Goal: Information Seeking & Learning: Learn about a topic

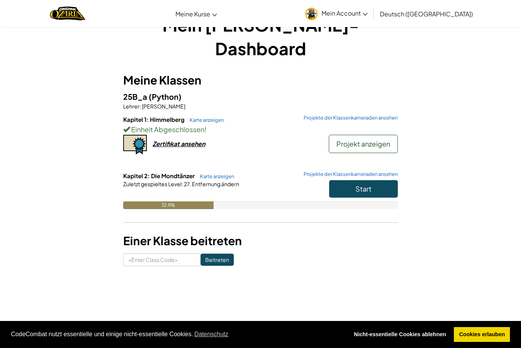
click at [356, 180] on button "Start" at bounding box center [363, 189] width 69 height 18
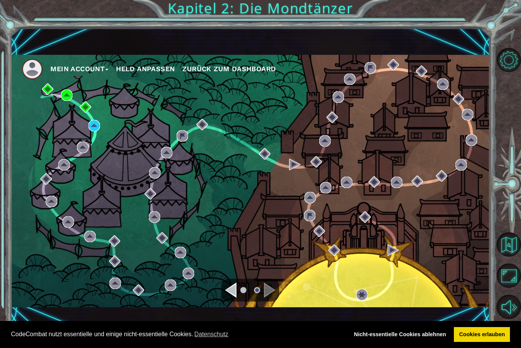
click at [96, 151] on div "Mein Account Held anpassen Zurück zum Dashboard" at bounding box center [249, 181] width 479 height 253
click at [83, 172] on div "Mein Account Held anpassen Zurück zum Dashboard" at bounding box center [249, 181] width 479 height 253
click at [95, 151] on div "Mein Account Held anpassen Zurück zum Dashboard" at bounding box center [249, 181] width 479 height 253
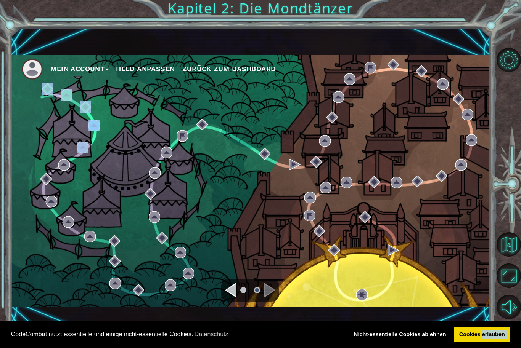
click at [95, 151] on div "Mein Account Held anpassen Zurück zum Dashboard" at bounding box center [249, 181] width 479 height 253
click at [93, 152] on div "Mein Account Held anpassen Zurück zum Dashboard" at bounding box center [249, 181] width 479 height 253
click at [101, 147] on div "Mein Account Held anpassen Zurück zum Dashboard" at bounding box center [249, 181] width 479 height 253
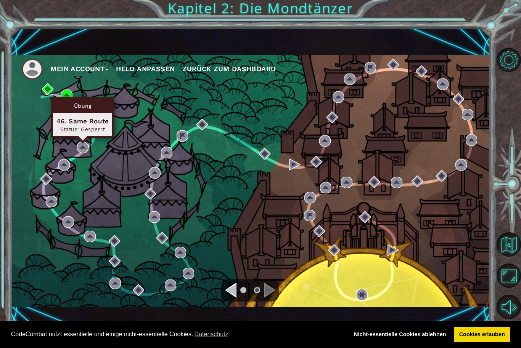
click at [61, 127] on div "Status: Gesperrt" at bounding box center [82, 129] width 52 height 7
click at [87, 120] on div "46. Same Route" at bounding box center [82, 121] width 52 height 9
click at [75, 109] on div "Übung" at bounding box center [82, 106] width 59 height 14
click at [93, 157] on div "Mein Account Held anpassen Zurück zum Dashboard" at bounding box center [249, 181] width 479 height 253
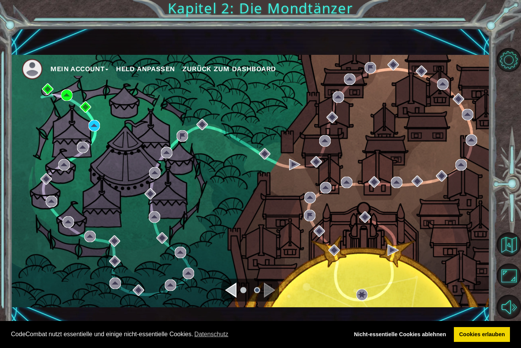
click at [93, 154] on div "Mein Account Held anpassen Zurück zum Dashboard" at bounding box center [249, 181] width 479 height 253
click at [90, 159] on div "Mein Account Held anpassen Zurück zum Dashboard" at bounding box center [249, 181] width 479 height 253
click at [95, 149] on div "Mein Account Held anpassen Zurück zum Dashboard" at bounding box center [249, 181] width 479 height 253
click at [95, 150] on div "Mein Account Held anpassen Zurück zum Dashboard" at bounding box center [249, 181] width 479 height 253
click at [95, 152] on div "Mein Account Held anpassen Zurück zum Dashboard" at bounding box center [249, 181] width 479 height 253
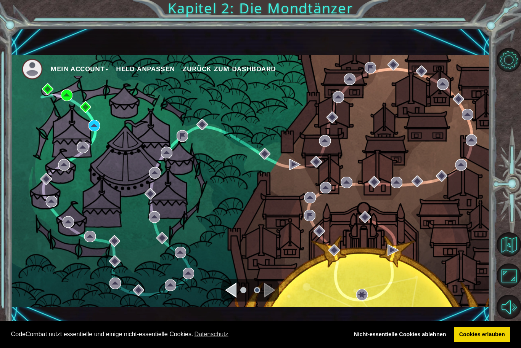
click at [94, 154] on div "Mein Account Held anpassen Zurück zum Dashboard" at bounding box center [249, 181] width 479 height 253
click at [93, 148] on div "Mein Account Held anpassen Zurück zum Dashboard" at bounding box center [249, 181] width 479 height 253
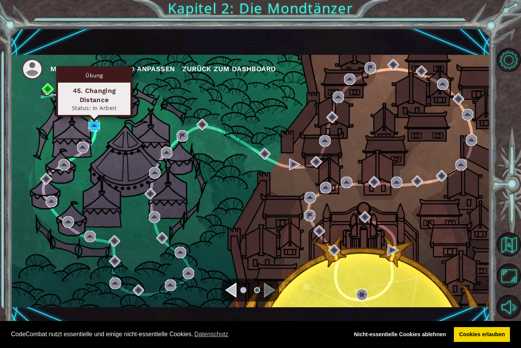
click at [96, 127] on img at bounding box center [93, 125] width 11 height 11
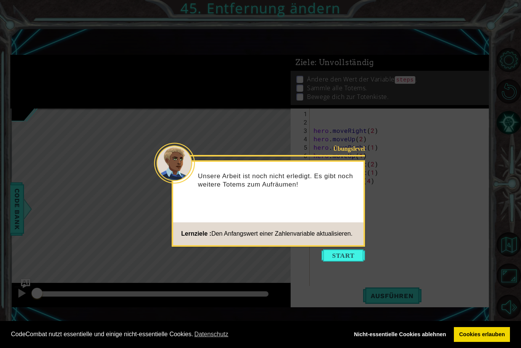
click at [345, 256] on button "Start" at bounding box center [342, 256] width 43 height 12
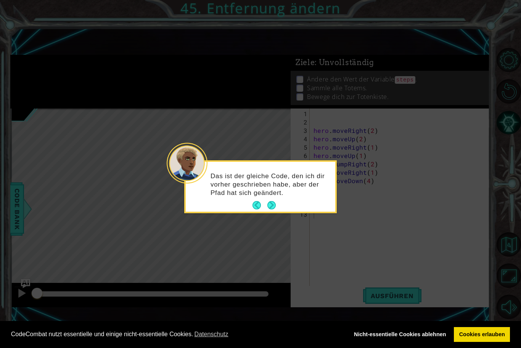
click at [273, 205] on button "Next" at bounding box center [271, 205] width 9 height 9
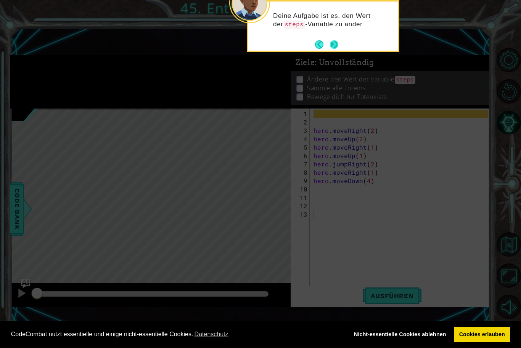
click at [337, 46] on button "Next" at bounding box center [334, 44] width 8 height 8
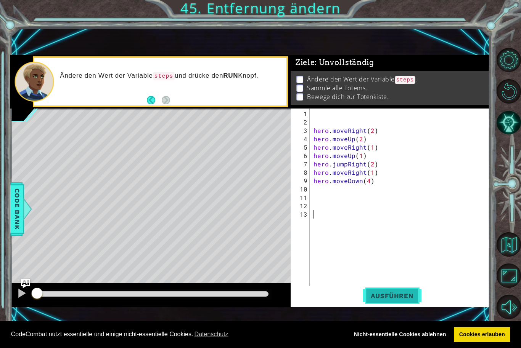
click at [405, 303] on button "Ausführen" at bounding box center [392, 296] width 58 height 20
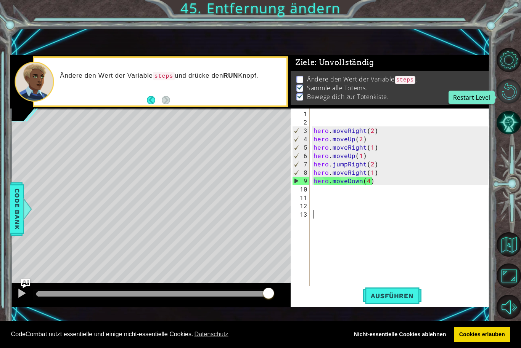
click at [504, 96] on button "Restart Level" at bounding box center [508, 91] width 24 height 24
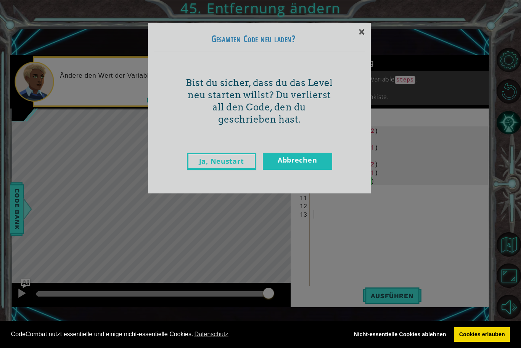
click at [207, 165] on link "Ja, Neustart" at bounding box center [221, 161] width 69 height 17
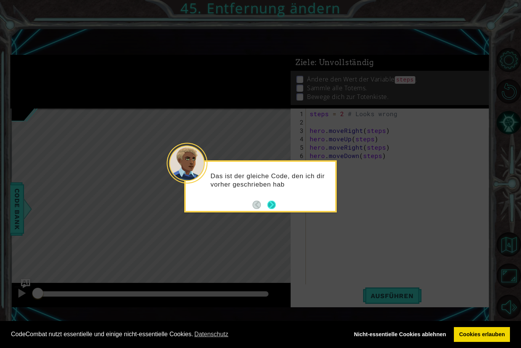
click at [268, 205] on button "Next" at bounding box center [271, 205] width 8 height 8
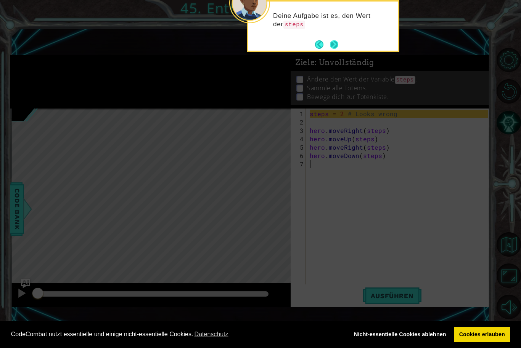
click at [336, 43] on button "Next" at bounding box center [334, 44] width 8 height 8
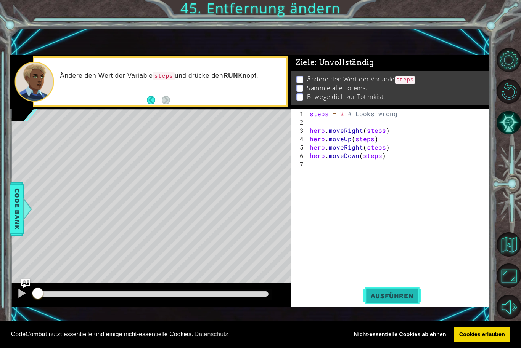
click at [368, 294] on span "Ausführen" at bounding box center [392, 296] width 58 height 8
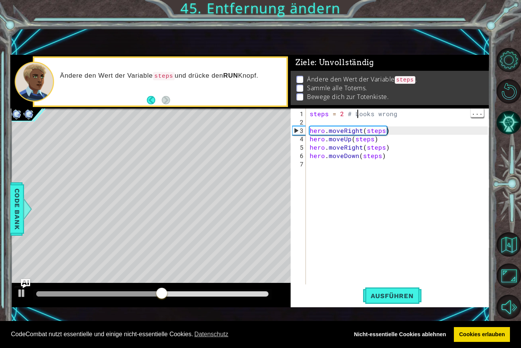
click at [361, 86] on p "Sammle alle Totems." at bounding box center [337, 88] width 60 height 8
click at [342, 105] on div "Ändere den Wert der Variable steps . Sammle alle Totems. Bewege dich zur Totenk…" at bounding box center [389, 88] width 199 height 34
click at [20, 298] on div at bounding box center [22, 294] width 10 height 10
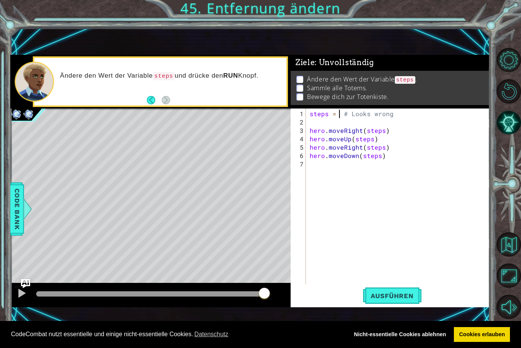
type textarea "steps = 3 # Looks wrong"
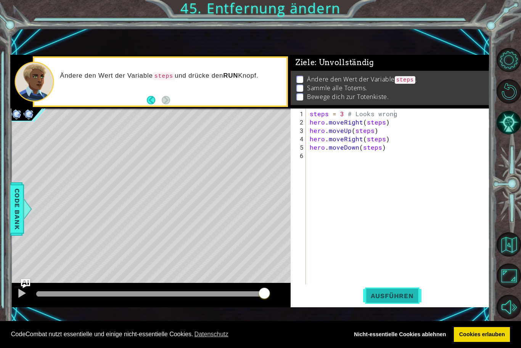
click at [372, 302] on button "Ausführen" at bounding box center [392, 296] width 58 height 20
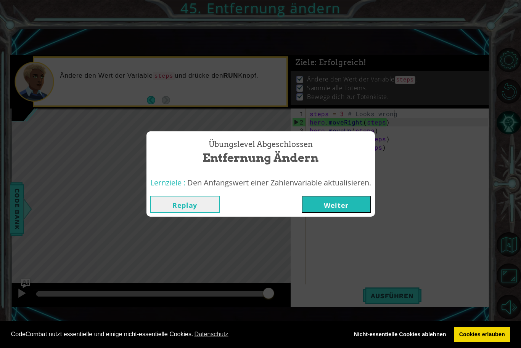
click at [326, 206] on button "Weiter" at bounding box center [336, 204] width 69 height 17
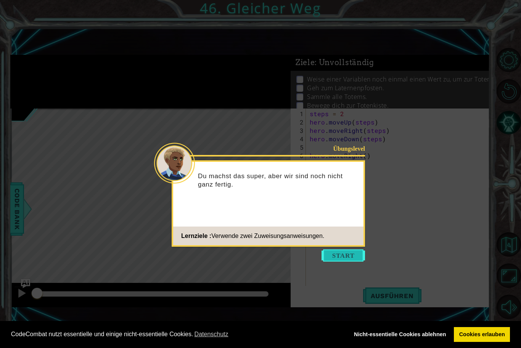
click at [345, 257] on button "Start" at bounding box center [342, 256] width 43 height 12
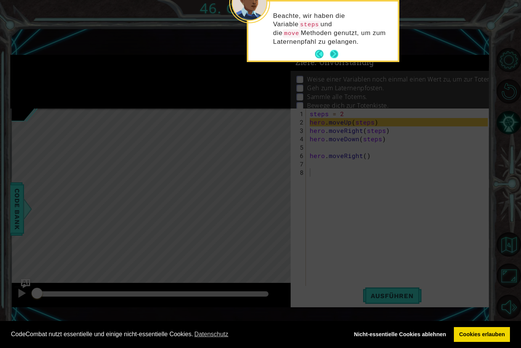
click at [334, 54] on button "Next" at bounding box center [334, 54] width 8 height 8
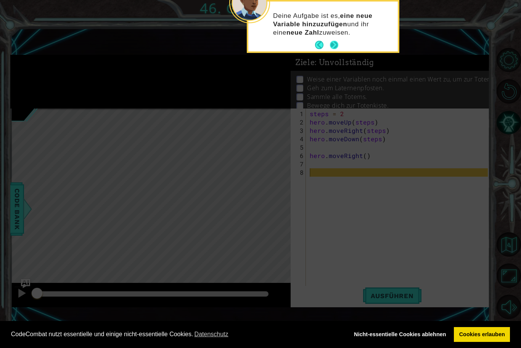
click at [333, 50] on button "Next" at bounding box center [334, 45] width 9 height 9
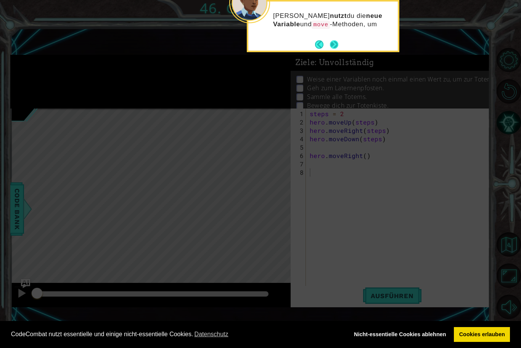
click at [334, 48] on button "Next" at bounding box center [334, 44] width 8 height 8
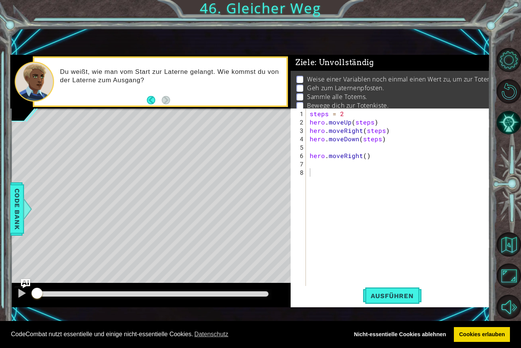
click at [363, 291] on div "Ausführen" at bounding box center [391, 296] width 199 height 20
click at [382, 297] on span "Ausführen" at bounding box center [392, 296] width 58 height 8
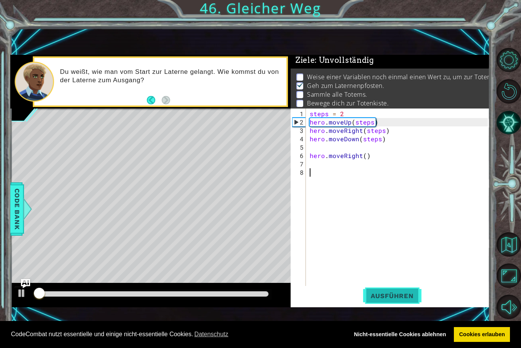
scroll to position [3, 0]
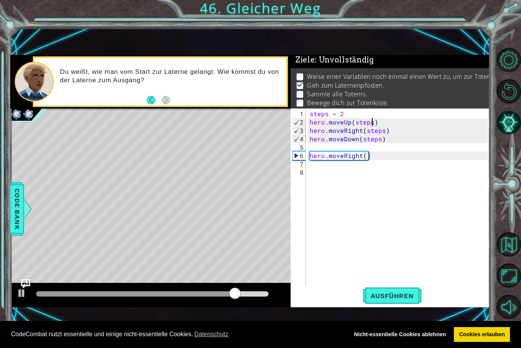
click at [371, 122] on div "steps = 2 hero . moveUp ( steps ) hero . moveRight ( steps ) hero . moveDown ( …" at bounding box center [399, 210] width 183 height 201
type textarea "hero.moveUp(steps)"
click at [309, 150] on div "steps = 2 hero . moveUp ( steps ) hero . moveRight ( steps ) hero . moveDown ( …" at bounding box center [399, 210] width 183 height 201
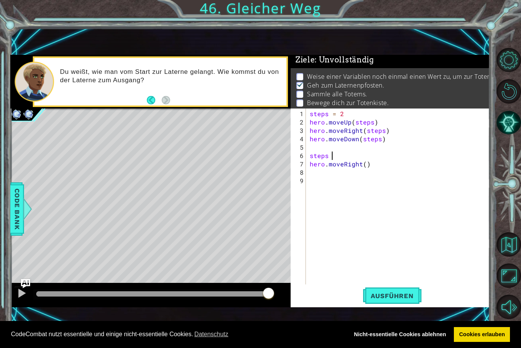
scroll to position [0, 1]
type textarea "steps = 3"
click at [323, 172] on div "steps = 2 hero . moveUp ( steps ) hero . moveRight ( steps ) hero . moveDown ( …" at bounding box center [399, 206] width 183 height 193
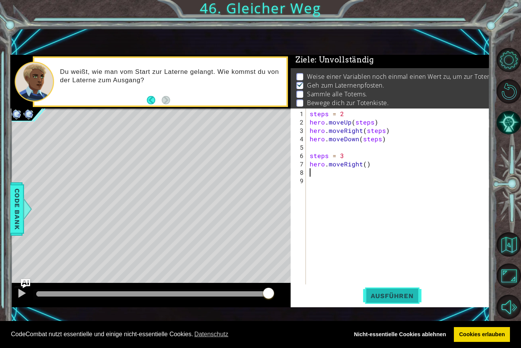
click at [383, 294] on span "Ausführen" at bounding box center [392, 296] width 58 height 8
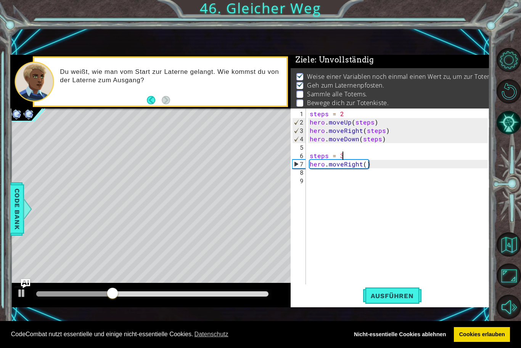
click at [345, 157] on div "steps = 2 hero . moveUp ( steps ) hero . moveRight ( steps ) hero . moveDown ( …" at bounding box center [399, 206] width 183 height 193
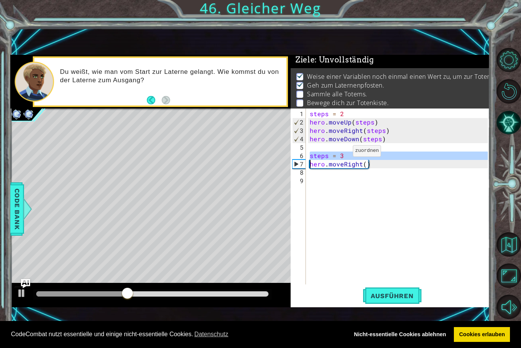
type textarea "hero.moveRight()"
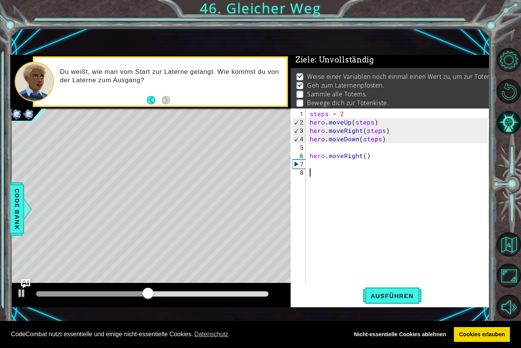
click at [315, 169] on div "steps = 2 hero . moveUp ( steps ) hero . moveRight ( steps ) hero . moveDown ( …" at bounding box center [399, 206] width 183 height 193
click at [313, 165] on div "steps = 2 hero . moveUp ( steps ) hero . moveRight ( steps ) hero . moveDown ( …" at bounding box center [399, 206] width 183 height 193
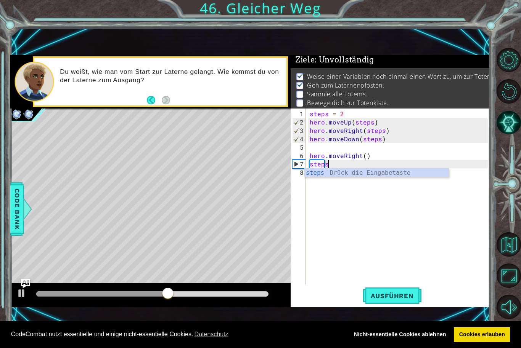
scroll to position [0, 1]
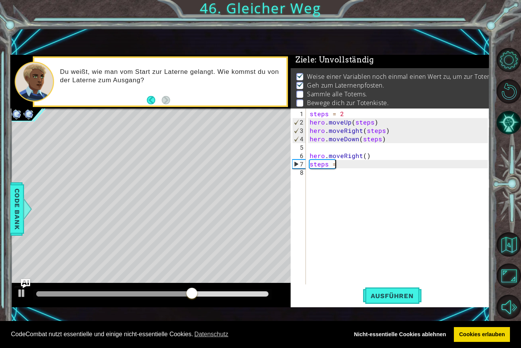
type textarea "steps = 2"
click at [341, 190] on div "steps = 2 hero . moveUp ( steps ) hero . moveRight ( steps ) hero . moveDown ( …" at bounding box center [399, 206] width 183 height 193
click at [340, 165] on div "steps = 2 hero . moveUp ( steps ) hero . moveRight ( steps ) hero . moveDown ( …" at bounding box center [399, 206] width 183 height 193
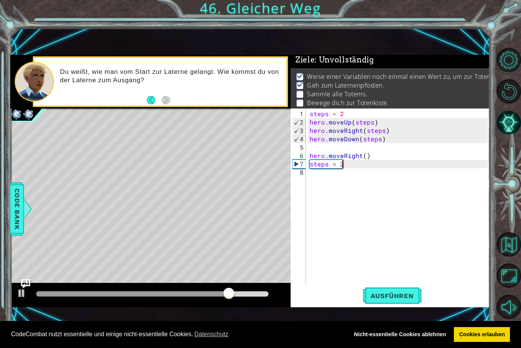
click at [342, 165] on div "steps = 2 hero . moveUp ( steps ) hero . moveRight ( steps ) hero . moveDown ( …" at bounding box center [399, 206] width 183 height 193
type textarea "steps = 3"
click at [328, 177] on div "steps = 2 hero . moveUp ( steps ) hero . moveRight ( steps ) hero . moveDown ( …" at bounding box center [399, 206] width 183 height 193
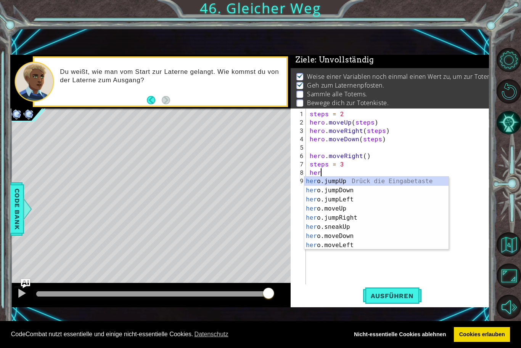
scroll to position [0, 0]
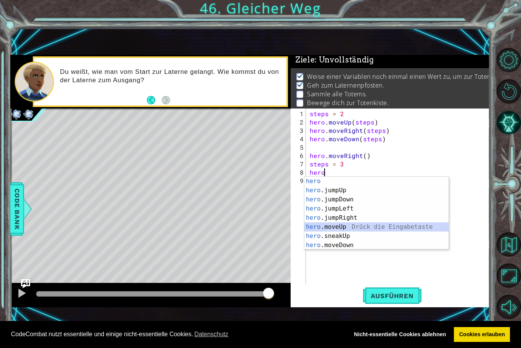
click at [340, 228] on div "hero Drück die Eingabetaste hero .jumpUp Drück die Eingabetaste hero .jumpDown …" at bounding box center [376, 222] width 144 height 91
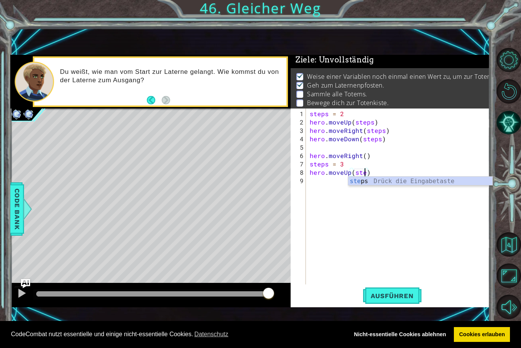
scroll to position [0, 3]
type textarea "hero.moveUp(steps)"
click at [318, 179] on div "steps = 2 hero . moveUp ( steps ) hero . moveRight ( steps ) hero . moveDown ( …" at bounding box center [399, 206] width 183 height 193
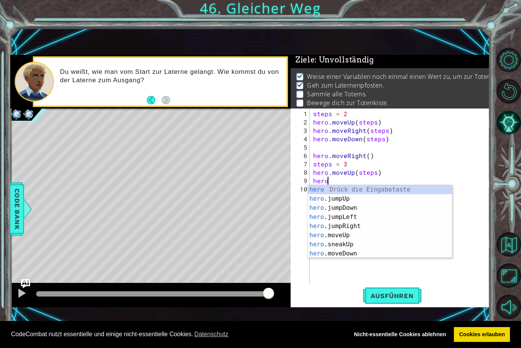
scroll to position [0, 0]
type textarea "hero."
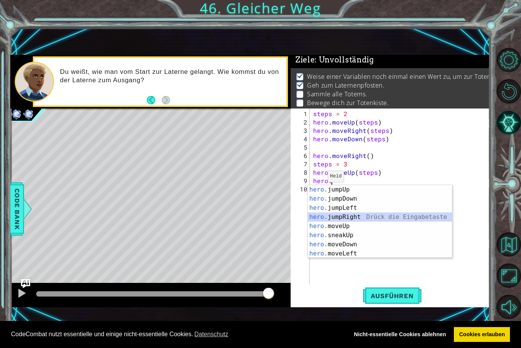
click at [344, 220] on div "hero. jumpUp Drück die Eingabetaste hero. jumpDown Drück die Eingabetaste hero.…" at bounding box center [380, 230] width 144 height 91
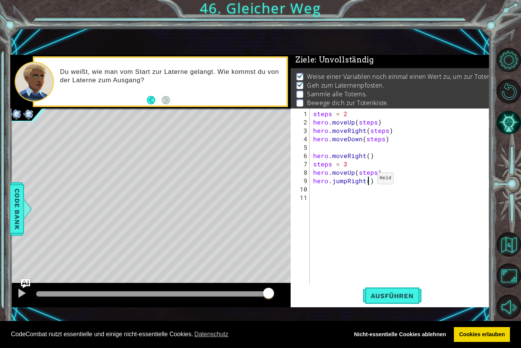
click at [367, 182] on div "steps = 2 hero . moveUp ( steps ) hero . moveRight ( steps ) hero . moveDown ( …" at bounding box center [401, 206] width 180 height 193
type textarea "hero.jumpRight(steps)"
click at [340, 192] on div "steps = 2 hero . moveUp ( steps ) hero . moveRight ( steps ) hero . moveDown ( …" at bounding box center [401, 206] width 180 height 193
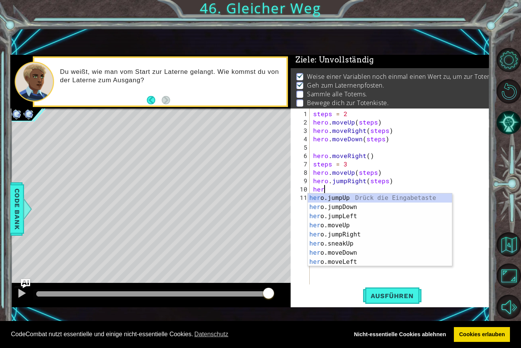
scroll to position [0, 0]
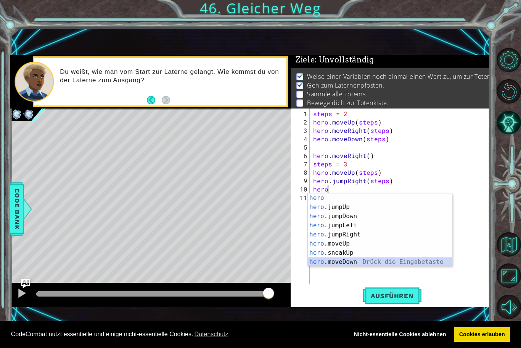
click at [344, 265] on div "hero Drück die Eingabetaste hero .jumpUp Drück die Eingabetaste hero .jumpDown …" at bounding box center [380, 239] width 144 height 91
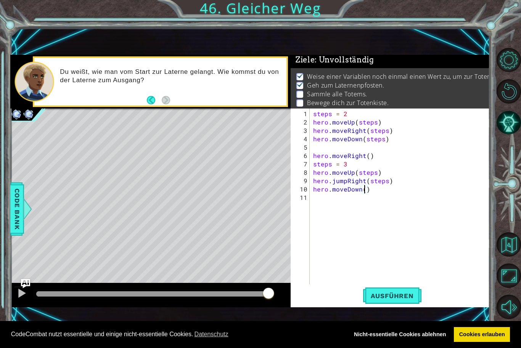
scroll to position [0, 3]
type textarea "hero.moveDown(steps)"
click at [374, 228] on div "steps = 2 hero . moveUp ( steps ) hero . moveRight ( steps ) hero . moveDown ( …" at bounding box center [401, 206] width 180 height 193
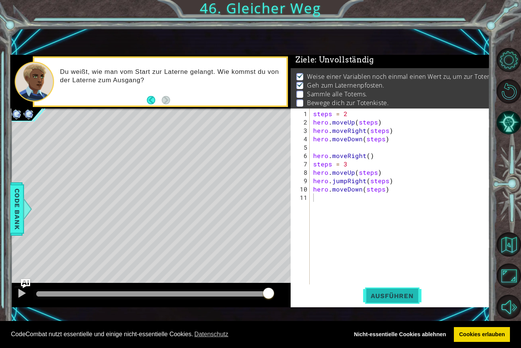
click at [379, 300] on span "Ausführen" at bounding box center [392, 296] width 58 height 8
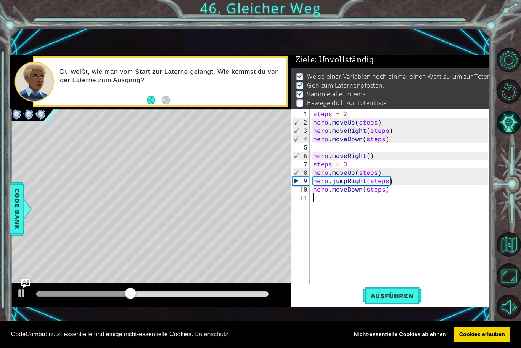
click at [21, 296] on div at bounding box center [22, 294] width 10 height 10
click at [345, 181] on div "steps = 2 hero . moveUp ( steps ) hero . moveRight ( steps ) hero . moveDown ( …" at bounding box center [401, 206] width 180 height 193
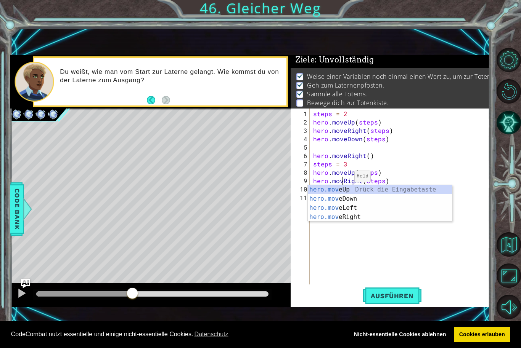
scroll to position [0, 2]
type textarea "hero.moveRight(steps)"
click at [377, 315] on div "1 ההההההההההההההההההההההההההההההההההההההההההההההההההההההההההההההההההההההההההההה…" at bounding box center [249, 181] width 479 height 307
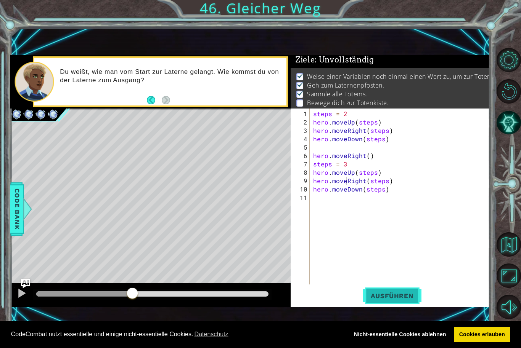
click at [379, 300] on span "Ausführen" at bounding box center [392, 296] width 58 height 8
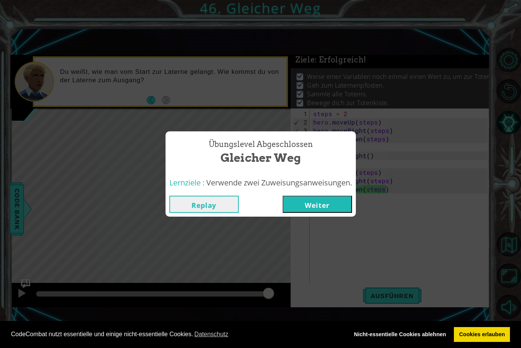
click at [307, 207] on button "Weiter" at bounding box center [316, 204] width 69 height 17
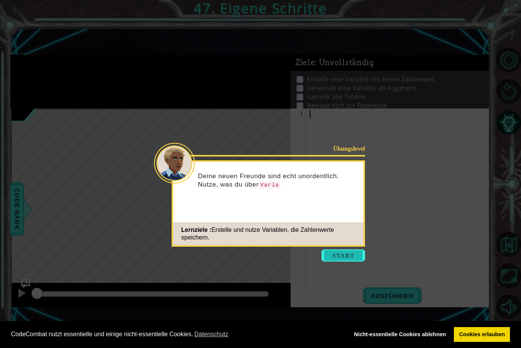
click at [331, 255] on button "Start" at bounding box center [342, 256] width 43 height 12
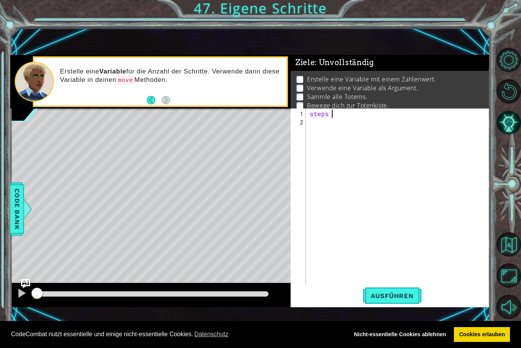
scroll to position [0, 1]
type textarea "steps = 3"
click at [315, 119] on div "steps = 3" at bounding box center [399, 206] width 183 height 193
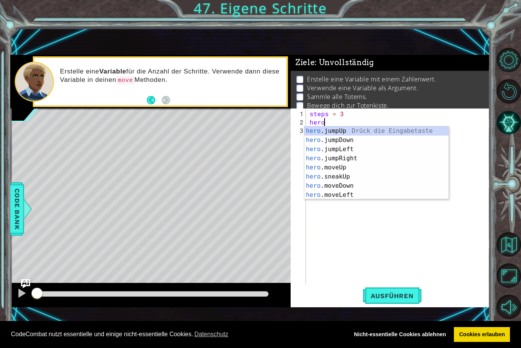
scroll to position [0, 1]
click at [332, 131] on div "hero.m oveUp Drück die Eingabetaste hero.m oveDown Drück die Eingabetaste hero.…" at bounding box center [376, 172] width 144 height 91
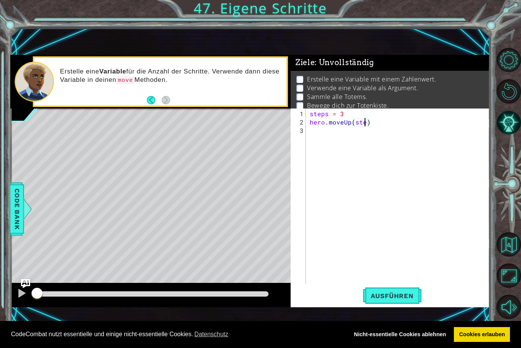
scroll to position [0, 3]
type textarea "hero.moveUp(steps)"
click at [336, 134] on div "steps = 3 hero . moveUp ( steps )" at bounding box center [399, 206] width 183 height 193
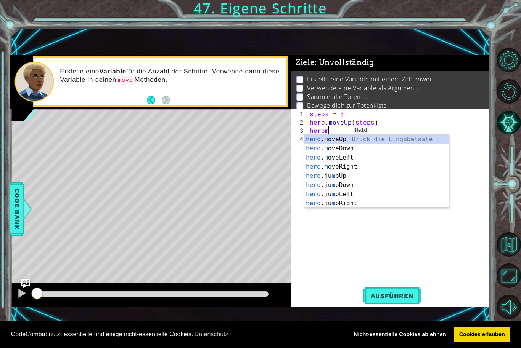
scroll to position [0, 1]
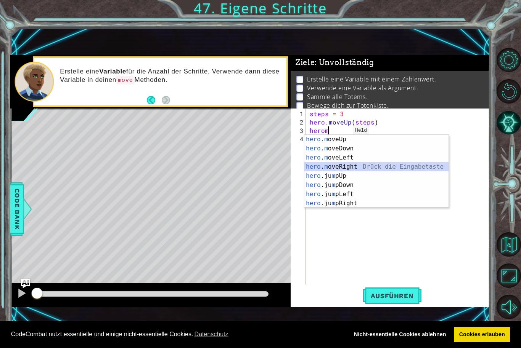
click at [348, 169] on div "hero . m oveUp Drück die Eingabetaste hero . m oveDown Drück die Eingabetaste h…" at bounding box center [376, 180] width 144 height 91
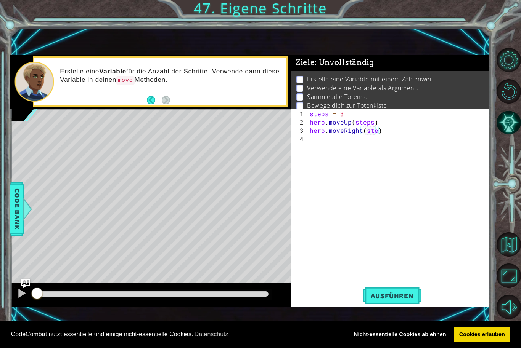
scroll to position [0, 4]
type textarea "hero.moveRight(steps)"
click at [400, 302] on button "Ausführen" at bounding box center [392, 296] width 58 height 20
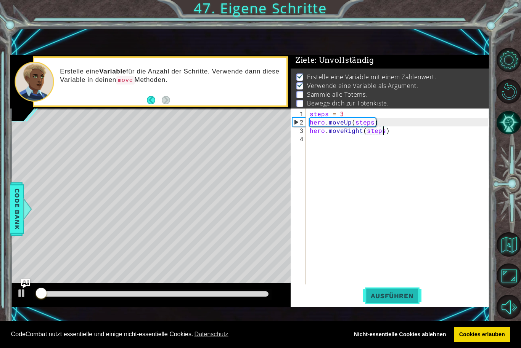
scroll to position [3, 0]
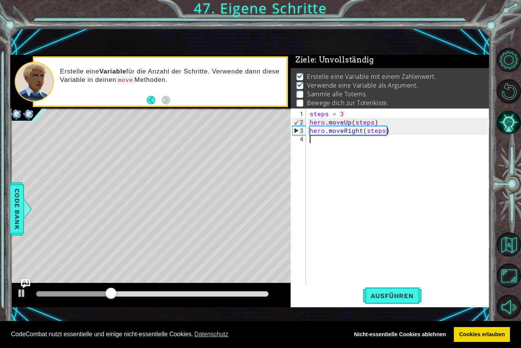
click at [328, 150] on div "steps = 3 hero . moveUp ( steps ) hero . moveRight ( steps )" at bounding box center [399, 206] width 183 height 193
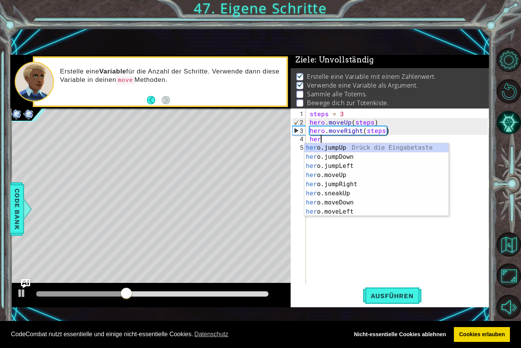
scroll to position [0, 0]
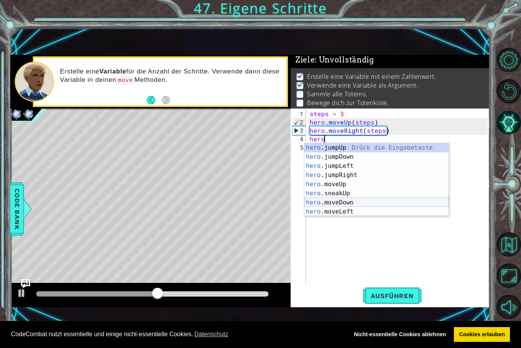
click at [344, 202] on div "hero .jumpUp Drück die Eingabetaste hero .jumpDown Drück die Eingabetaste hero …" at bounding box center [376, 188] width 144 height 91
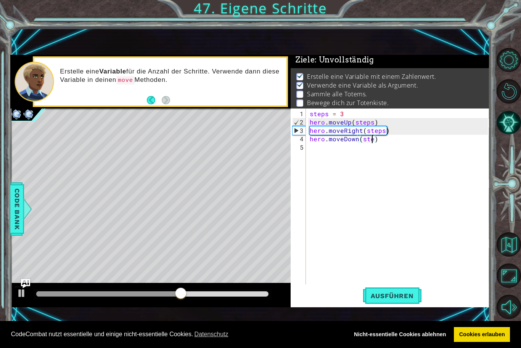
scroll to position [0, 4]
type textarea "hero.moveDown(steps)"
click at [391, 297] on span "Ausführen" at bounding box center [392, 296] width 58 height 8
click at [21, 297] on div at bounding box center [22, 294] width 10 height 10
click at [322, 150] on div "steps = 3 hero . moveUp ( steps ) hero . moveRight ( steps ) hero . moveDown ( …" at bounding box center [399, 206] width 183 height 193
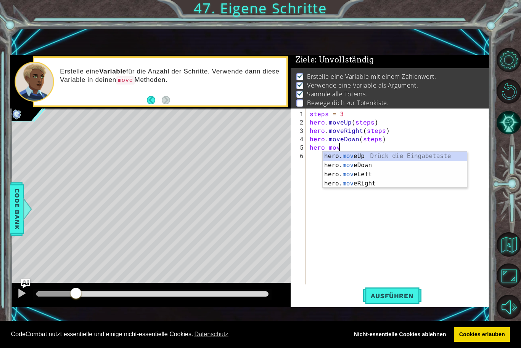
scroll to position [0, 2]
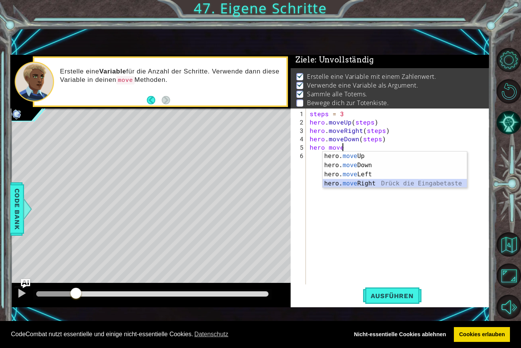
click at [361, 181] on div "hero. move Up Drück die Eingabetaste hero. move Down Drück die Eingabetaste her…" at bounding box center [395, 179] width 144 height 55
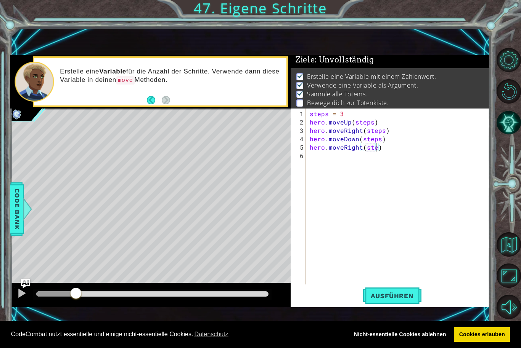
scroll to position [0, 4]
type textarea "hero.moveRight(steps)"
click at [396, 300] on span "Ausführen" at bounding box center [392, 296] width 58 height 8
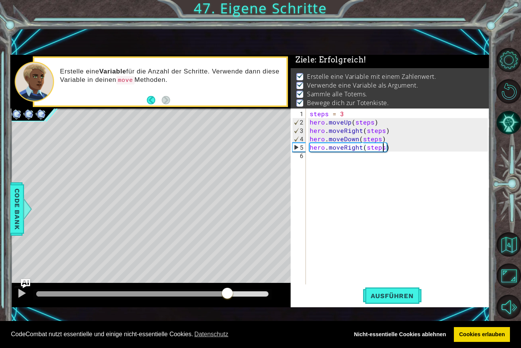
drag, startPoint x: 79, startPoint y: 294, endPoint x: 238, endPoint y: 295, distance: 159.0
click at [234, 295] on div at bounding box center [227, 294] width 14 height 14
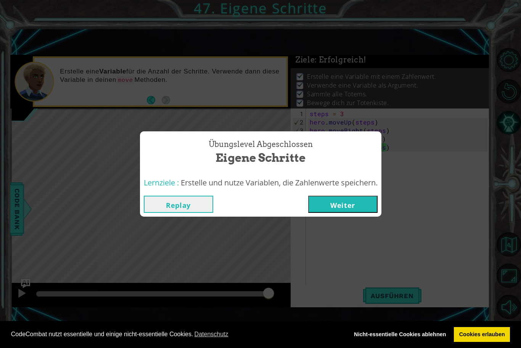
click at [333, 205] on button "Weiter" at bounding box center [342, 204] width 69 height 17
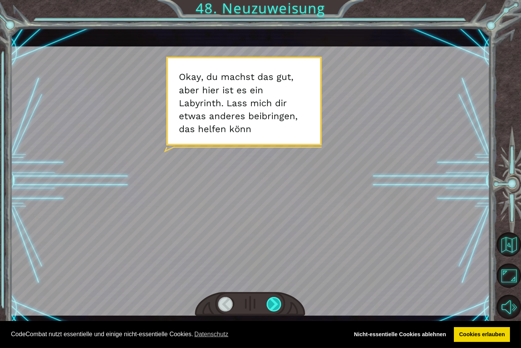
click at [273, 309] on div at bounding box center [273, 304] width 15 height 14
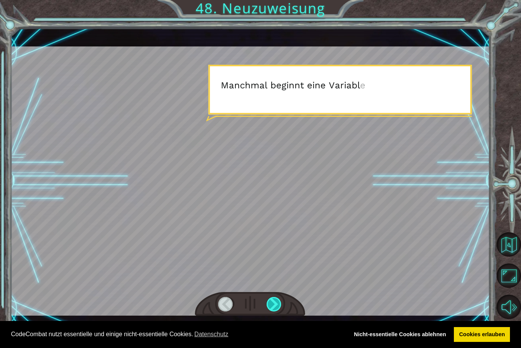
click at [273, 309] on div at bounding box center [273, 304] width 15 height 14
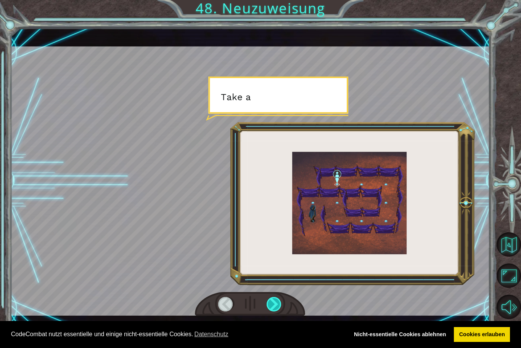
click at [273, 309] on div at bounding box center [273, 304] width 15 height 14
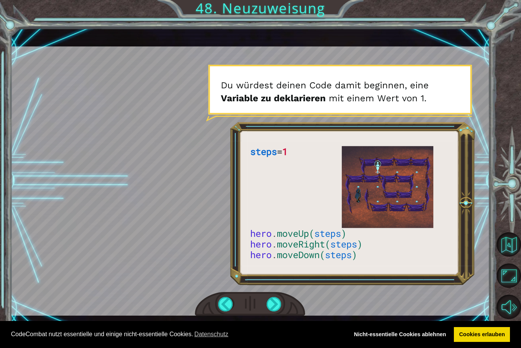
drag, startPoint x: 273, startPoint y: 302, endPoint x: 273, endPoint y: 318, distance: 16.0
click at [273, 302] on div at bounding box center [273, 304] width 15 height 14
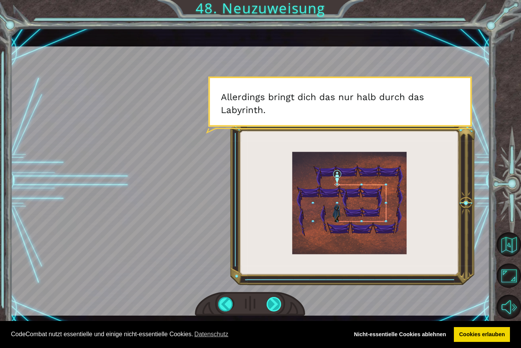
click at [268, 304] on div at bounding box center [273, 304] width 15 height 14
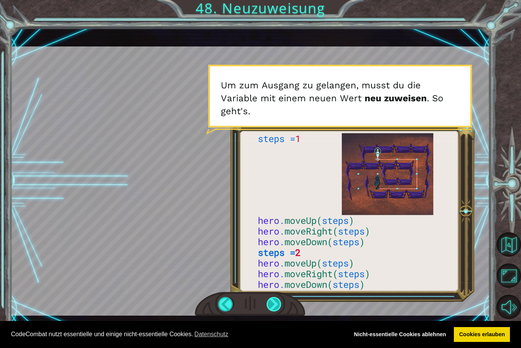
click at [274, 306] on div at bounding box center [273, 304] width 15 height 14
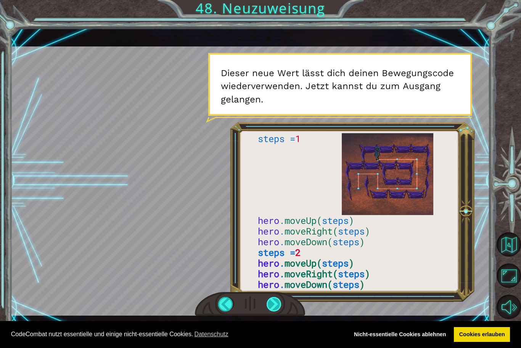
click at [272, 306] on div at bounding box center [273, 304] width 15 height 14
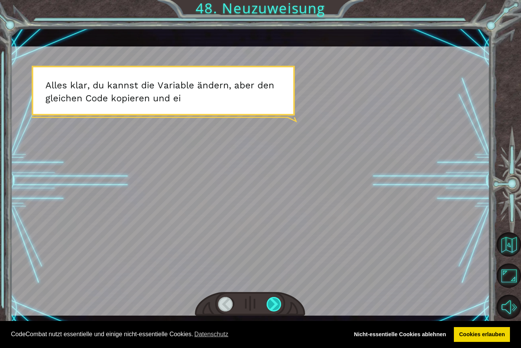
click at [272, 306] on div at bounding box center [273, 304] width 15 height 14
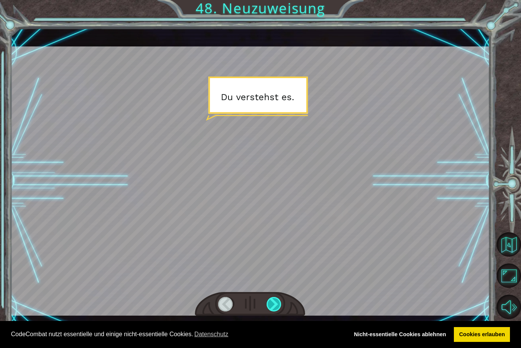
click at [272, 307] on div at bounding box center [273, 304] width 15 height 14
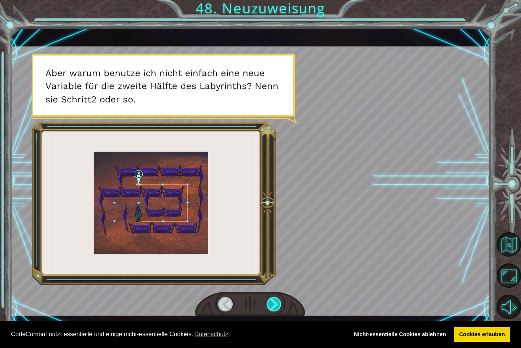
click at [272, 307] on div at bounding box center [273, 304] width 15 height 14
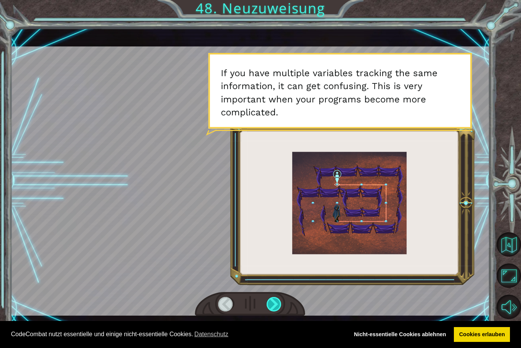
click at [271, 307] on div at bounding box center [273, 304] width 15 height 14
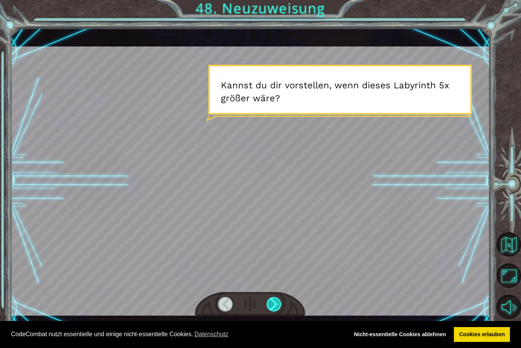
click at [272, 307] on div at bounding box center [273, 304] width 15 height 14
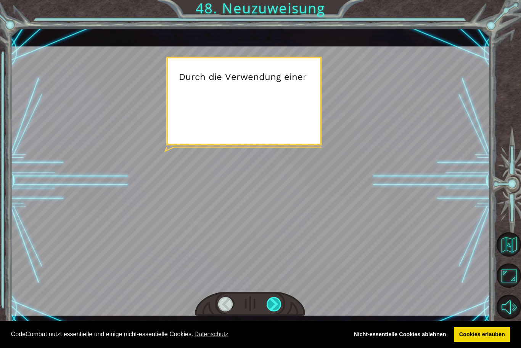
click at [272, 307] on div at bounding box center [273, 304] width 15 height 14
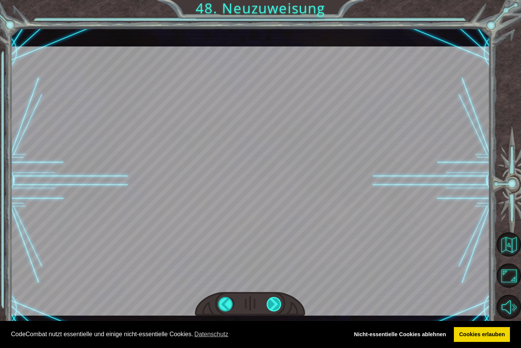
click div "Filmisch Abgeschlossen Neuzuweisung Replay Weiter"
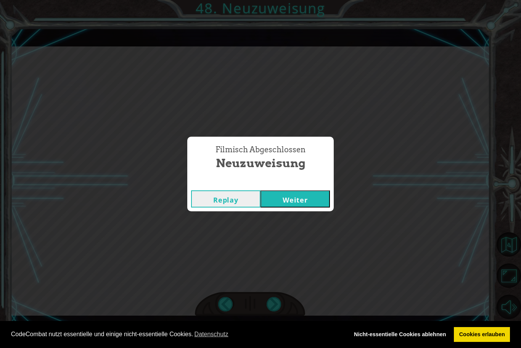
click at [287, 202] on button "Weiter" at bounding box center [294, 199] width 69 height 17
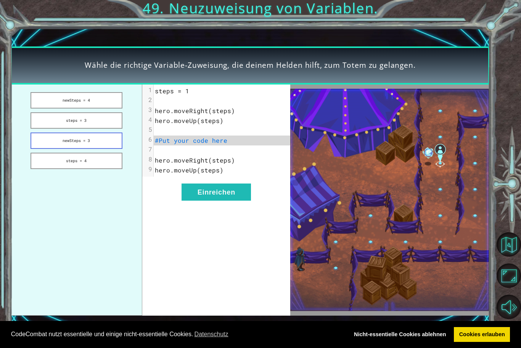
click at [85, 141] on button "newSteps = 3" at bounding box center [76, 141] width 92 height 16
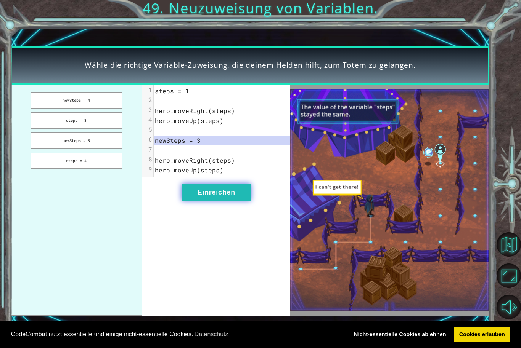
click at [202, 191] on button "Einreichen" at bounding box center [215, 192] width 69 height 17
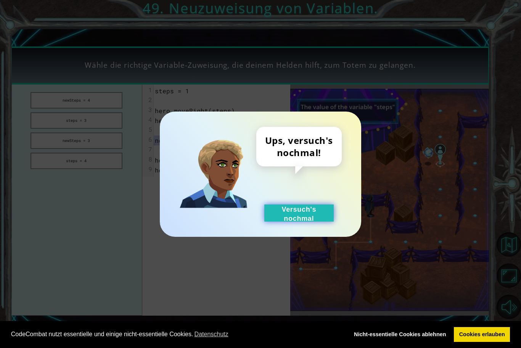
click at [317, 215] on button "Versuch's nochmal" at bounding box center [298, 213] width 69 height 17
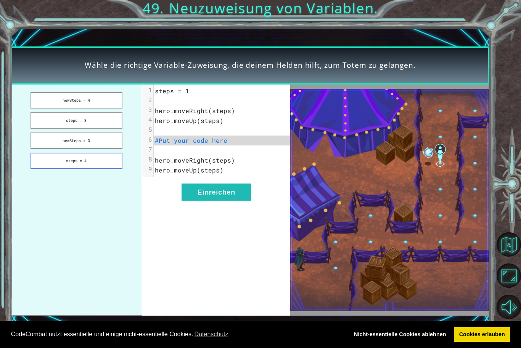
click at [88, 161] on button "steps = 4" at bounding box center [76, 161] width 92 height 16
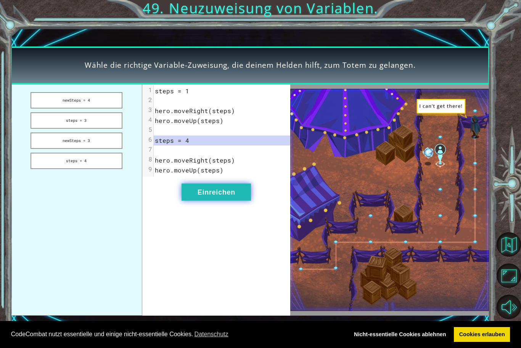
click at [221, 198] on button "Einreichen" at bounding box center [215, 192] width 69 height 17
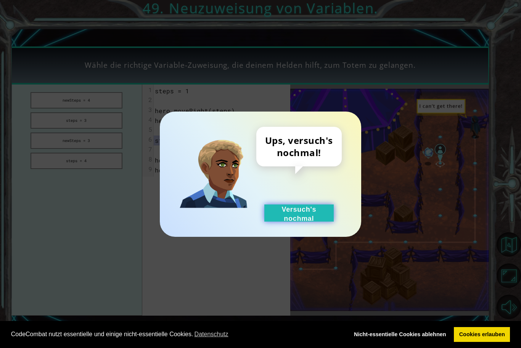
click at [282, 220] on button "Versuch's nochmal" at bounding box center [298, 213] width 69 height 17
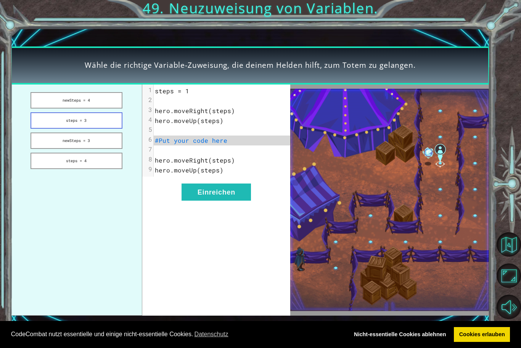
click at [84, 127] on button "steps = 3" at bounding box center [76, 120] width 92 height 16
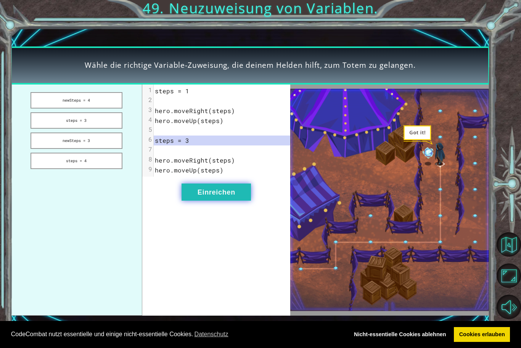
click at [221, 194] on button "Einreichen" at bounding box center [215, 192] width 69 height 17
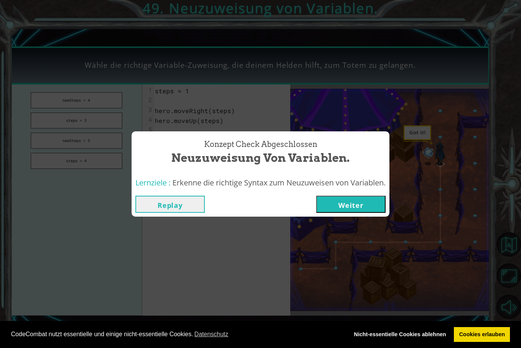
click at [345, 202] on button "Weiter" at bounding box center [350, 204] width 69 height 17
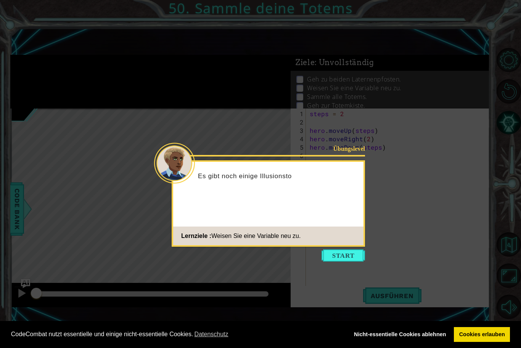
click at [339, 256] on button "Start" at bounding box center [342, 256] width 43 height 12
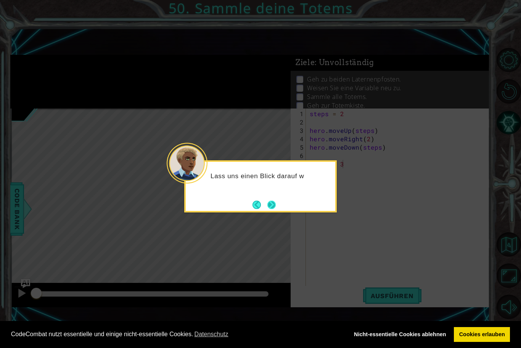
click at [273, 201] on button "Next" at bounding box center [271, 205] width 9 height 9
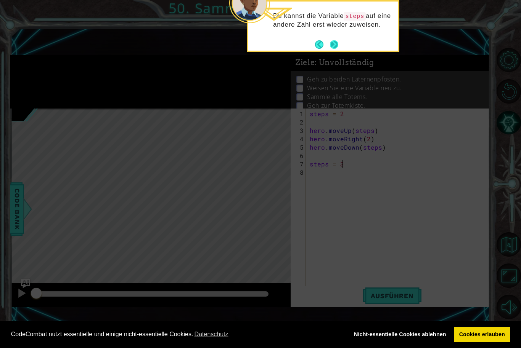
click at [330, 43] on button "Next" at bounding box center [334, 44] width 8 height 8
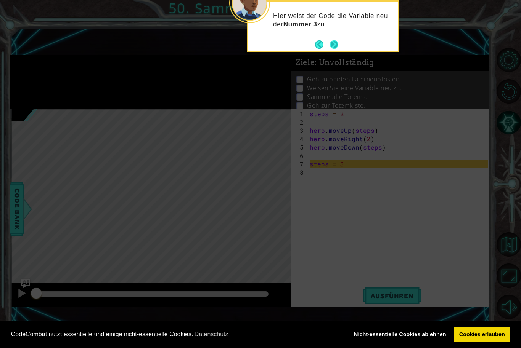
click at [332, 43] on button "Next" at bounding box center [334, 44] width 8 height 8
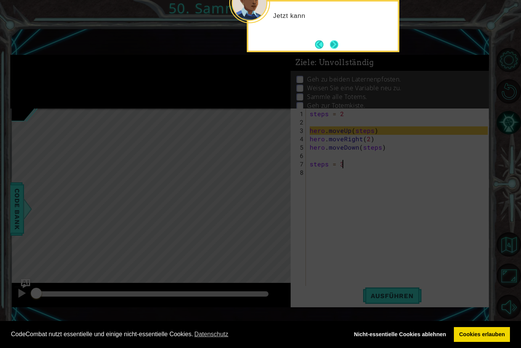
click at [332, 44] on button "Next" at bounding box center [334, 44] width 8 height 8
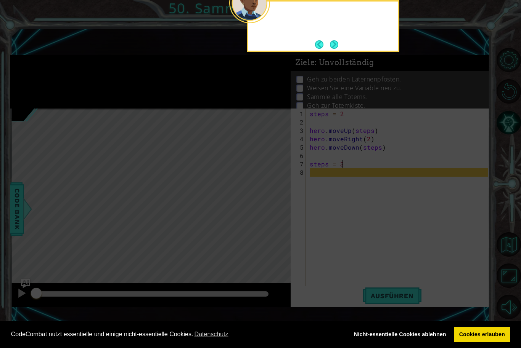
click at [332, 44] on button "Next" at bounding box center [334, 44] width 8 height 8
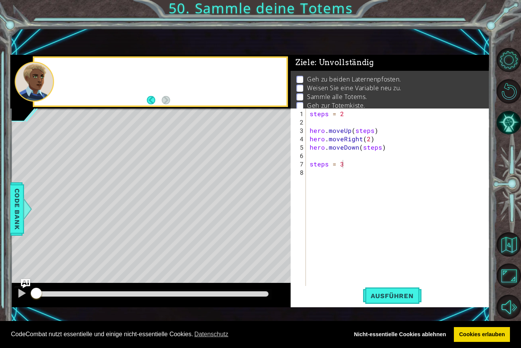
click at [332, 44] on div "1 ההההההההההההההההההההההההההההההההההההההההההההההההההההההההההההההההההההההההההההה…" at bounding box center [249, 181] width 479 height 307
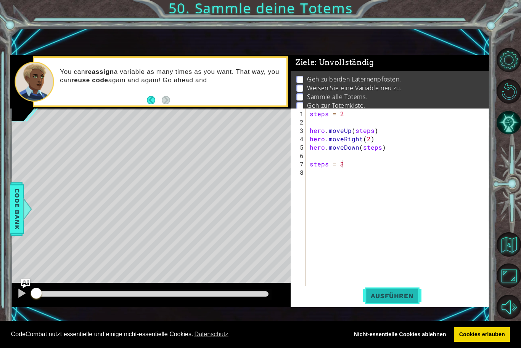
click at [389, 299] on span "Ausführen" at bounding box center [392, 296] width 58 height 8
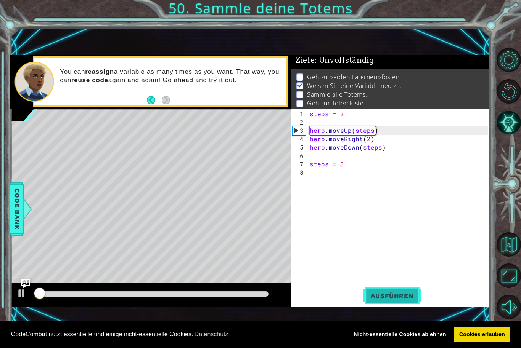
scroll to position [3, 0]
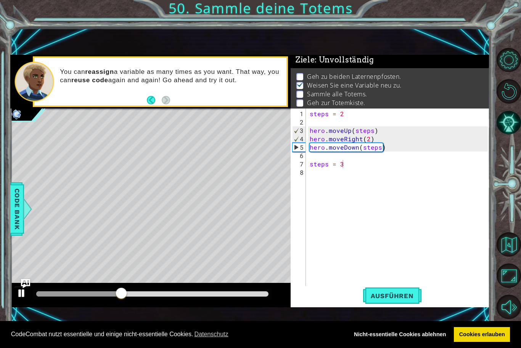
click at [24, 297] on div at bounding box center [22, 294] width 10 height 10
click at [329, 177] on div "steps = 2 hero . moveUp ( steps ) hero . moveRight ( 2 ) hero . moveDown ( step…" at bounding box center [399, 210] width 183 height 201
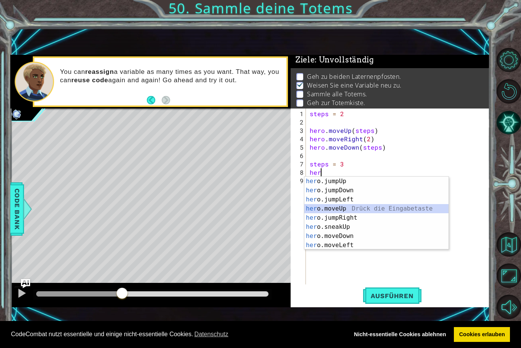
click at [345, 209] on div "her o.jumpUp Drück die Eingabetaste her o.jumpDown Drück die Eingabetaste her o…" at bounding box center [376, 222] width 144 height 91
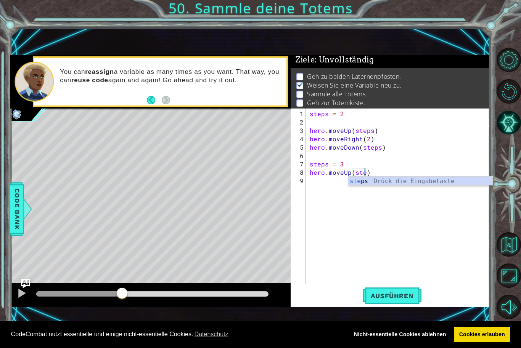
scroll to position [0, 3]
type textarea "hero.moveUp(steps)"
click at [320, 181] on div "steps = 2 hero . moveUp ( steps ) hero . moveRight ( 2 ) hero . moveDown ( step…" at bounding box center [399, 206] width 183 height 193
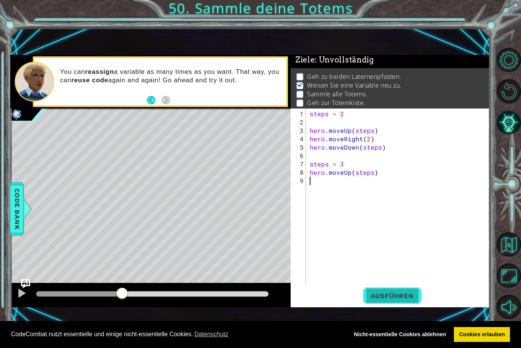
click at [401, 300] on span "Ausführen" at bounding box center [392, 296] width 58 height 8
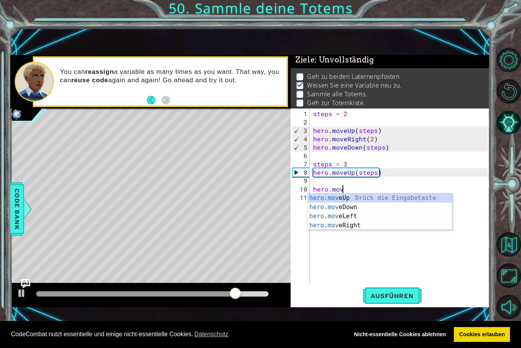
scroll to position [0, 2]
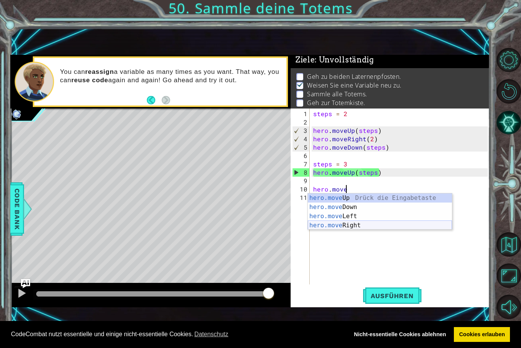
click at [335, 225] on div "hero.move Up Drück die Eingabetaste hero.move Down Drück die Eingabetaste hero.…" at bounding box center [380, 221] width 144 height 55
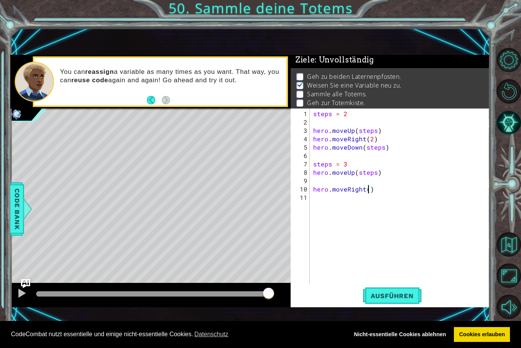
type textarea "hero.moveRight(2)"
click at [350, 198] on div "steps = 2 hero . moveUp ( steps ) hero . moveRight ( 2 ) hero . moveDown ( step…" at bounding box center [401, 206] width 180 height 193
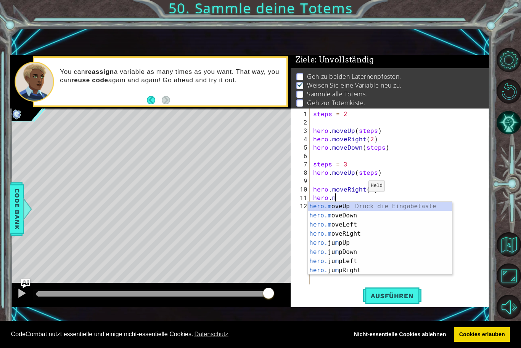
scroll to position [0, 1]
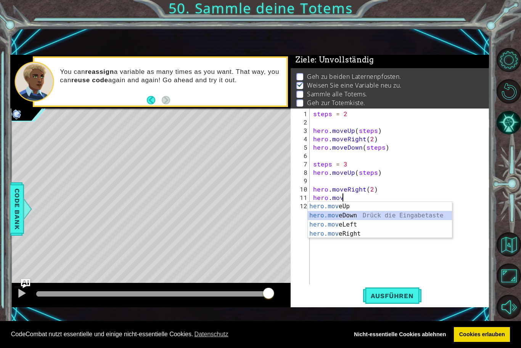
click at [356, 217] on div "hero.mov eUp Drück die Eingabetaste hero.mov eDown Drück die Eingabetaste hero.…" at bounding box center [380, 229] width 144 height 55
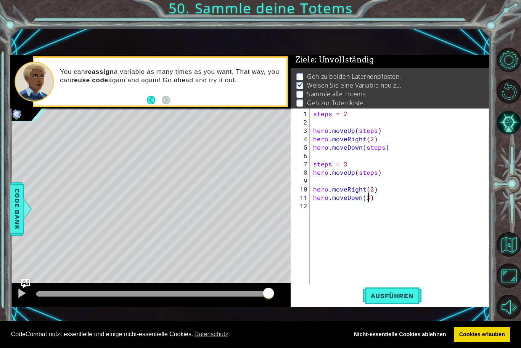
scroll to position [0, 3]
type textarea "hero.moveDown(3)"
click at [378, 295] on span "Ausführen" at bounding box center [392, 296] width 58 height 8
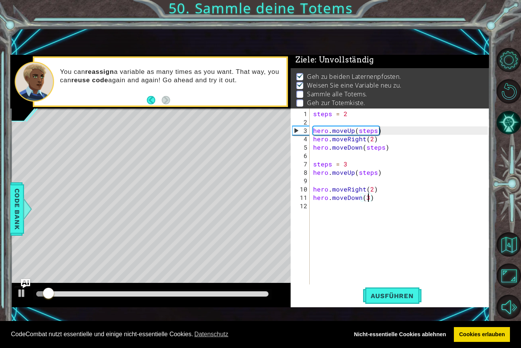
click at [140, 297] on div at bounding box center [152, 294] width 232 height 5
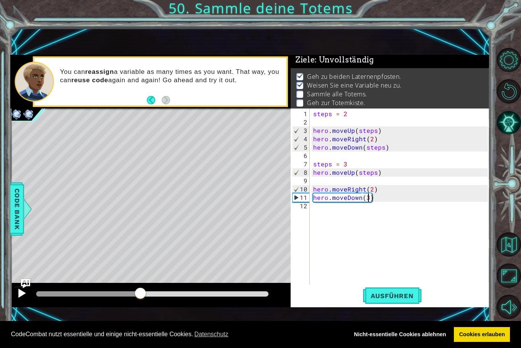
click at [22, 295] on div at bounding box center [22, 294] width 10 height 10
click at [18, 294] on div at bounding box center [22, 294] width 10 height 10
click at [319, 212] on div "steps = 2 hero . moveUp ( steps ) hero . moveRight ( 2 ) hero . moveDown ( step…" at bounding box center [401, 206] width 180 height 193
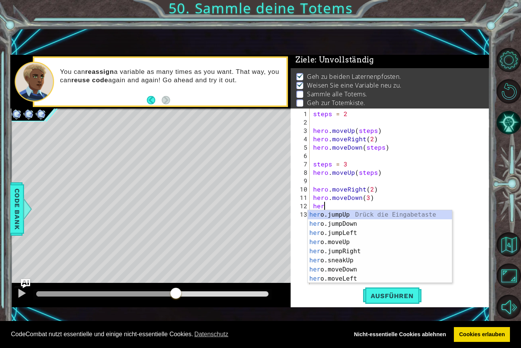
scroll to position [0, 0]
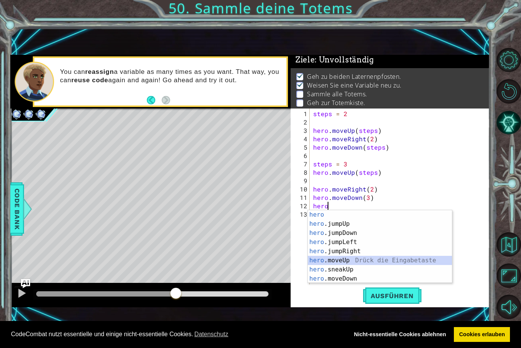
click at [338, 262] on div "hero Drück die Eingabetaste hero .jumpUp Drück die Eingabetaste hero .jumpDown …" at bounding box center [380, 255] width 144 height 91
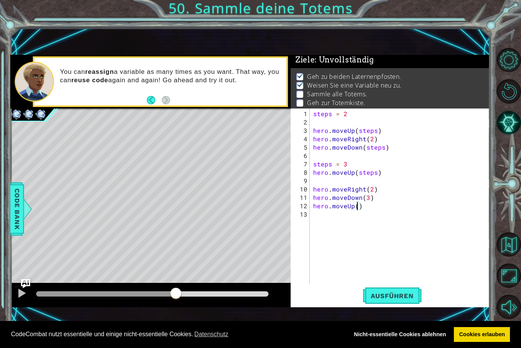
type textarea "hero.moveUp(4)"
click at [345, 218] on div "steps = 2 hero . moveUp ( steps ) hero . moveRight ( 2 ) hero . moveDown ( step…" at bounding box center [401, 206] width 180 height 193
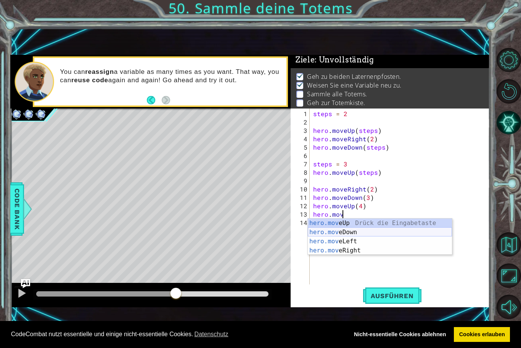
scroll to position [0, 2]
click at [342, 254] on div "hero.move Up Drück die Eingabetaste hero.move Down Drück die Eingabetaste hero.…" at bounding box center [380, 246] width 144 height 55
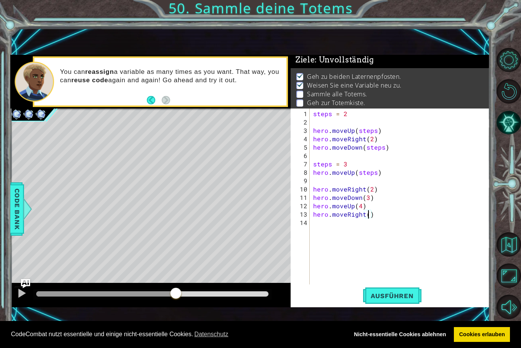
type textarea "hero.moveRight(2)"
click at [337, 232] on div "steps = 2 hero . moveUp ( steps ) hero . moveRight ( 2 ) hero . moveDown ( step…" at bounding box center [401, 206] width 180 height 193
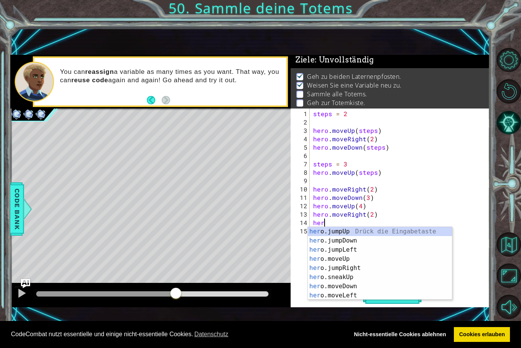
type textarea "hero"
click at [342, 248] on div "hero Drück die Eingabetaste hero .jumpUp Drück die Eingabetaste hero .jumpDown …" at bounding box center [380, 272] width 144 height 91
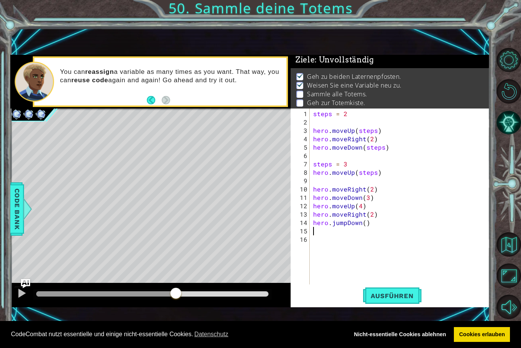
scroll to position [0, 0]
type textarea "4"
type textarea "hero.jumpDown(4)"
click at [402, 302] on button "Ausführen" at bounding box center [392, 296] width 58 height 20
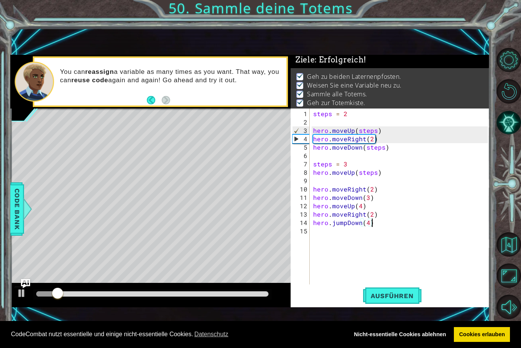
click at [144, 297] on div at bounding box center [152, 294] width 232 height 5
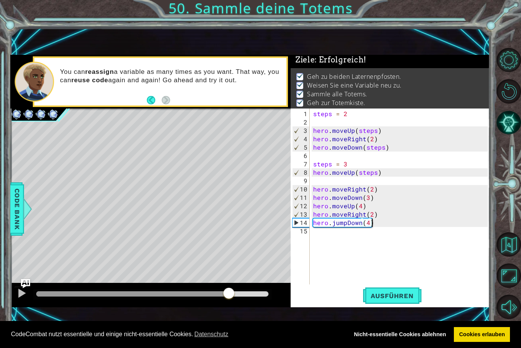
drag, startPoint x: 144, startPoint y: 296, endPoint x: 228, endPoint y: 290, distance: 84.1
click at [228, 290] on div at bounding box center [229, 294] width 14 height 14
click at [26, 294] on div at bounding box center [22, 294] width 10 height 10
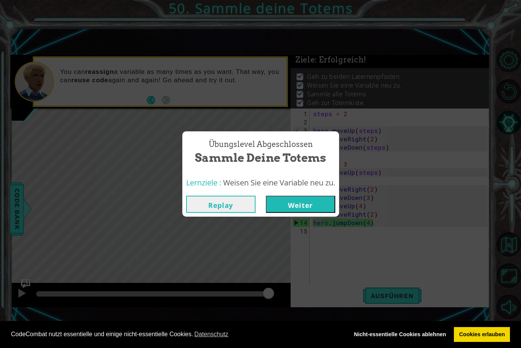
click at [318, 200] on button "Weiter" at bounding box center [300, 204] width 69 height 17
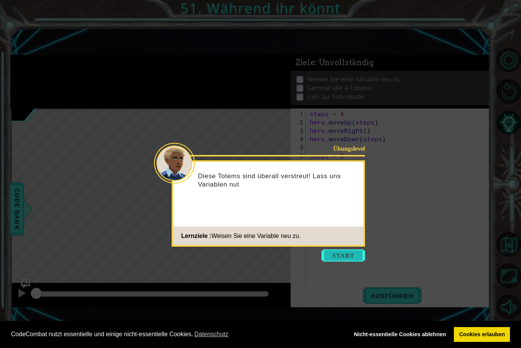
click at [339, 259] on button "Start" at bounding box center [342, 256] width 43 height 12
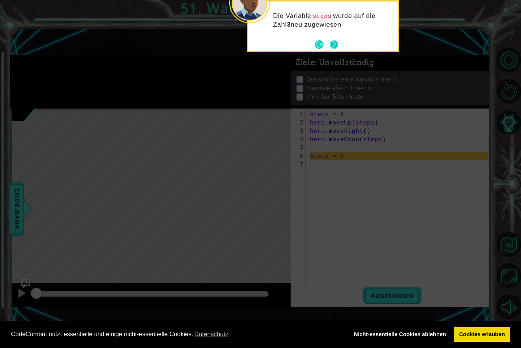
click at [336, 42] on button "Next" at bounding box center [334, 44] width 11 height 11
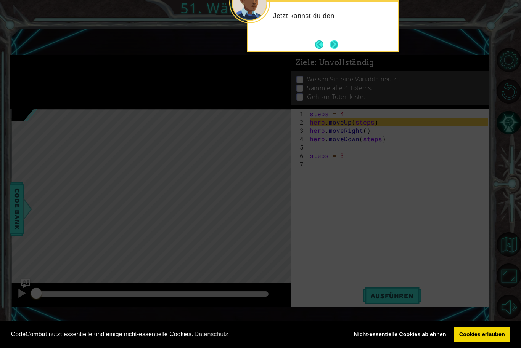
click at [335, 43] on button "Next" at bounding box center [334, 45] width 10 height 10
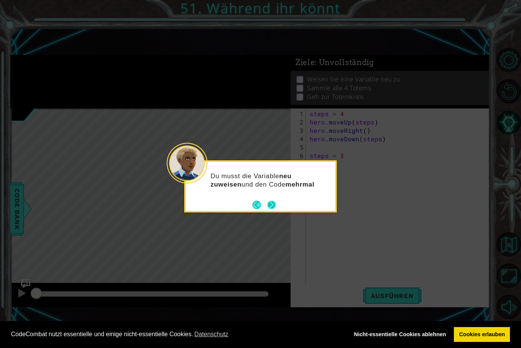
click at [272, 203] on button "Next" at bounding box center [271, 205] width 10 height 10
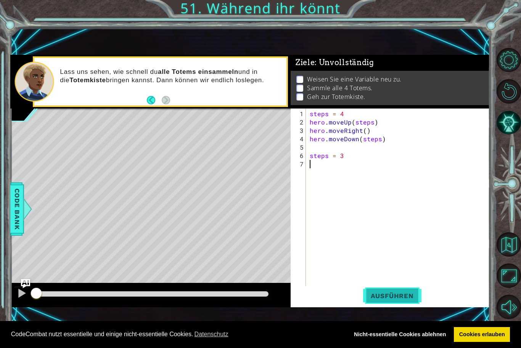
click at [378, 297] on span "Ausführen" at bounding box center [392, 296] width 58 height 8
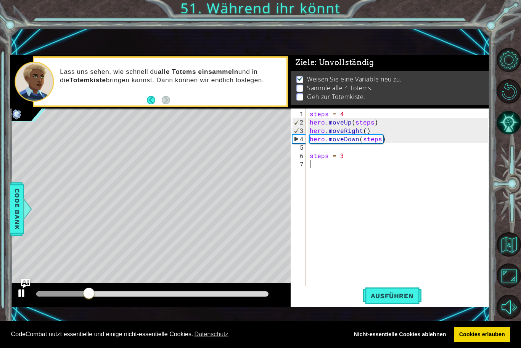
click at [19, 291] on div at bounding box center [22, 294] width 10 height 10
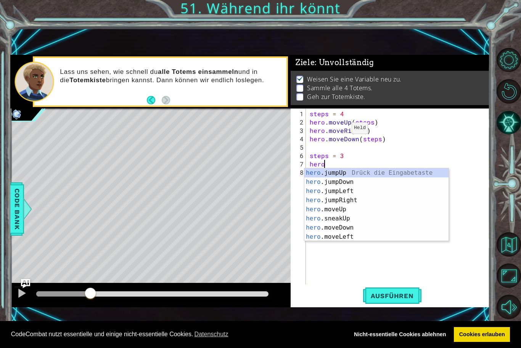
scroll to position [0, 0]
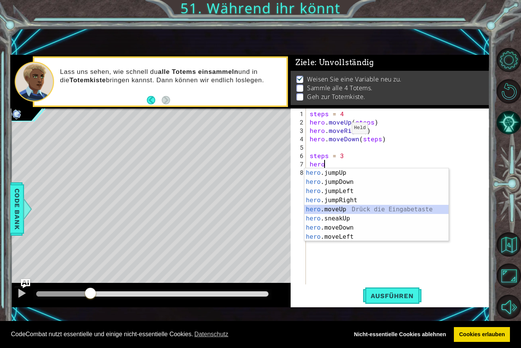
click at [332, 209] on div "hero .jumpUp Drück die Eingabetaste hero .jumpDown Drück die Eingabetaste hero …" at bounding box center [376, 213] width 144 height 91
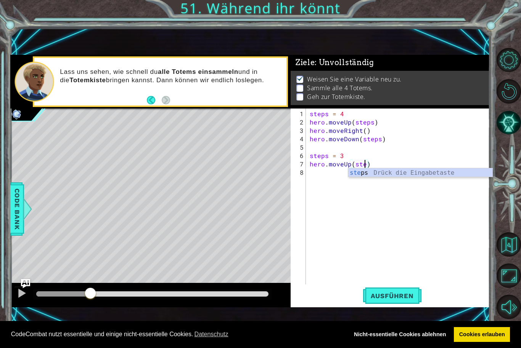
scroll to position [0, 3]
type textarea "hero.moveUp(steps)"
click at [317, 179] on div "steps = 4 hero . moveUp ( steps ) hero . moveRight ( ) hero . moveDown ( steps …" at bounding box center [399, 206] width 183 height 193
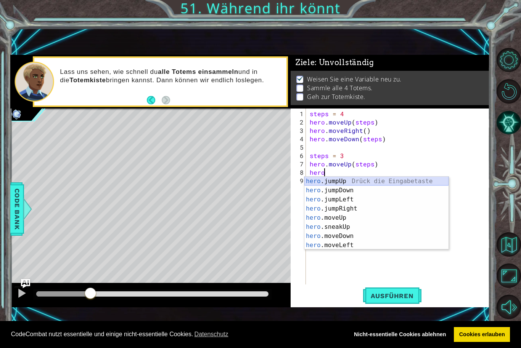
scroll to position [0, 1]
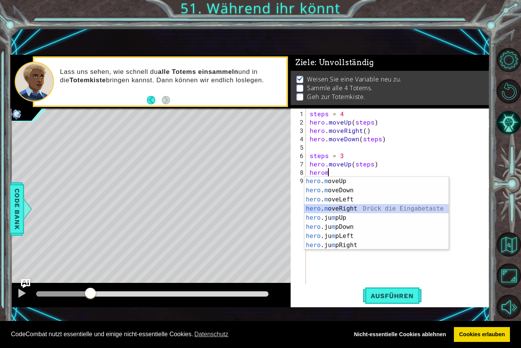
click at [343, 212] on div "hero . m oveUp Drück die Eingabetaste hero . m oveDown Drück die Eingabetaste h…" at bounding box center [376, 222] width 144 height 91
type textarea "hero.moveRight(1)"
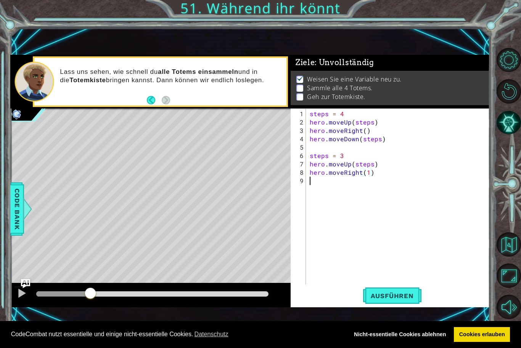
click at [331, 182] on div "steps = 4 hero . moveUp ( steps ) hero . moveRight ( ) hero . moveDown ( steps …" at bounding box center [399, 206] width 183 height 193
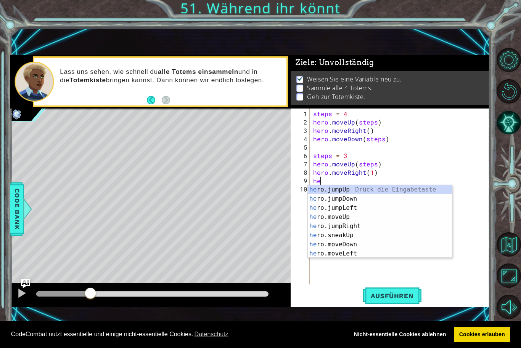
type textarea "her"
click at [336, 199] on div "her o.jumpUp Drück die Eingabetaste her o.jumpDown Drück die Eingabetaste her o…" at bounding box center [380, 230] width 144 height 91
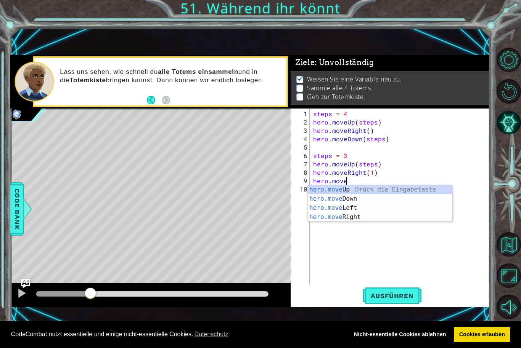
scroll to position [0, 2]
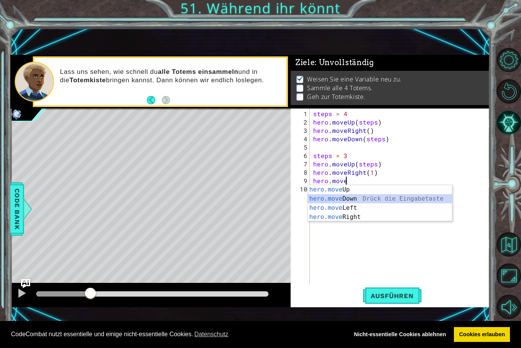
click at [375, 200] on div "hero.move Up Drück die Eingabetaste hero.move Down Drück die Eingabetaste hero.…" at bounding box center [380, 212] width 144 height 55
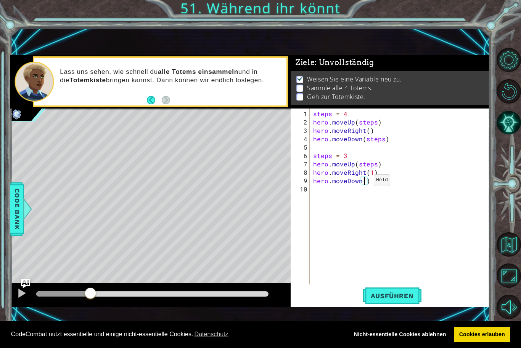
scroll to position [0, 3]
type textarea "hero.moveDown(3)"
click at [391, 301] on button "Ausführen" at bounding box center [392, 296] width 58 height 20
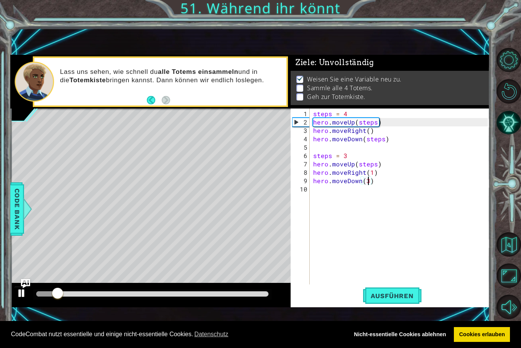
click at [17, 293] on div at bounding box center [22, 294] width 10 height 10
click at [357, 190] on div "steps = 4 hero . moveUp ( steps ) hero . moveRight ( ) hero . moveDown ( steps …" at bounding box center [401, 206] width 180 height 193
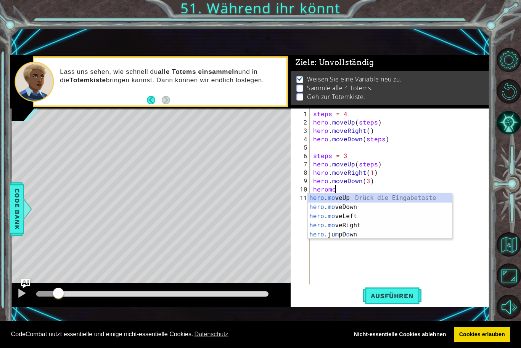
scroll to position [0, 1]
click at [351, 199] on div "hero . mov eUp Drück die Eingabetaste hero . mov eDown Drück die Eingabetaste h…" at bounding box center [380, 221] width 144 height 55
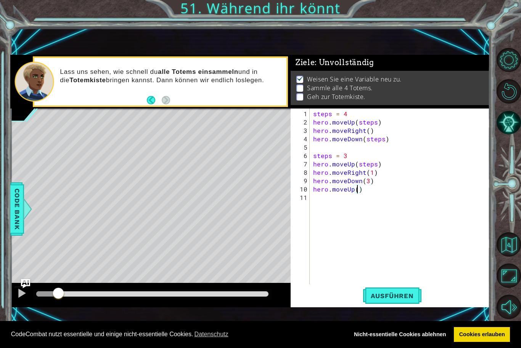
type textarea "hero.moveUp(2)"
click at [347, 204] on div "steps = 4 hero . moveUp ( steps ) hero . moveRight ( ) hero . moveDown ( steps …" at bounding box center [401, 206] width 180 height 193
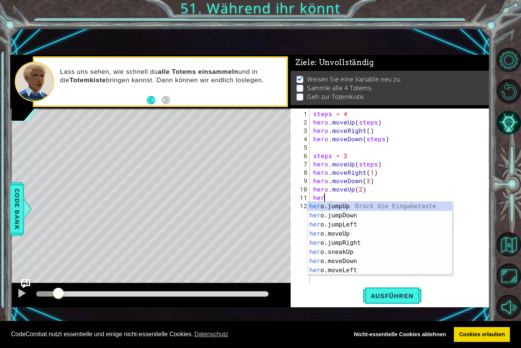
type textarea "hero"
click at [348, 233] on div "hero .jumpUp Drück die Eingabetaste hero .jumpDown Drück die Eingabetaste hero …" at bounding box center [380, 247] width 144 height 91
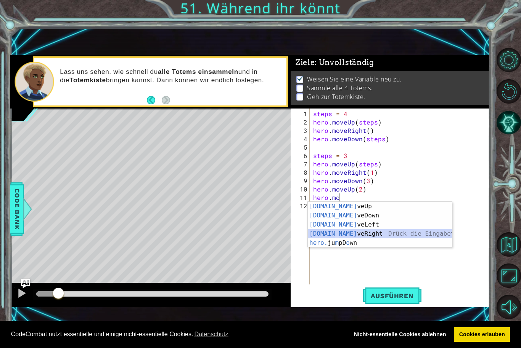
click at [361, 234] on div "[DOMAIN_NAME] veUp [PERSON_NAME] die Eingabetaste [DOMAIN_NAME] veDown Drück di…" at bounding box center [380, 234] width 144 height 64
type textarea "hero.moveRight(1)"
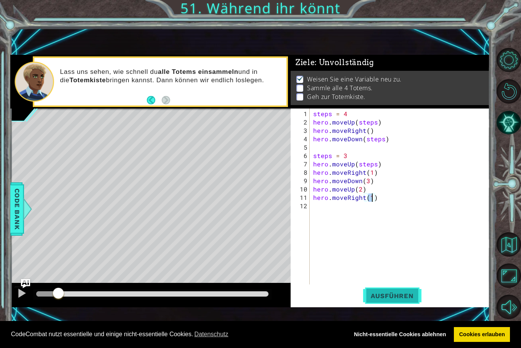
click at [378, 294] on span "Ausführen" at bounding box center [392, 296] width 58 height 8
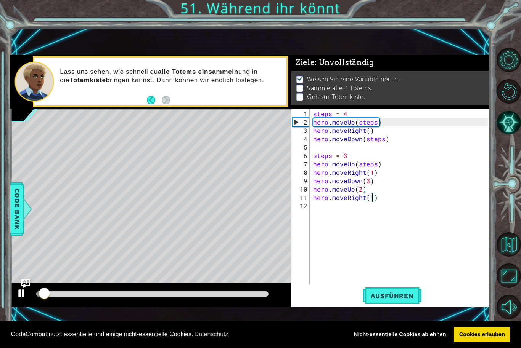
click at [21, 298] on div at bounding box center [22, 294] width 10 height 10
click at [339, 207] on div "steps = 4 hero . moveUp ( steps ) hero . moveRight ( ) hero . moveDown ( steps …" at bounding box center [401, 206] width 180 height 193
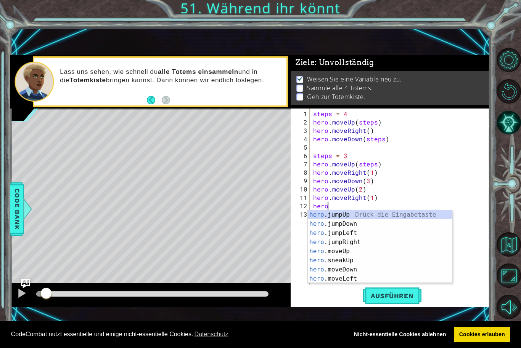
scroll to position [0, 0]
click at [338, 273] on div "hero .jumpUp Drück die Eingabetaste hero .jumpDown Drück die Eingabetaste hero …" at bounding box center [380, 255] width 144 height 91
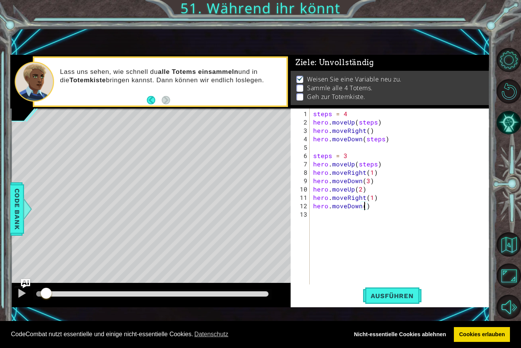
type textarea "hero.moveDown(2)"
click at [357, 219] on div "steps = 4 hero . moveUp ( steps ) hero . moveRight ( ) hero . moveDown ( steps …" at bounding box center [401, 206] width 180 height 193
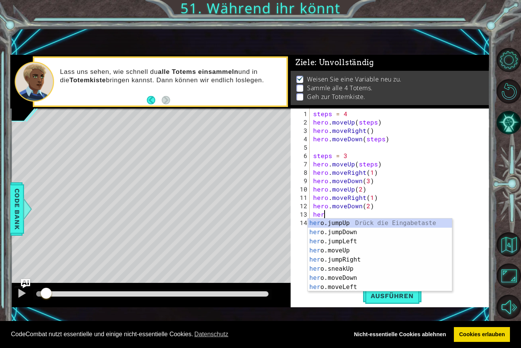
scroll to position [0, 0]
click at [354, 262] on div "hero .jumpUp Drück die Eingabetaste hero .jumpDown Drück die Eingabetaste hero …" at bounding box center [380, 264] width 144 height 91
type textarea "hero.moveUp(1)"
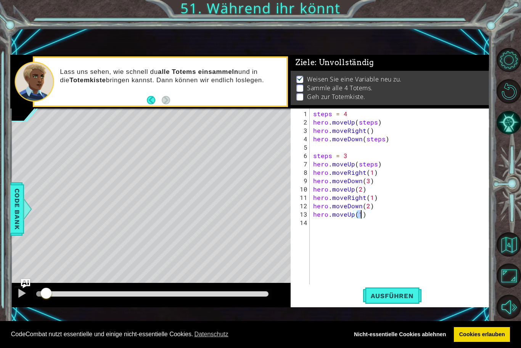
click at [339, 226] on div "steps = 4 hero . moveUp ( steps ) hero . moveRight ( ) hero . moveDown ( steps …" at bounding box center [401, 206] width 180 height 193
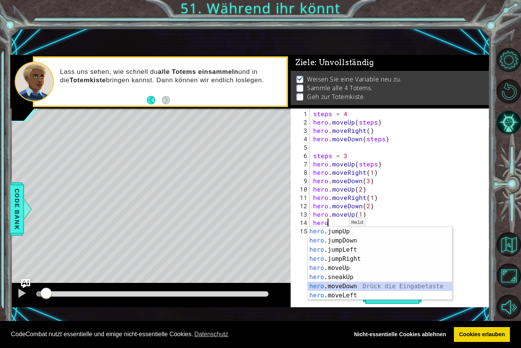
click at [344, 286] on div "hero .jumpUp Drück die Eingabetaste hero .jumpDown Drück die Eingabetaste hero …" at bounding box center [380, 272] width 144 height 91
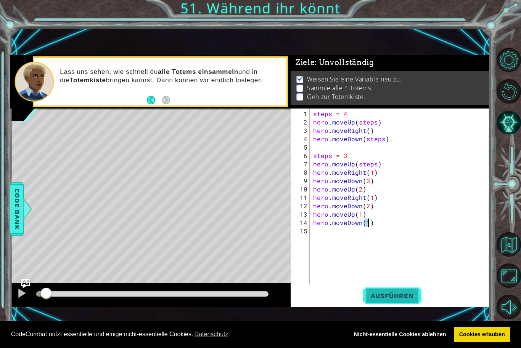
click at [379, 292] on button "Ausführen" at bounding box center [392, 296] width 58 height 20
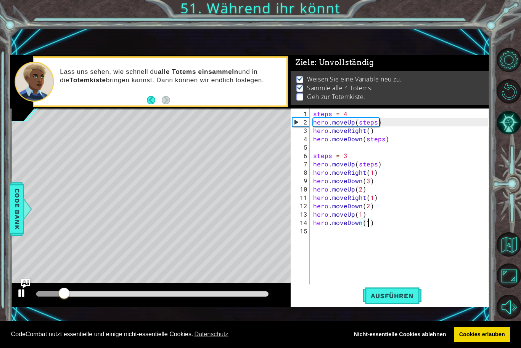
click at [29, 294] on button at bounding box center [21, 295] width 15 height 16
click at [361, 225] on div "steps = 4 hero . moveUp ( steps ) hero . moveRight ( ) hero . moveDown ( steps …" at bounding box center [401, 206] width 180 height 193
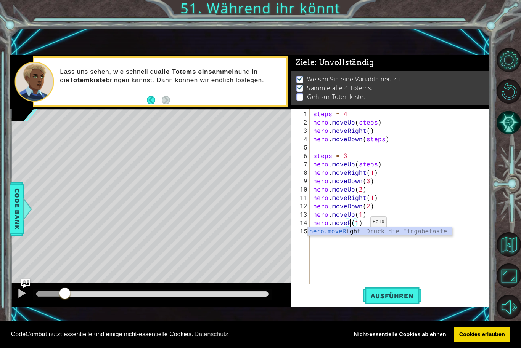
scroll to position [0, 2]
type textarea "hero.moveRight(1)"
click at [354, 242] on div "steps = 4 hero . moveUp ( steps ) hero . moveRight ( ) hero . moveDown ( steps …" at bounding box center [401, 206] width 180 height 193
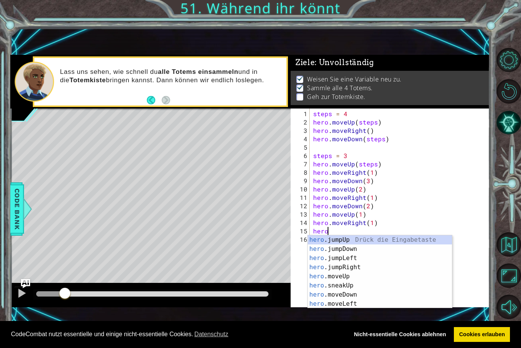
scroll to position [0, 0]
click at [355, 297] on div "hero .jumpUp Drück die Eingabetaste hero .jumpDown Drück die Eingabetaste hero …" at bounding box center [380, 281] width 144 height 91
type textarea "hero.moveDown(1)"
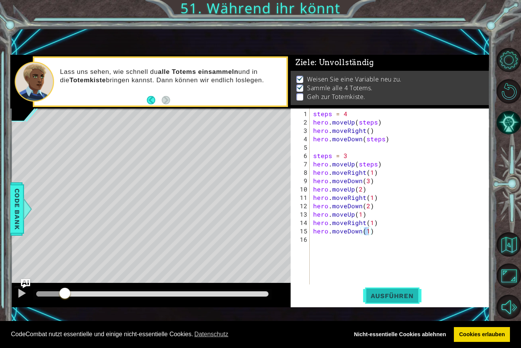
click at [383, 299] on span "Ausführen" at bounding box center [392, 296] width 58 height 8
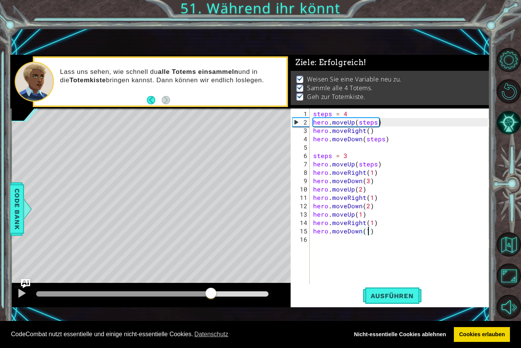
click at [211, 296] on div at bounding box center [152, 294] width 232 height 5
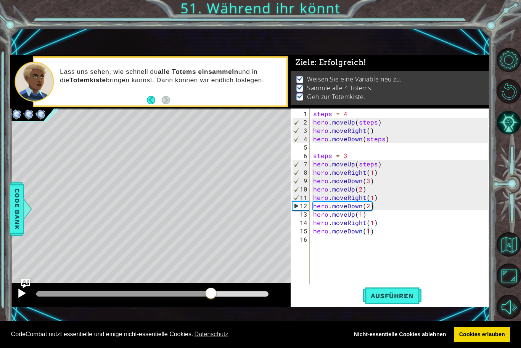
click at [22, 293] on div at bounding box center [22, 294] width 10 height 10
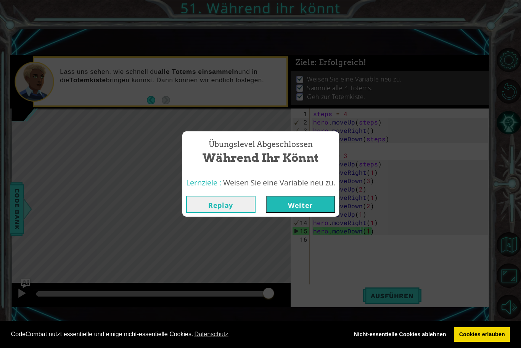
click at [304, 202] on button "Weiter" at bounding box center [300, 204] width 69 height 17
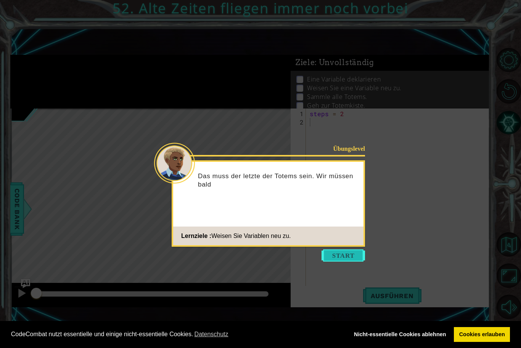
click at [344, 257] on button "Start" at bounding box center [342, 256] width 43 height 12
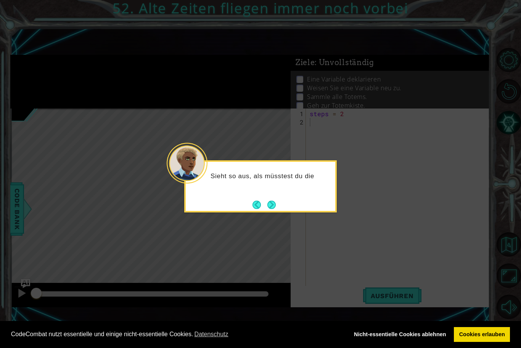
click at [276, 203] on button "Next" at bounding box center [271, 205] width 8 height 8
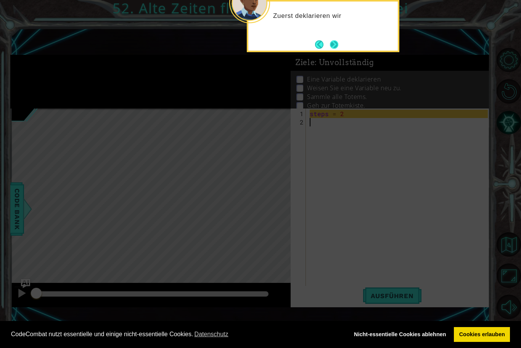
click at [338, 47] on button "Next" at bounding box center [334, 44] width 8 height 8
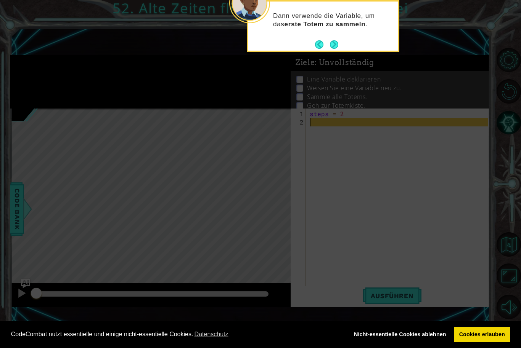
click at [336, 47] on button "Next" at bounding box center [334, 44] width 8 height 8
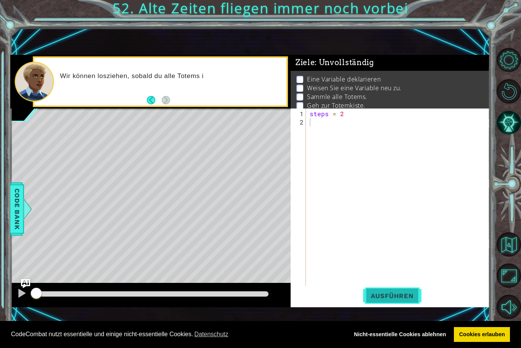
click at [387, 299] on span "Ausführen" at bounding box center [392, 296] width 58 height 8
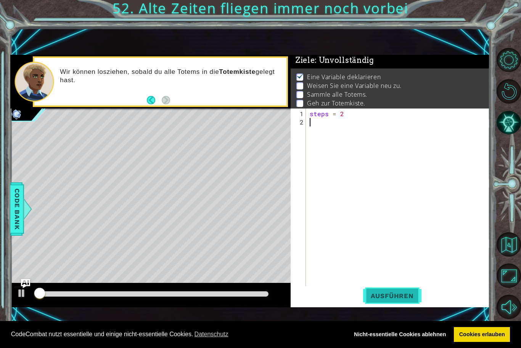
scroll to position [3, 0]
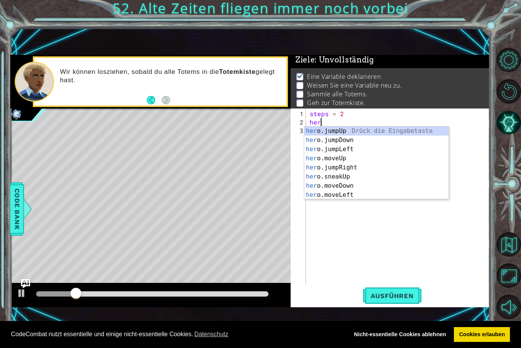
type textarea "hero"
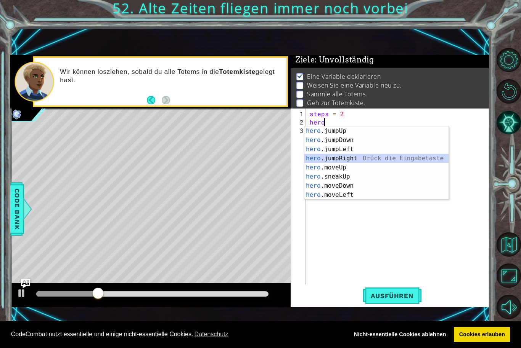
click at [349, 160] on div "hero .jumpUp Drück die Eingabetaste hero .jumpDown Drück die Eingabetaste hero …" at bounding box center [376, 172] width 144 height 91
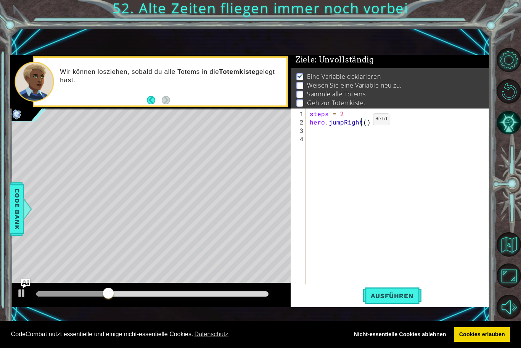
click at [360, 123] on div "steps = 2 hero . jumpRight ( )" at bounding box center [399, 206] width 183 height 193
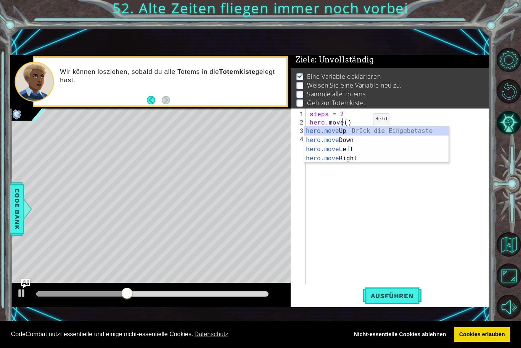
scroll to position [0, 2]
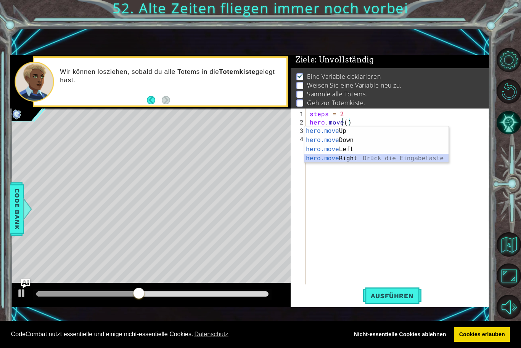
click at [346, 159] on div "hero.move Up Drück die Eingabetaste hero.move Down Drück die Eingabetaste hero.…" at bounding box center [376, 154] width 144 height 55
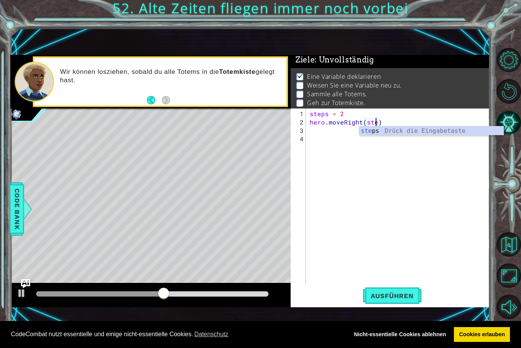
scroll to position [0, 4]
type textarea "hero.moveRight(steps)"
click at [339, 135] on div "steps = 2 hero . moveRight ( steps )" at bounding box center [399, 206] width 183 height 193
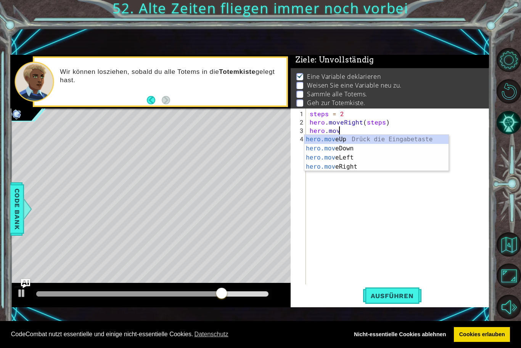
scroll to position [0, 2]
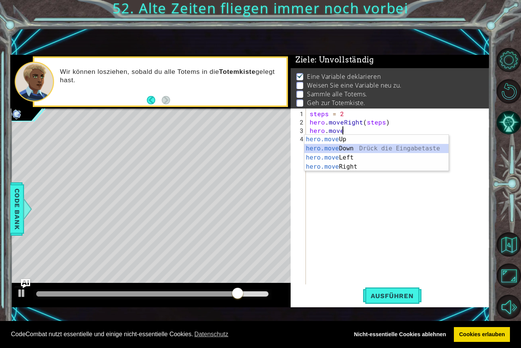
click at [356, 151] on div "hero.move Up Drück die Eingabetaste hero.move Down Drück die Eingabetaste hero.…" at bounding box center [376, 162] width 144 height 55
type textarea "hero.moveDown(1)"
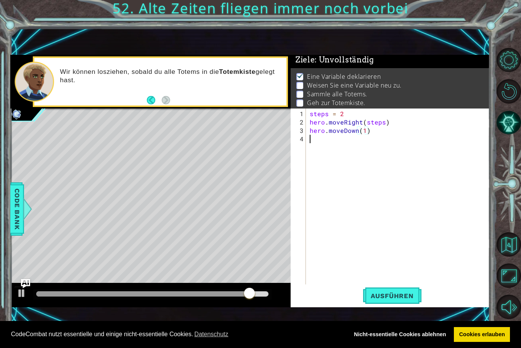
click at [350, 143] on div "steps = 2 hero . moveRight ( steps ) hero . moveDown ( 1 )" at bounding box center [399, 206] width 183 height 193
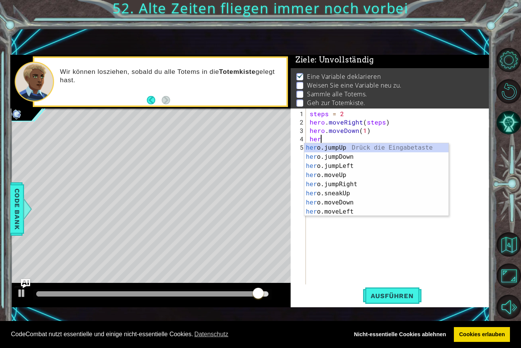
scroll to position [0, 0]
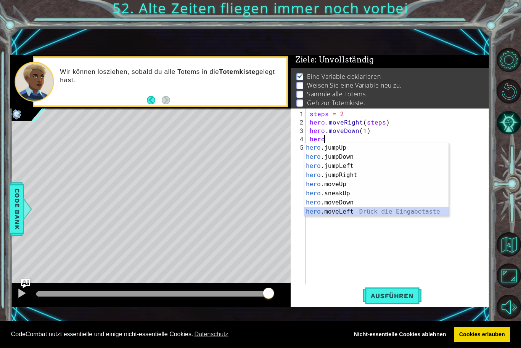
click at [344, 214] on div "hero .jumpUp Drück die Eingabetaste hero .jumpDown Drück die Eingabetaste hero …" at bounding box center [376, 188] width 144 height 91
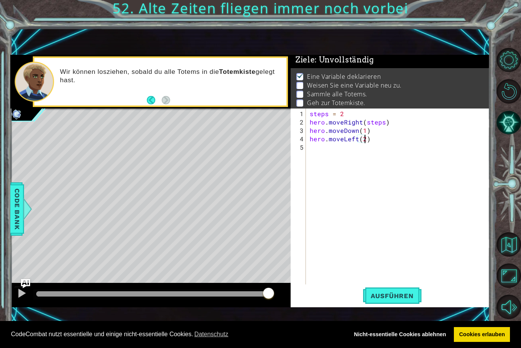
scroll to position [0, 3]
type textarea "hero.moveLeft(2)"
click at [372, 294] on span "Ausführen" at bounding box center [392, 296] width 58 height 8
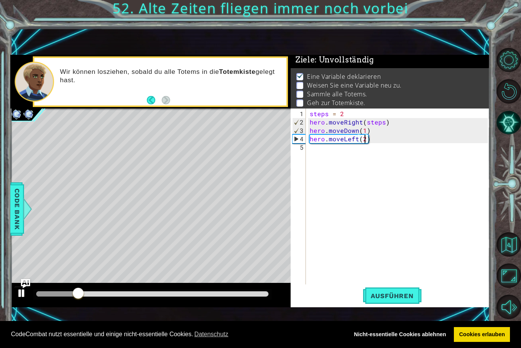
click at [21, 294] on div at bounding box center [22, 294] width 10 height 10
click at [326, 156] on div "steps = 2 hero . moveRight ( steps ) hero . moveDown ( 1 ) hero . moveLeft ( 2 )" at bounding box center [399, 206] width 183 height 193
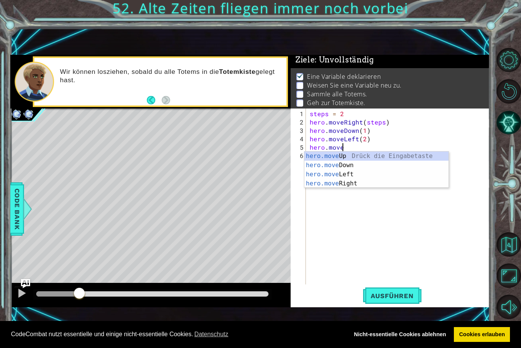
scroll to position [0, 2]
click at [344, 186] on div "hero.move Up Drück die Eingabetaste hero.move Down Drück die Eingabetaste hero.…" at bounding box center [376, 179] width 144 height 55
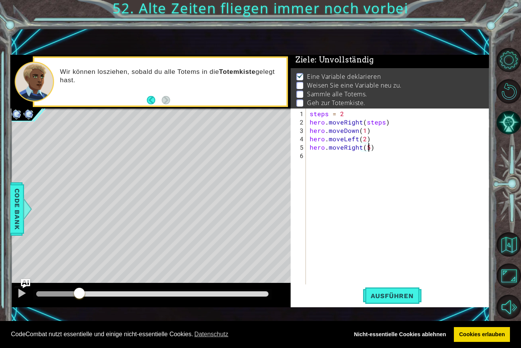
scroll to position [0, 3]
click at [395, 297] on span "Ausführen" at bounding box center [392, 296] width 58 height 8
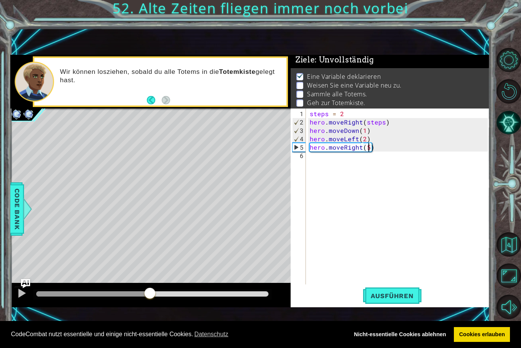
click at [149, 293] on div at bounding box center [152, 294] width 232 height 5
drag, startPoint x: 148, startPoint y: 294, endPoint x: 90, endPoint y: 295, distance: 57.2
click at [90, 295] on div at bounding box center [89, 294] width 14 height 14
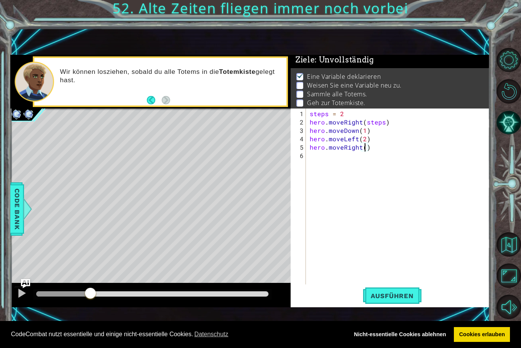
type textarea "hero.moveRight(4)"
click at [333, 160] on div "steps = 2 hero . moveRight ( steps ) hero . moveDown ( 1 ) hero . moveLeft ( 2 …" at bounding box center [399, 206] width 183 height 193
type textarea "steps = 1"
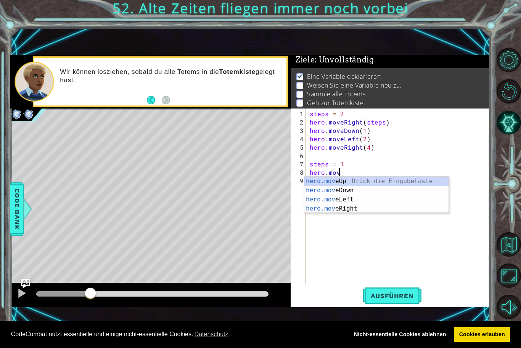
scroll to position [0, 2]
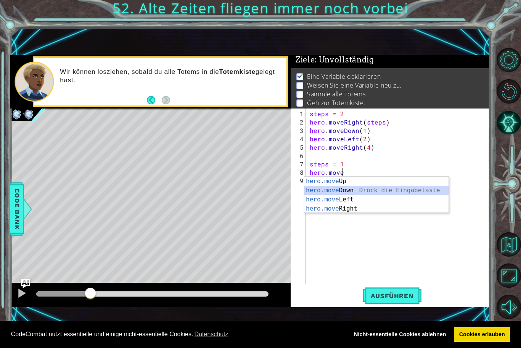
click at [352, 195] on div "hero.move Up Drück die Eingabetaste hero.move Down Drück die Eingabetaste hero.…" at bounding box center [376, 204] width 144 height 55
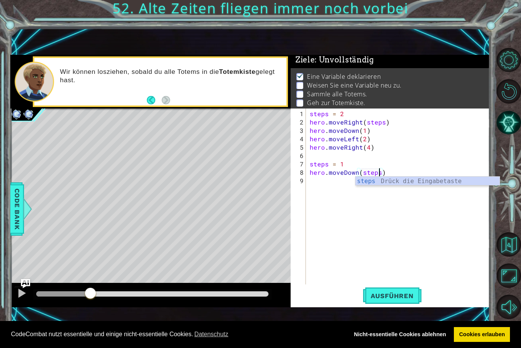
scroll to position [0, 4]
type textarea "hero.moveDown(steps)"
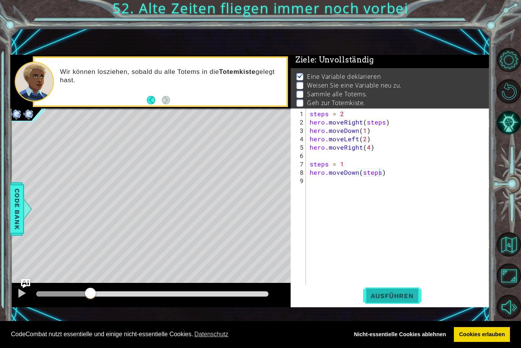
click at [381, 293] on span "Ausführen" at bounding box center [392, 296] width 58 height 8
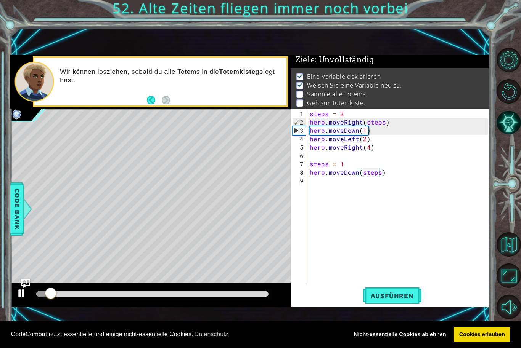
click at [19, 297] on div at bounding box center [22, 294] width 10 height 10
click at [317, 183] on div "steps = 2 hero . moveRight ( steps ) hero . moveDown ( 1 ) hero . moveLeft ( 2 …" at bounding box center [399, 206] width 183 height 193
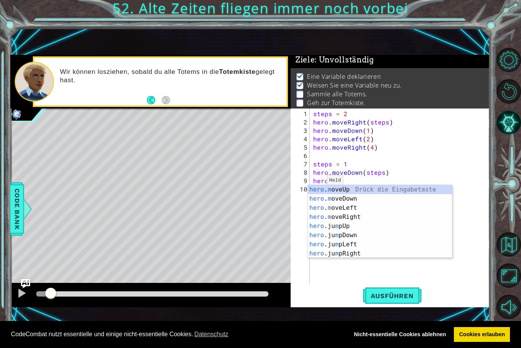
scroll to position [0, 1]
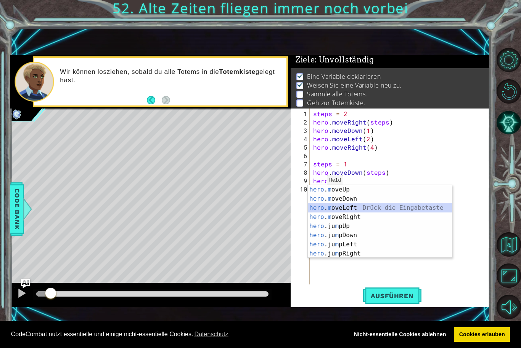
click at [351, 209] on div "hero . m oveUp Drück die Eingabetaste hero . m oveDown Drück die Eingabetaste h…" at bounding box center [380, 230] width 144 height 91
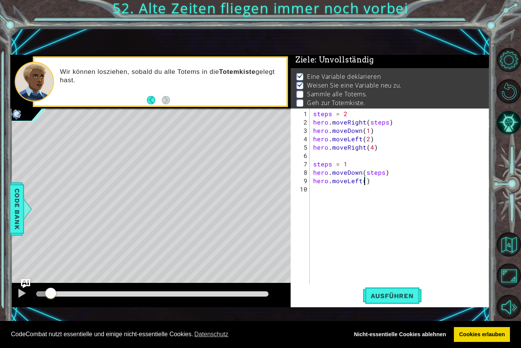
type textarea "hero.moveLeft(4)"
click at [352, 198] on div "steps = 2 hero . moveRight ( steps ) hero . moveDown ( 1 ) hero . moveLeft ( 2 …" at bounding box center [401, 206] width 180 height 193
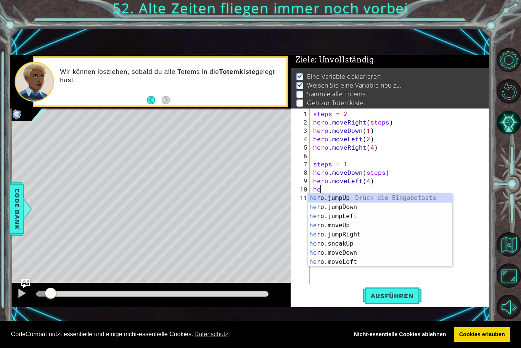
type textarea "hero"
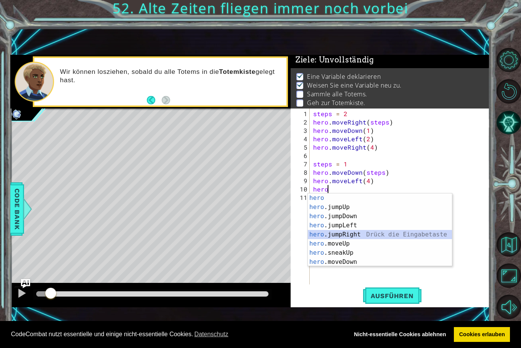
click at [351, 236] on div "hero Drück die Eingabetaste hero .jumpUp Drück die Eingabetaste hero .jumpDown …" at bounding box center [380, 239] width 144 height 91
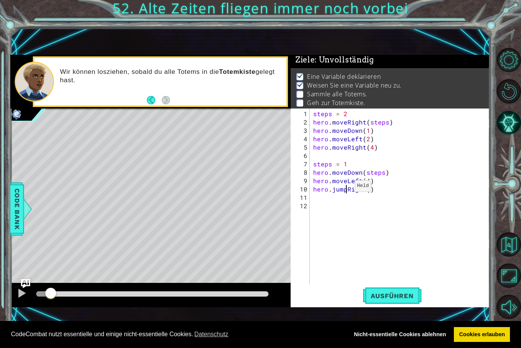
click at [345, 189] on div "steps = 2 hero . moveRight ( steps ) hero . moveDown ( 1 ) hero . moveLeft ( 2 …" at bounding box center [401, 206] width 180 height 193
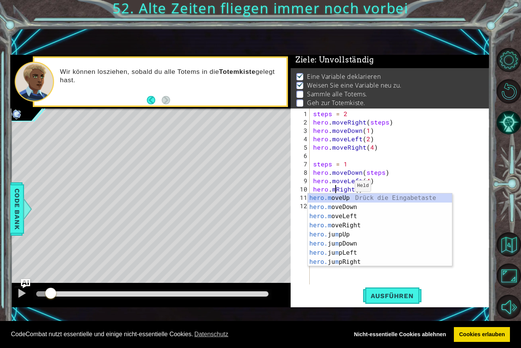
scroll to position [0, 2]
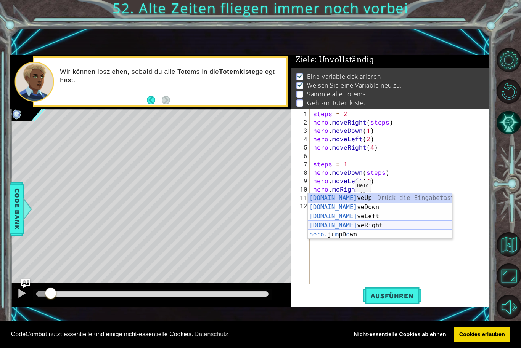
click at [348, 226] on div "[DOMAIN_NAME] veUp [PERSON_NAME] die Eingabetaste [DOMAIN_NAME] veDown Drück di…" at bounding box center [380, 226] width 144 height 64
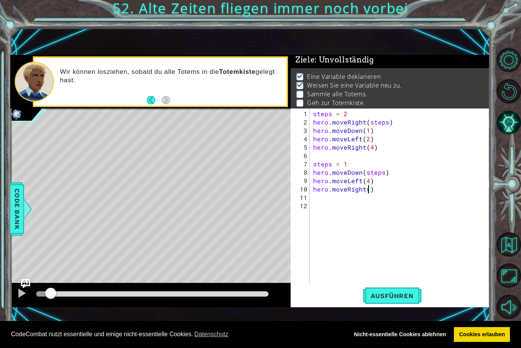
scroll to position [0, 3]
click at [400, 290] on button "Ausführen" at bounding box center [392, 296] width 58 height 20
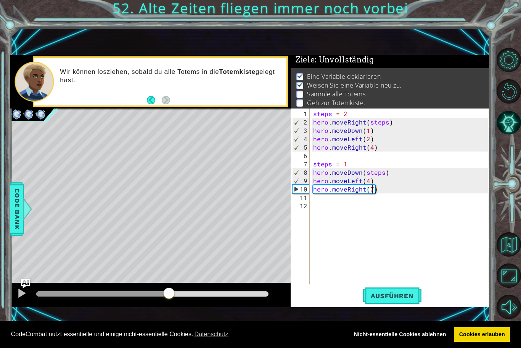
drag, startPoint x: 60, startPoint y: 293, endPoint x: 169, endPoint y: 292, distance: 109.4
click at [169, 292] on div at bounding box center [169, 294] width 14 height 14
type textarea "hero.moveRight(6)"
click at [389, 296] on span "Ausführen" at bounding box center [392, 296] width 58 height 8
drag, startPoint x: 47, startPoint y: 295, endPoint x: 188, endPoint y: 305, distance: 141.0
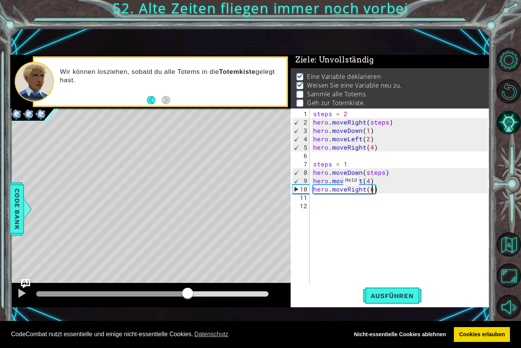
click at [188, 305] on div at bounding box center [150, 295] width 280 height 24
click at [18, 298] on div at bounding box center [22, 294] width 10 height 10
click at [338, 202] on div "steps = 2 hero . moveRight ( steps ) hero . moveDown ( 1 ) hero . moveLeft ( 2 …" at bounding box center [401, 206] width 180 height 193
click at [324, 199] on div "steps = 2 hero . moveRight ( steps ) hero . moveDown ( 1 ) hero . moveLeft ( 2 …" at bounding box center [401, 206] width 180 height 193
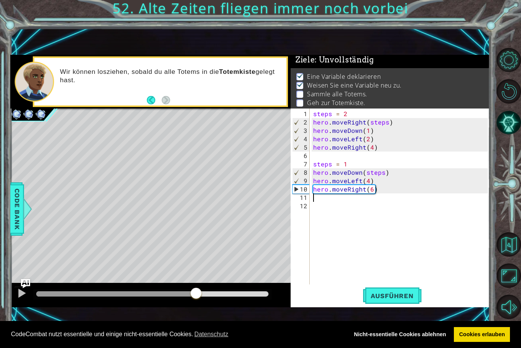
click at [325, 205] on div "steps = 2 hero . moveRight ( steps ) hero . moveDown ( 1 ) hero . moveLeft ( 2 …" at bounding box center [401, 206] width 180 height 193
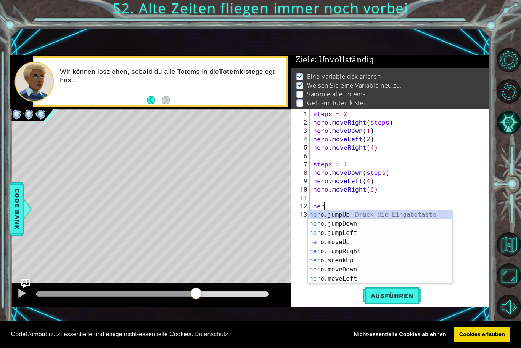
scroll to position [0, 0]
click at [338, 278] on div "hero Drück die Eingabetaste hero .jumpUp Drück die Eingabetaste hero .jumpDown …" at bounding box center [380, 255] width 144 height 91
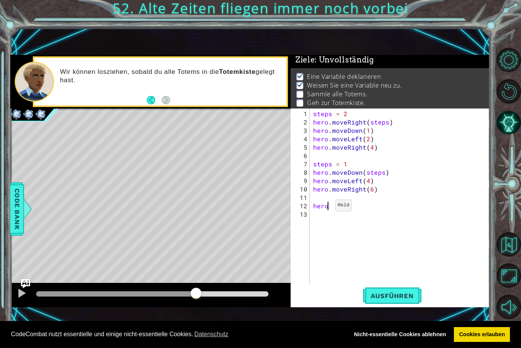
type textarea "hero.moveDown(1)"
click at [345, 221] on div "steps = 2 hero . moveRight ( steps ) hero . moveDown ( 1 ) hero . moveLeft ( 2 …" at bounding box center [401, 206] width 180 height 193
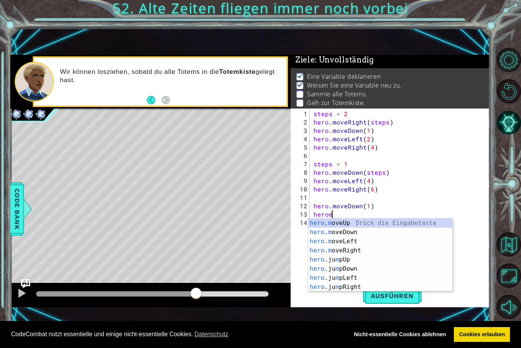
scroll to position [0, 1]
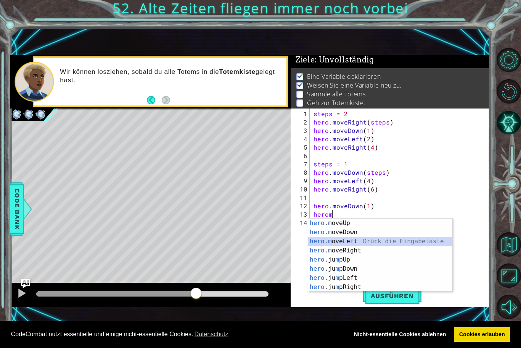
click at [338, 244] on div "hero . m oveUp Drück die Eingabetaste hero . m oveDown Drück die Eingabetaste h…" at bounding box center [380, 264] width 144 height 91
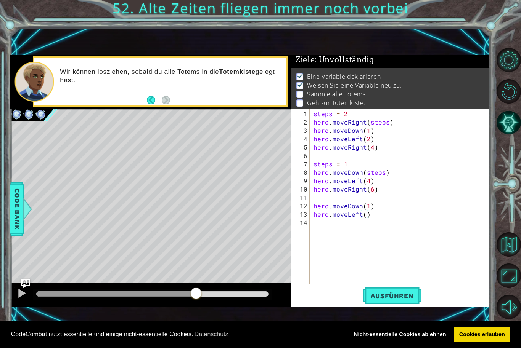
scroll to position [0, 3]
type textarea "hero.moveLeft(6)"
click at [378, 299] on span "Ausführen" at bounding box center [392, 296] width 58 height 8
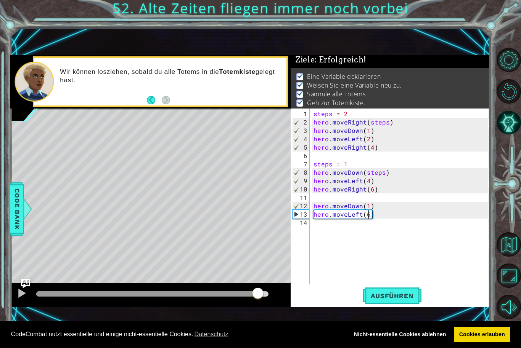
drag, startPoint x: 114, startPoint y: 298, endPoint x: 258, endPoint y: 287, distance: 144.5
click at [258, 287] on div at bounding box center [150, 295] width 280 height 24
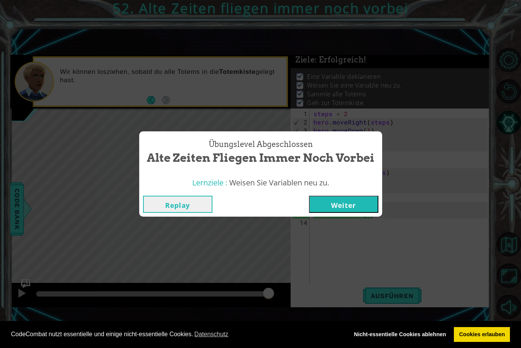
click at [347, 208] on button "Weiter" at bounding box center [343, 204] width 69 height 17
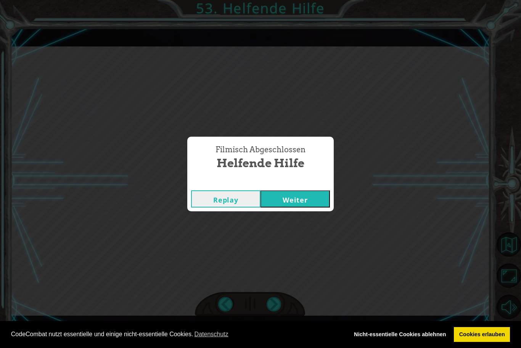
click at [287, 198] on button "Weiter" at bounding box center [294, 199] width 69 height 17
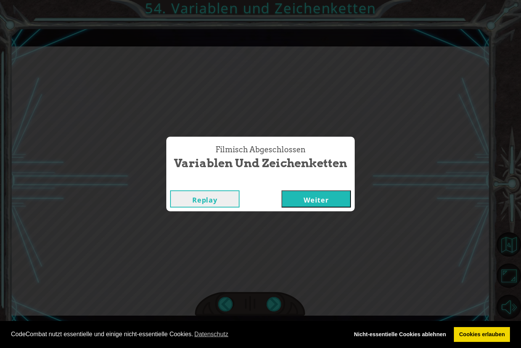
click at [313, 205] on button "Weiter" at bounding box center [315, 199] width 69 height 17
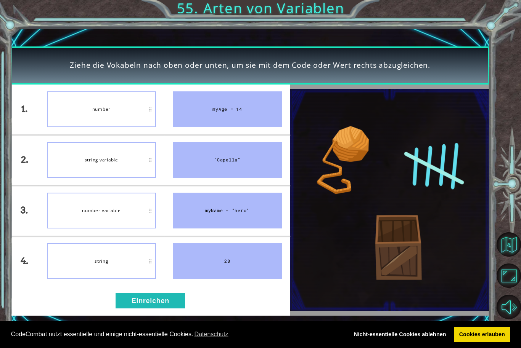
drag, startPoint x: 124, startPoint y: 115, endPoint x: 118, endPoint y: 263, distance: 148.8
click at [118, 263] on ul "number string variable number variable string" at bounding box center [102, 186] width 126 height 202
drag, startPoint x: 118, startPoint y: 263, endPoint x: 120, endPoint y: 246, distance: 17.6
click at [120, 246] on div "string" at bounding box center [101, 262] width 109 height 36
click at [120, 265] on div "string" at bounding box center [101, 262] width 109 height 36
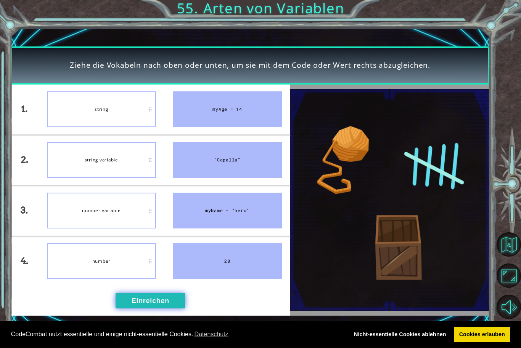
click at [166, 308] on button "Einreichen" at bounding box center [150, 301] width 69 height 15
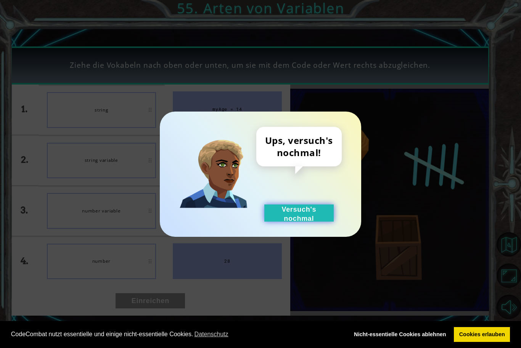
click at [277, 214] on button "Versuch's nochmal" at bounding box center [298, 213] width 69 height 17
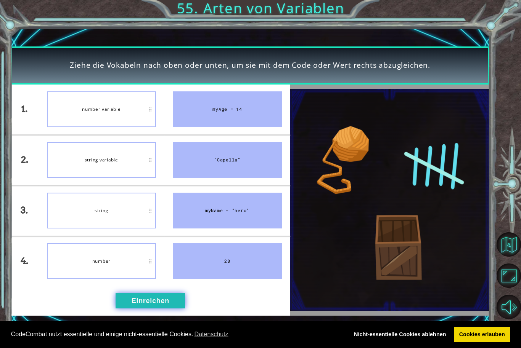
click at [166, 309] on button "Einreichen" at bounding box center [150, 301] width 69 height 15
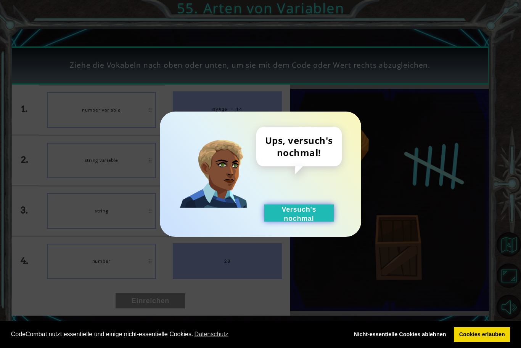
click at [303, 212] on button "Versuch's nochmal" at bounding box center [298, 213] width 69 height 17
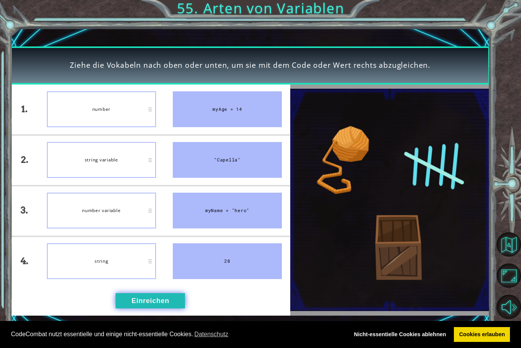
click at [163, 302] on button "Einreichen" at bounding box center [150, 301] width 69 height 15
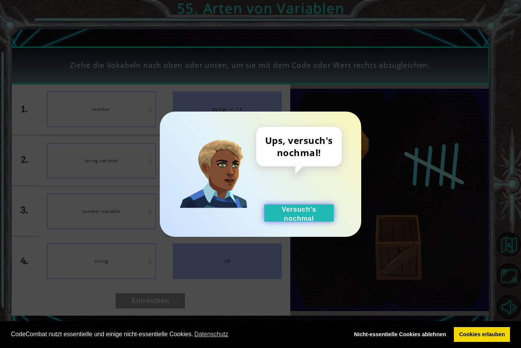
click at [314, 205] on button "Versuch's nochmal" at bounding box center [298, 213] width 69 height 17
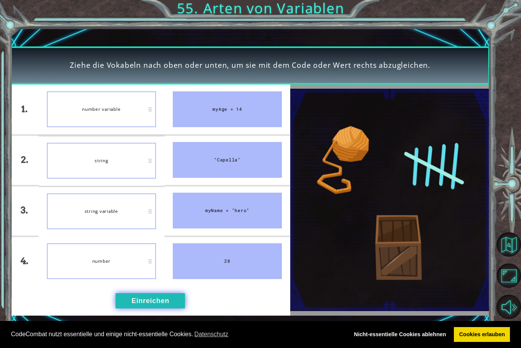
click at [167, 296] on button "Einreichen" at bounding box center [150, 301] width 69 height 15
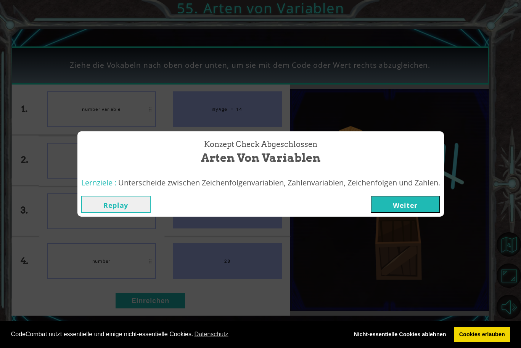
click at [427, 205] on button "Weiter" at bounding box center [405, 204] width 69 height 17
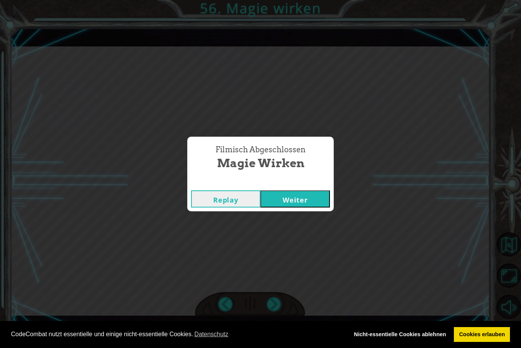
click at [307, 197] on button "Weiter" at bounding box center [294, 199] width 69 height 17
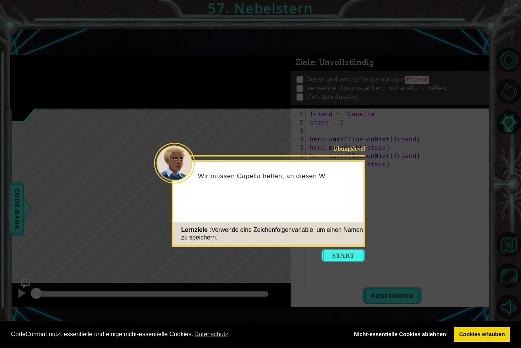
click at [345, 254] on button "Start" at bounding box center [342, 256] width 43 height 12
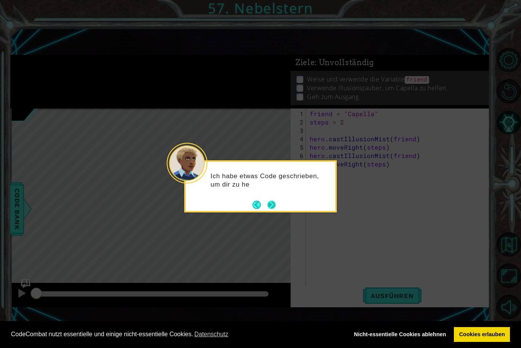
click at [270, 209] on button "Next" at bounding box center [271, 205] width 9 height 9
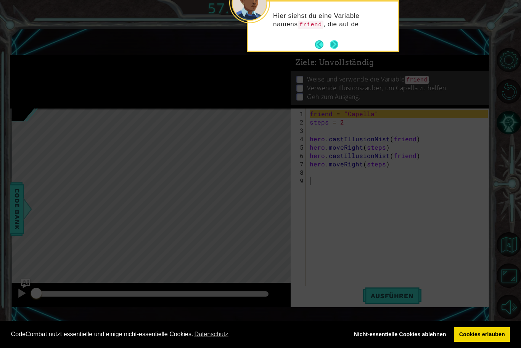
click at [335, 47] on button "Next" at bounding box center [334, 45] width 14 height 14
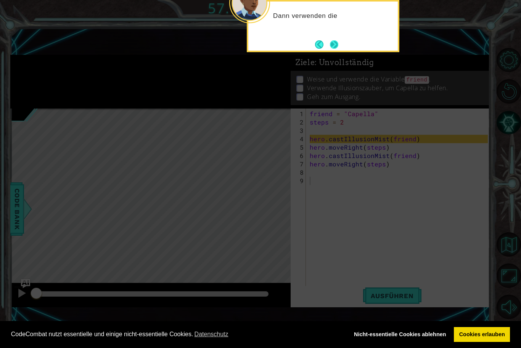
click at [334, 48] on button "Next" at bounding box center [334, 44] width 8 height 8
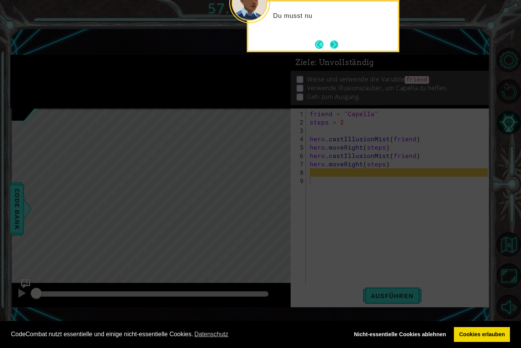
click at [334, 47] on button "Next" at bounding box center [333, 44] width 9 height 9
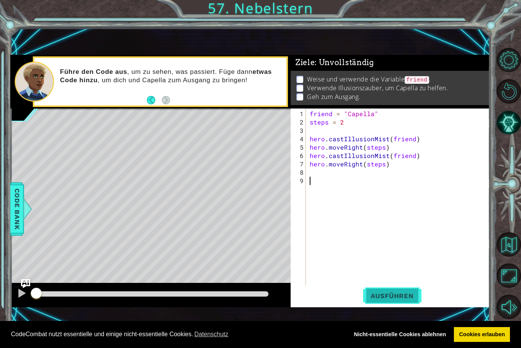
click at [383, 296] on span "Ausführen" at bounding box center [392, 296] width 58 height 8
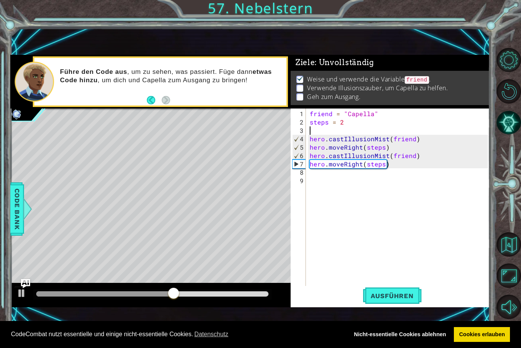
click at [311, 134] on div "friend = "Capella" steps = 2 hero . castIllusionMist ( friend ) hero . moveRigh…" at bounding box center [399, 210] width 183 height 201
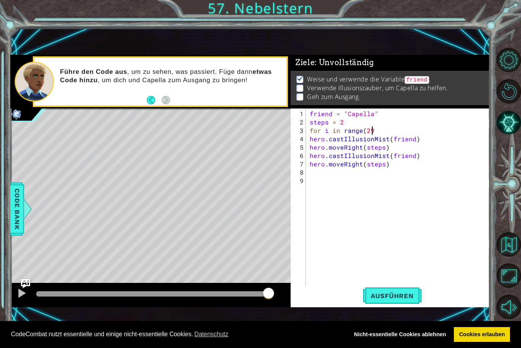
scroll to position [0, 3]
click at [412, 293] on span "Ausführen" at bounding box center [392, 296] width 58 height 8
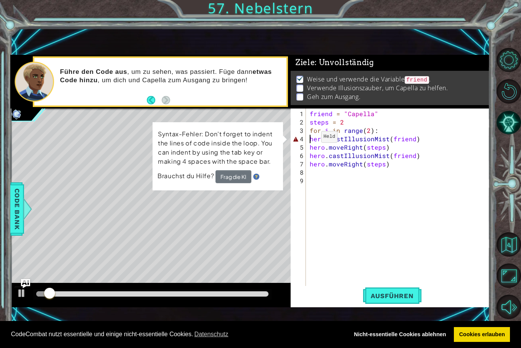
click at [308, 140] on div "friend = "Capella" steps = 2 for i in range ( 2 ) : hero . castIllusionMist ( f…" at bounding box center [399, 210] width 183 height 201
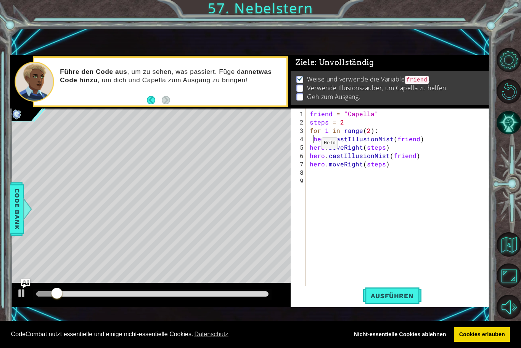
click at [308, 147] on div "friend = "Capella" steps = 2 for i in range ( 2 ) : hero . castIllusionMist ( f…" at bounding box center [399, 210] width 183 height 201
click at [310, 157] on div "friend = "Capella" steps = 2 for i in range ( 2 ) : hero . castIllusionMist ( f…" at bounding box center [399, 210] width 183 height 201
click at [310, 165] on div "friend = "Capella" steps = 2 for i in range ( 2 ) : hero . castIllusionMist ( f…" at bounding box center [399, 210] width 183 height 201
type textarea "hero.moveRight(steps)"
click at [415, 293] on span "Ausführen" at bounding box center [392, 296] width 58 height 8
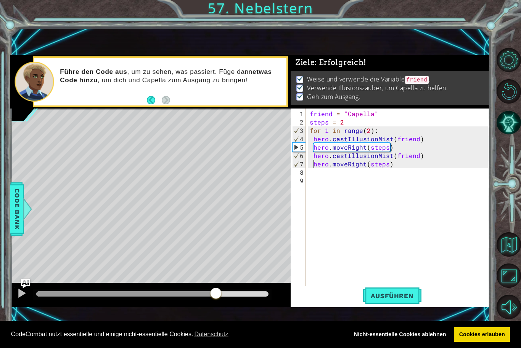
drag, startPoint x: 131, startPoint y: 297, endPoint x: 225, endPoint y: 299, distance: 94.2
click at [223, 299] on div at bounding box center [216, 294] width 14 height 14
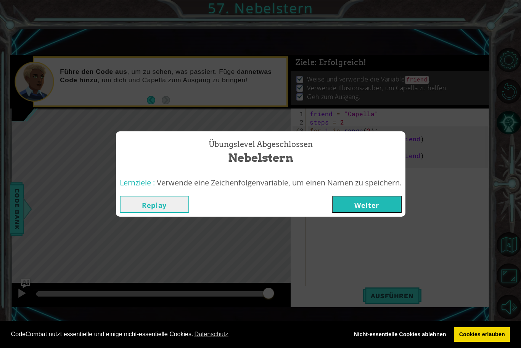
click at [351, 202] on button "Weiter" at bounding box center [366, 204] width 69 height 17
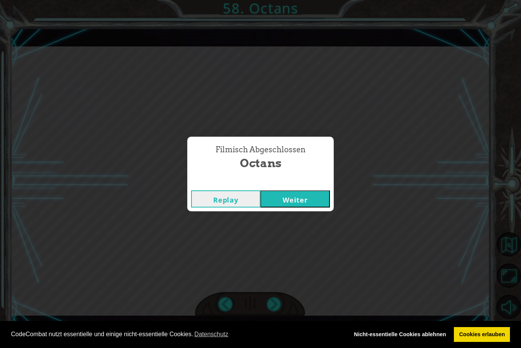
click at [318, 197] on button "Weiter" at bounding box center [294, 199] width 69 height 17
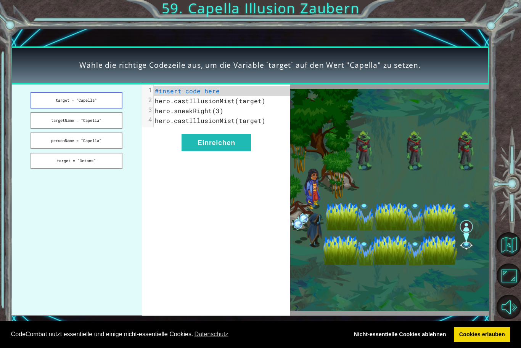
click at [79, 105] on button "target = "Capella"" at bounding box center [76, 100] width 92 height 16
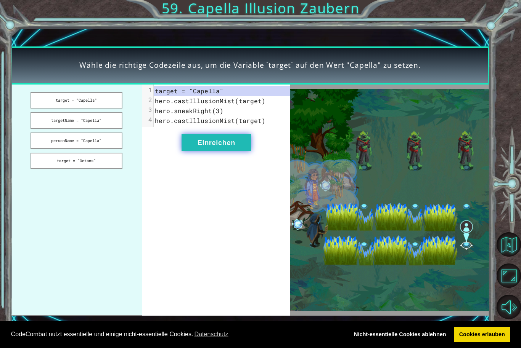
click at [224, 148] on button "Einreichen" at bounding box center [215, 142] width 69 height 17
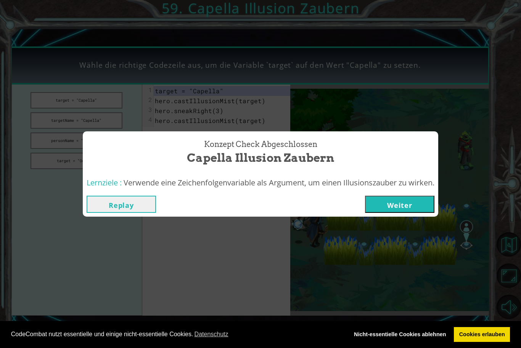
click at [401, 204] on button "Weiter" at bounding box center [399, 204] width 69 height 17
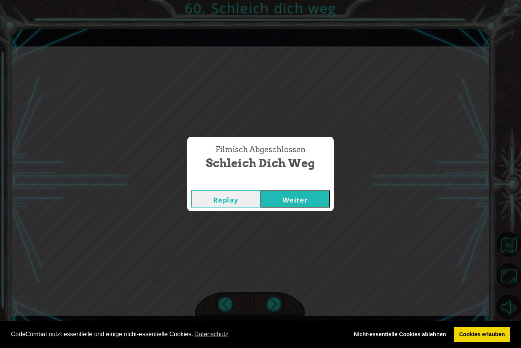
click at [318, 196] on button "Weiter" at bounding box center [294, 199] width 69 height 17
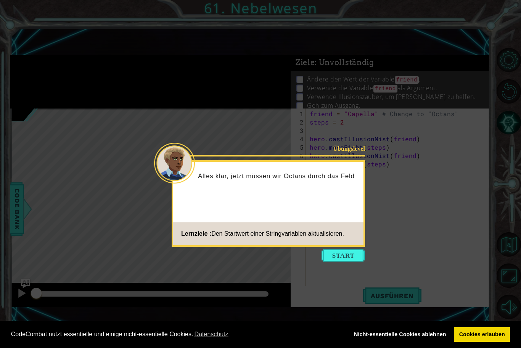
click at [339, 261] on button "Start" at bounding box center [342, 256] width 43 height 12
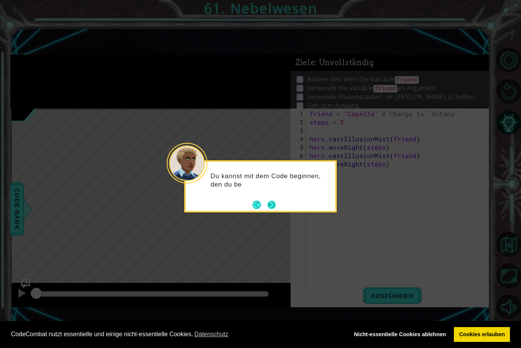
click at [274, 209] on button "Next" at bounding box center [271, 205] width 8 height 8
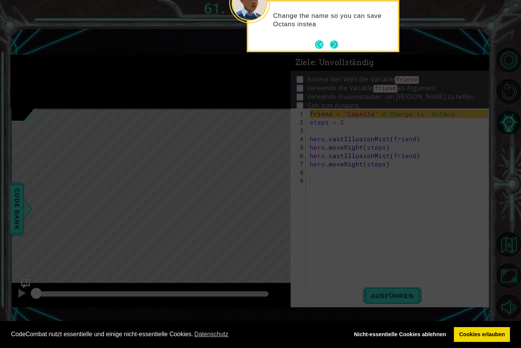
click at [334, 47] on button "Next" at bounding box center [334, 44] width 8 height 8
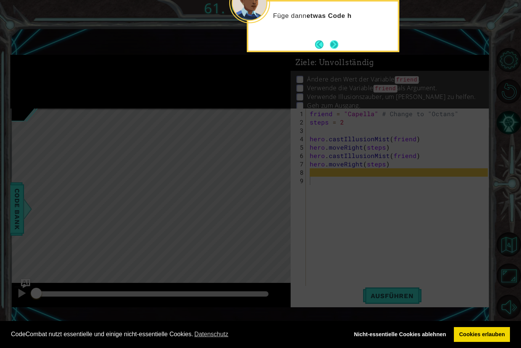
click at [337, 49] on button "Next" at bounding box center [334, 44] width 8 height 8
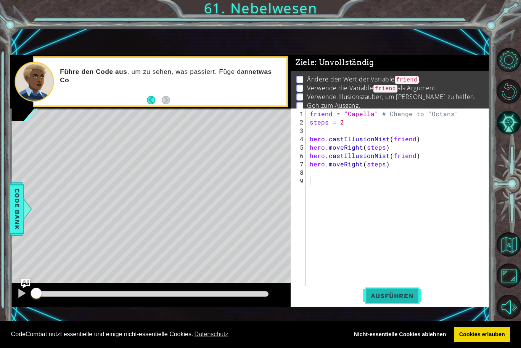
click at [386, 299] on span "Ausführen" at bounding box center [392, 296] width 58 height 8
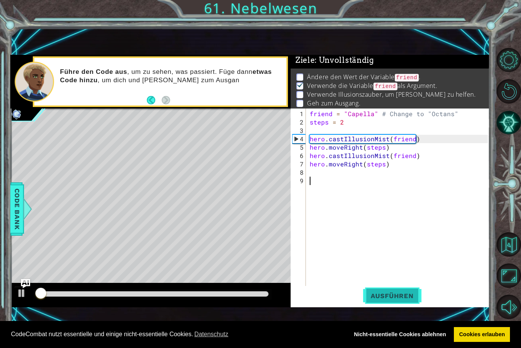
scroll to position [3, 0]
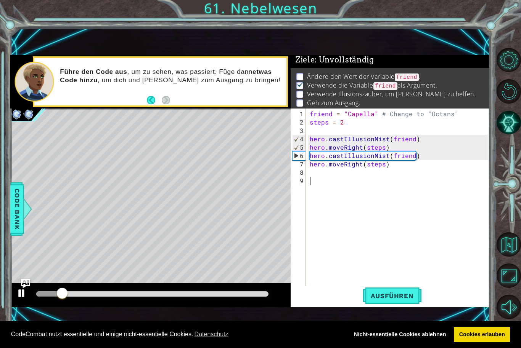
click at [22, 297] on div at bounding box center [22, 294] width 10 height 10
click at [344, 122] on div "friend = "Capella" # Change to "Octans" steps = 2 hero . castIllusionMist ( fri…" at bounding box center [399, 210] width 183 height 201
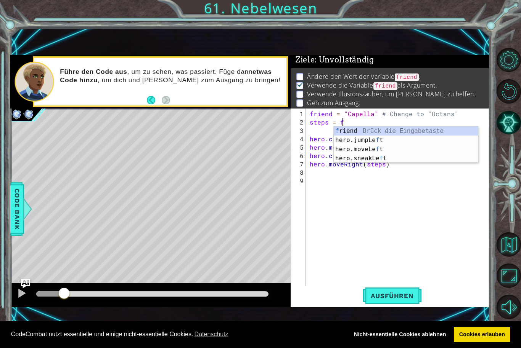
scroll to position [0, 2]
click at [356, 134] on div "fr iend Drück die Eingabetaste" at bounding box center [406, 140] width 144 height 27
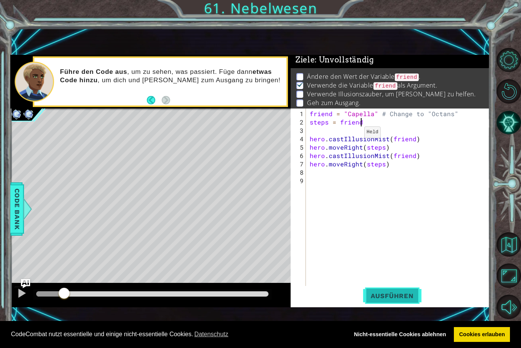
click at [400, 299] on span "Ausführen" at bounding box center [392, 296] width 58 height 8
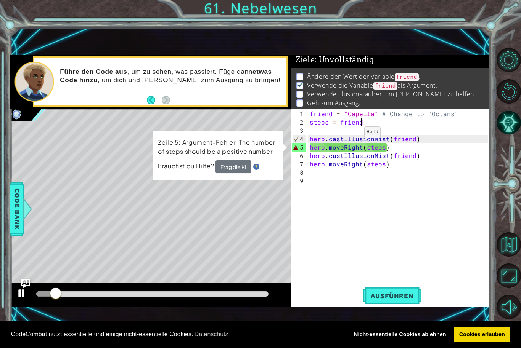
click at [22, 297] on div at bounding box center [22, 294] width 10 height 10
click at [383, 148] on div "friend = "Capella" # Change to "Octans" steps = friend hero . castIllusionMist …" at bounding box center [399, 210] width 183 height 201
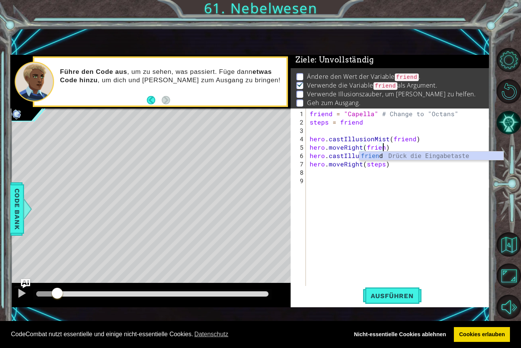
type textarea "hero.moveRight(friend)"
click at [395, 177] on div "friend = "Capella" # Change to "Octans" steps = friend hero . castIllusionMist …" at bounding box center [399, 210] width 183 height 201
click at [382, 164] on div "friend = "Capella" # Change to "Octans" steps = friend hero . castIllusionMist …" at bounding box center [399, 210] width 183 height 201
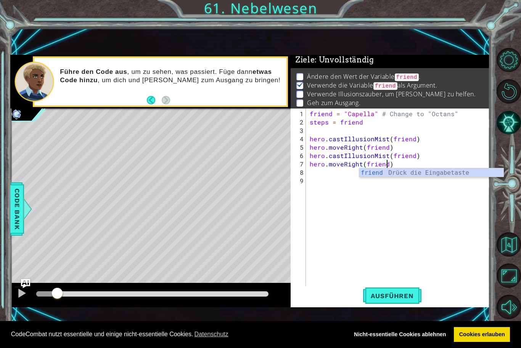
scroll to position [0, 5]
type textarea "hero.moveRight(friend)"
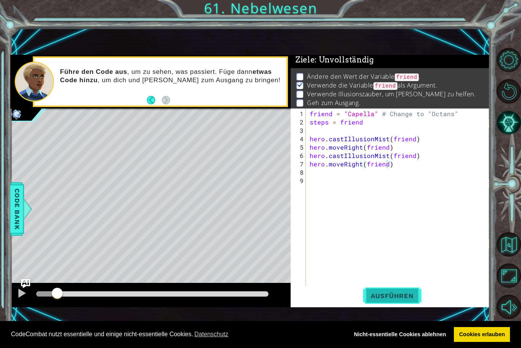
click at [390, 302] on button "Ausführen" at bounding box center [392, 296] width 58 height 20
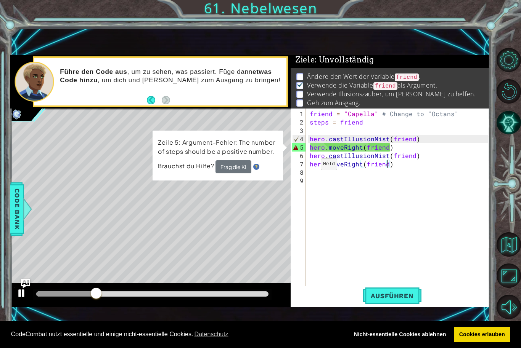
click at [25, 293] on div at bounding box center [22, 294] width 10 height 10
click at [510, 96] on button "Restart Level" at bounding box center [508, 91] width 24 height 24
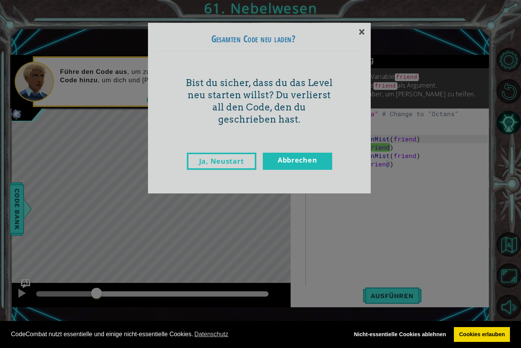
click at [203, 161] on link "Ja, Neustart" at bounding box center [221, 161] width 69 height 17
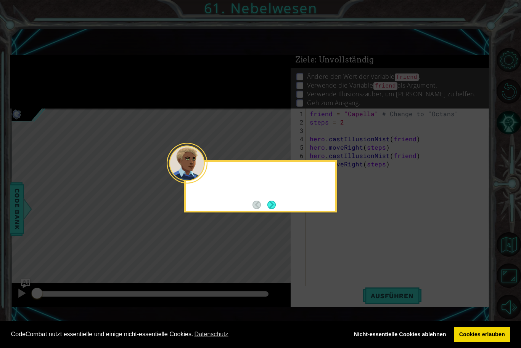
scroll to position [0, 0]
click at [271, 204] on button "Next" at bounding box center [271, 205] width 9 height 9
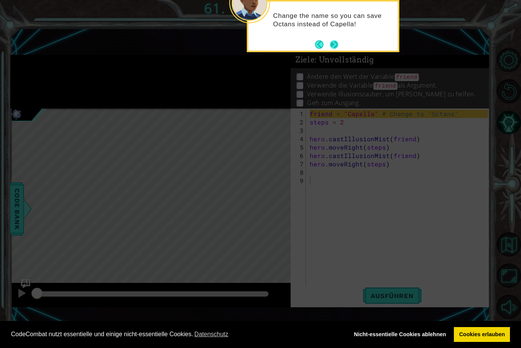
click at [334, 44] on button "Next" at bounding box center [333, 44] width 9 height 9
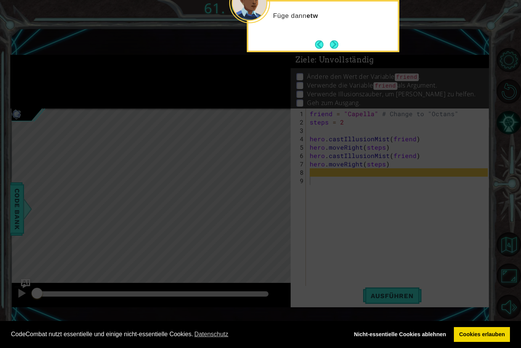
click at [330, 48] on button "Next" at bounding box center [334, 44] width 9 height 9
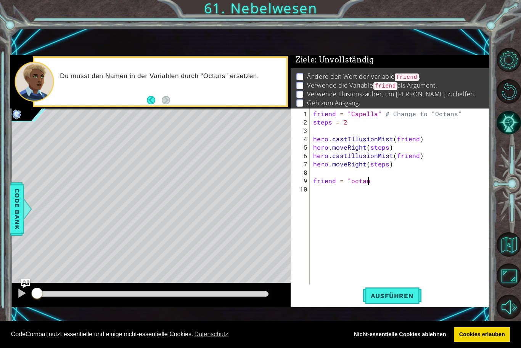
scroll to position [0, 3]
type textarea "friend = "octan""
click at [408, 296] on span "Ausführen" at bounding box center [392, 296] width 58 height 8
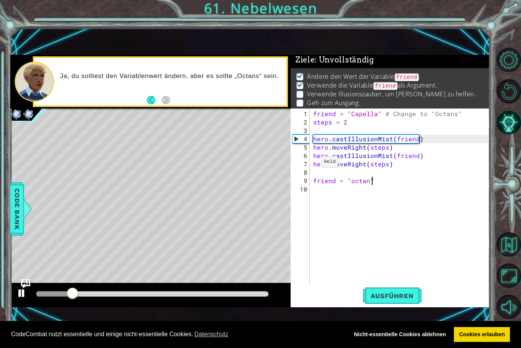
click at [23, 294] on div at bounding box center [22, 294] width 10 height 10
click at [318, 192] on div "friend = "Capella" # Change to "Octans" steps = 2 hero . castIllusionMist ( fri…" at bounding box center [401, 206] width 180 height 193
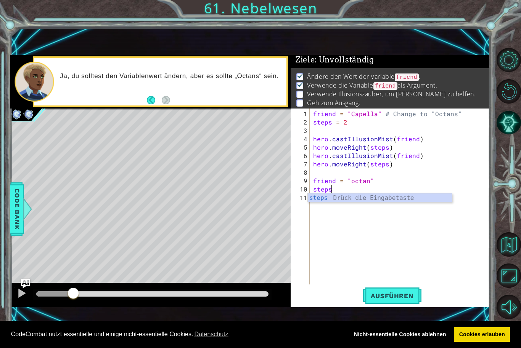
scroll to position [0, 1]
type textarea "steps = 2"
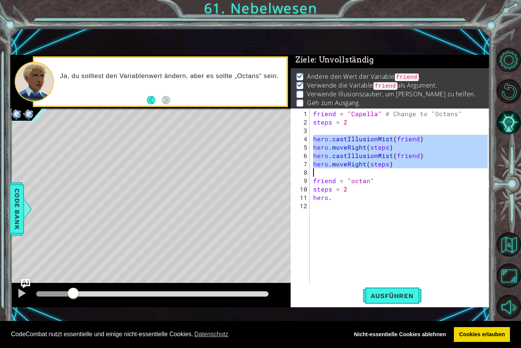
drag, startPoint x: 314, startPoint y: 141, endPoint x: 387, endPoint y: 167, distance: 77.6
click at [387, 167] on div "friend = "Capella" # Change to "Octans" steps = 2 hero . castIllusionMist ( fri…" at bounding box center [401, 206] width 180 height 193
drag, startPoint x: 386, startPoint y: 165, endPoint x: 392, endPoint y: 165, distance: 6.1
click at [392, 165] on div "friend = "Capella" # Change to "Octans" steps = 2 hero . castIllusionMist ( fri…" at bounding box center [399, 197] width 176 height 176
drag, startPoint x: 313, startPoint y: 140, endPoint x: 398, endPoint y: 172, distance: 90.7
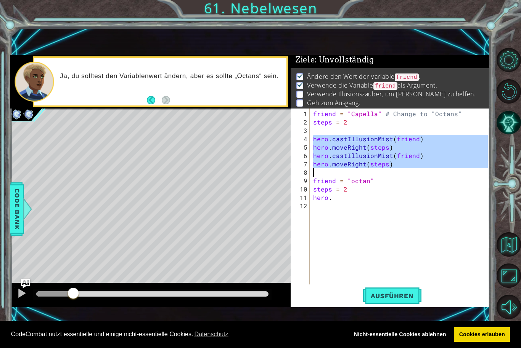
click at [398, 172] on div "friend = "Capella" # Change to "Octans" steps = 2 hero . castIllusionMist ( fri…" at bounding box center [401, 206] width 180 height 193
click at [397, 152] on div "friend = "Capella" # Change to "Octans" steps = 2 hero . castIllusionMist ( fri…" at bounding box center [399, 197] width 176 height 176
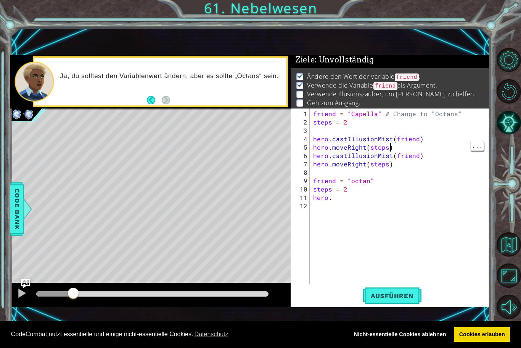
click at [419, 148] on div "friend = "Capella" # Change to "Octans" steps = 2 hero . castIllusionMist ( fri…" at bounding box center [401, 206] width 180 height 193
type textarea "hero.moveRight(steps)"
click at [435, 166] on div "friend = "Capella" # Change to "Octans" steps = 2 hero . castIllusionMist ( fri…" at bounding box center [401, 206] width 180 height 193
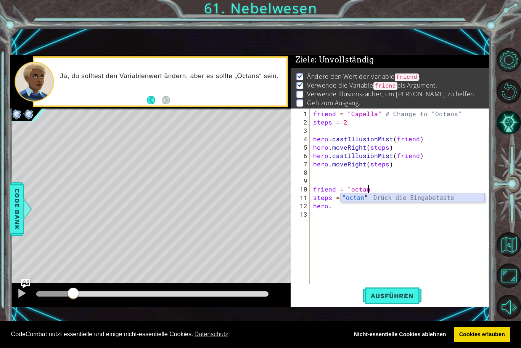
click at [353, 197] on div ""octan " Drück die Eingabetaste" at bounding box center [412, 207] width 144 height 27
click at [332, 206] on div "friend = "Capella" # Change to "Octans" steps = 2 hero . castIllusionMist ( fri…" at bounding box center [401, 206] width 180 height 193
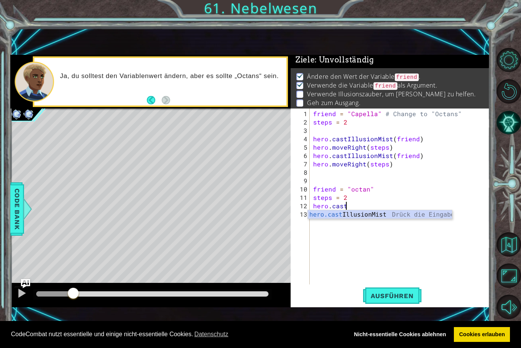
scroll to position [0, 2]
click at [369, 214] on div "hero.cast IllusionMist Drück die Eingabetaste" at bounding box center [380, 223] width 144 height 27
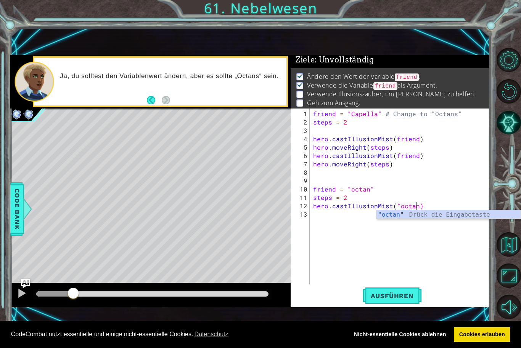
scroll to position [0, 6]
type textarea "hero.castIllusionMist("octan")"
click at [406, 298] on span "Ausführen" at bounding box center [392, 296] width 58 height 8
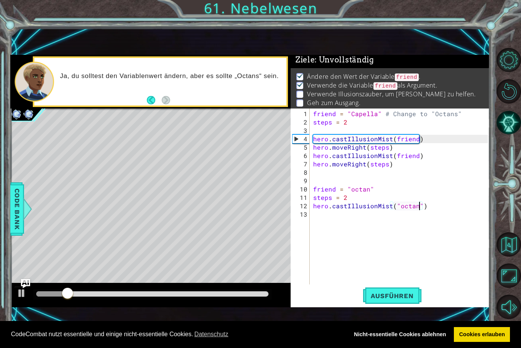
click at [21, 298] on div at bounding box center [22, 294] width 10 height 10
click at [23, 298] on div at bounding box center [22, 294] width 10 height 10
click at [22, 298] on div at bounding box center [22, 294] width 10 height 10
click at [340, 219] on div "friend = "Capella" # Change to "Octans" steps = 2 hero . castIllusionMist ( fri…" at bounding box center [401, 206] width 180 height 193
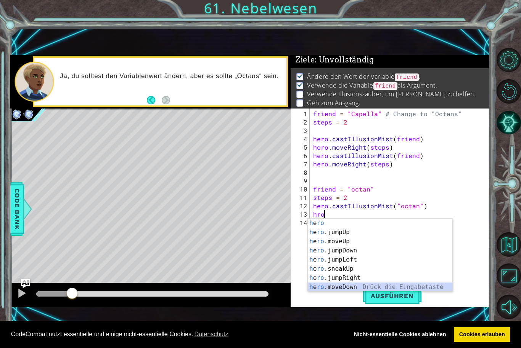
click at [348, 289] on div "h e ro Drück die Eingabetaste h e ro .jumpUp Drück die Eingabetaste h e ro .mov…" at bounding box center [380, 264] width 144 height 91
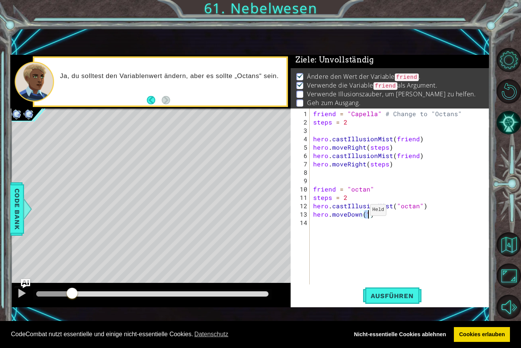
click at [360, 213] on div "friend = "Capella" # Change to "Octans" steps = 2 hero . castIllusionMist ( fri…" at bounding box center [401, 206] width 180 height 193
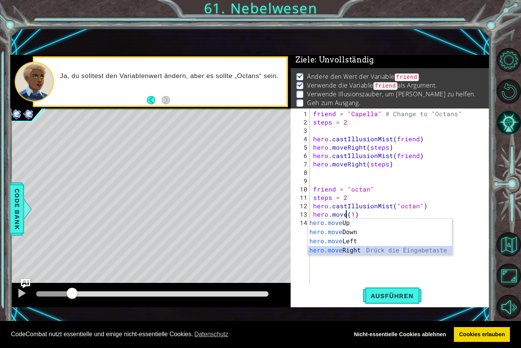
click at [349, 252] on div "hero.move Up Drück die Eingabetaste hero.move Down Drück die Eingabetaste hero.…" at bounding box center [380, 246] width 144 height 55
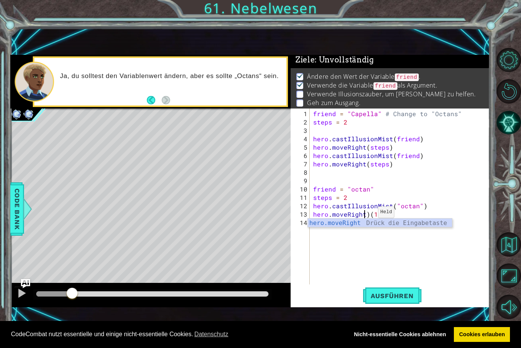
click at [368, 216] on div "friend = "Capella" # Change to "Octans" steps = 2 hero . castIllusionMist ( fri…" at bounding box center [401, 206] width 180 height 193
click at [372, 214] on div "friend = "Capella" # Change to "Octans" steps = 2 hero . castIllusionMist ( fri…" at bounding box center [401, 206] width 180 height 193
click at [415, 205] on div "friend = "Capella" # Change to "Octans" steps = 2 hero . castIllusionMist ( fri…" at bounding box center [401, 206] width 180 height 193
click at [371, 214] on div "friend = "Capella" # Change to "Octans" steps = 2 hero . castIllusionMist ( fri…" at bounding box center [401, 206] width 180 height 193
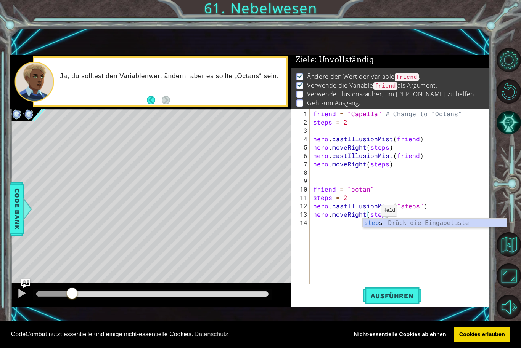
scroll to position [0, 4]
click at [375, 302] on button "Ausführen" at bounding box center [392, 296] width 58 height 20
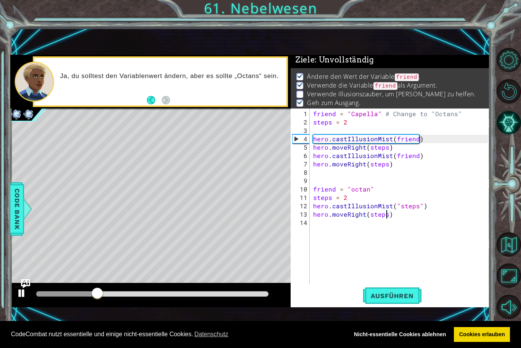
click at [21, 302] on button at bounding box center [21, 295] width 15 height 16
click at [417, 205] on div "friend = "Capella" # Change to "Octans" steps = 2 hero . castIllusionMist ( fri…" at bounding box center [401, 206] width 180 height 193
click at [419, 205] on div "friend = "Capella" # Change to "Octans" steps = 2 hero . castIllusionMist ( fri…" at bounding box center [401, 206] width 180 height 193
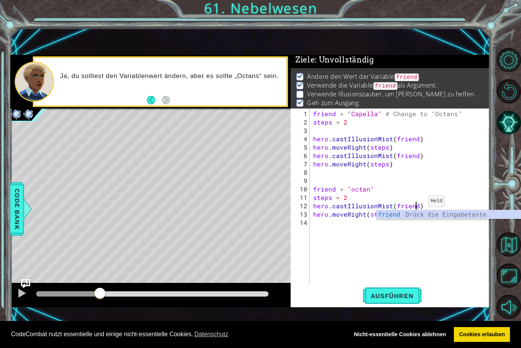
scroll to position [0, 6]
click at [383, 296] on span "Ausführen" at bounding box center [392, 296] width 58 height 8
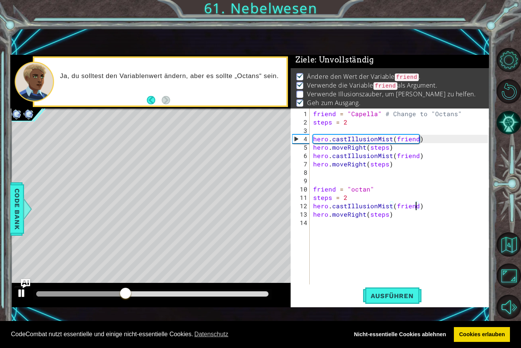
click at [19, 297] on div at bounding box center [22, 294] width 10 height 10
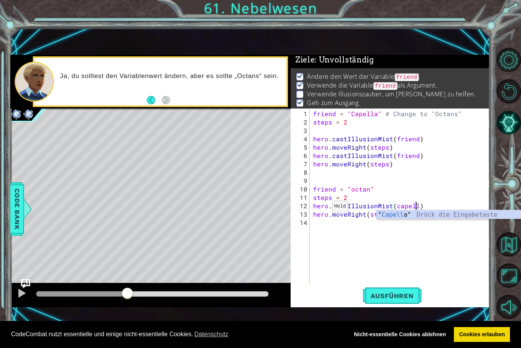
scroll to position [0, 6]
click at [396, 296] on span "Ausführen" at bounding box center [392, 296] width 58 height 8
click at [395, 302] on button "Ausführen" at bounding box center [392, 296] width 58 height 20
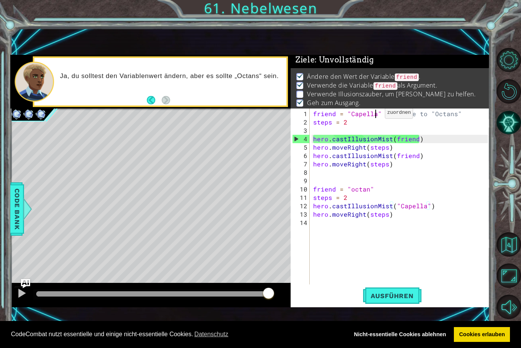
click at [375, 116] on div "friend = "Capella" # Change to "Octans" steps = 2 hero . castIllusionMist ( fri…" at bounding box center [401, 206] width 180 height 193
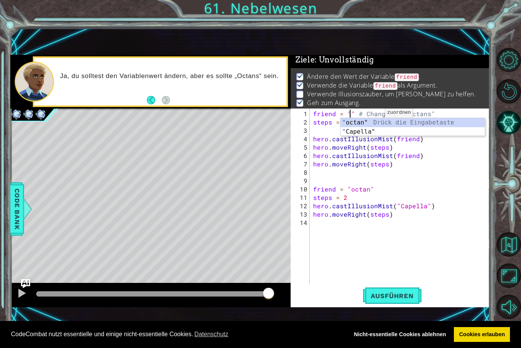
scroll to position [0, 3]
type textarea "friend = "Octans" # Change to "Octans""
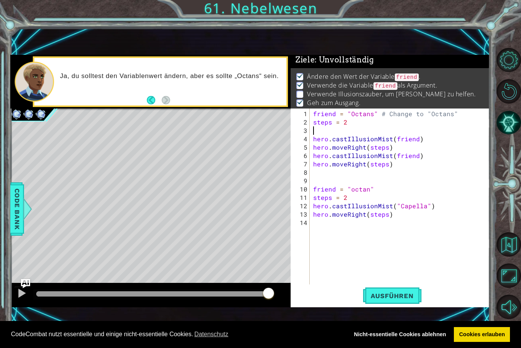
click at [364, 128] on div "friend = "Octans" # Change to "Octans" steps = 2 hero . castIllusionMist ( frie…" at bounding box center [401, 206] width 180 height 193
click at [385, 294] on span "Ausführen" at bounding box center [392, 296] width 58 height 8
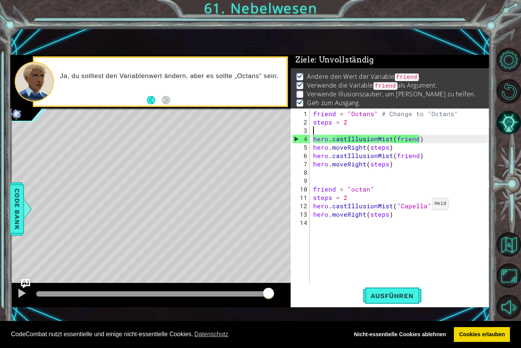
click at [422, 207] on div "friend = "Octans" # Change to "Octans" steps = 2 hero . castIllusionMist ( frie…" at bounding box center [401, 206] width 180 height 193
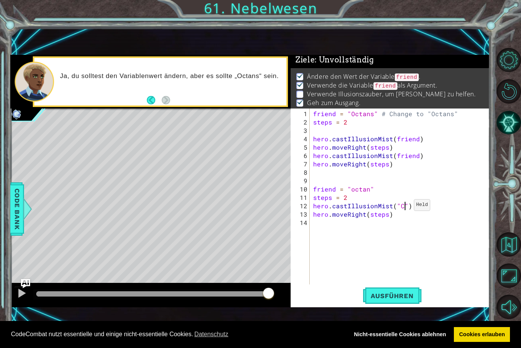
click at [404, 209] on div "friend = "Octans" # Change to "Octans" steps = 2 hero . castIllusionMist ( frie…" at bounding box center [401, 206] width 180 height 193
click at [386, 297] on span "Ausführen" at bounding box center [392, 296] width 58 height 8
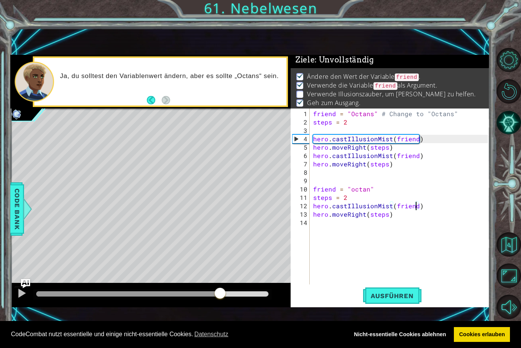
drag, startPoint x: 59, startPoint y: 296, endPoint x: 220, endPoint y: 309, distance: 161.4
click at [220, 309] on div "1 ההההההההההההההההההההההההההההההההההההההההההההההההההההההההההההההההההההההההההההה…" at bounding box center [249, 181] width 479 height 307
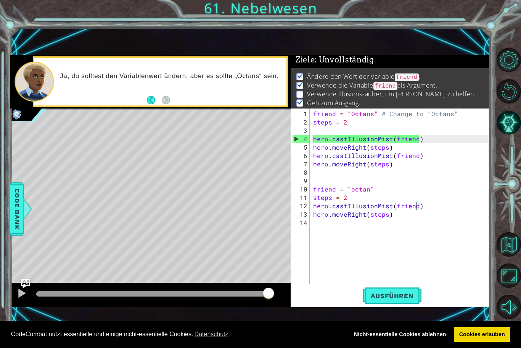
click at [353, 192] on div "friend = "Octans" # Change to "Octans" steps = 2 hero . castIllusionMist ( frie…" at bounding box center [401, 206] width 180 height 193
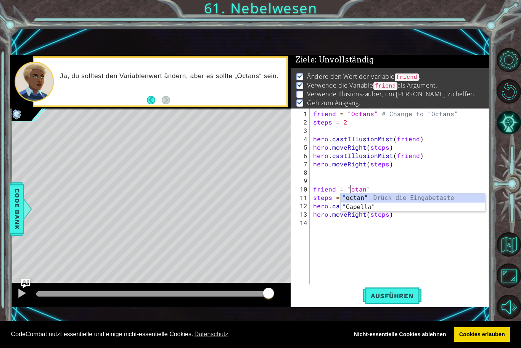
scroll to position [0, 2]
click at [368, 191] on div "friend = "Octans" # Change to "Octans" steps = 2 hero . castIllusionMist ( frie…" at bounding box center [401, 206] width 180 height 193
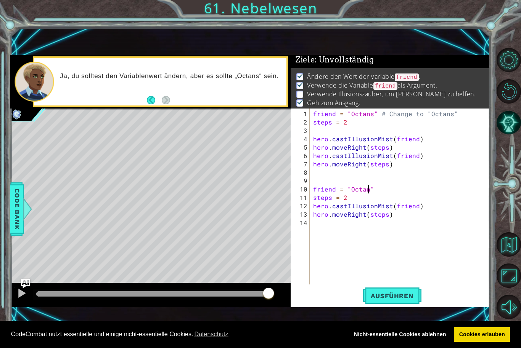
scroll to position [0, 3]
type textarea "friend = "Octans""
click at [382, 301] on button "Ausführen" at bounding box center [392, 296] width 58 height 20
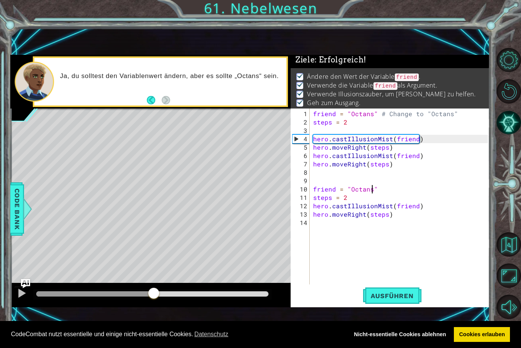
drag, startPoint x: 80, startPoint y: 297, endPoint x: 169, endPoint y: 297, distance: 89.2
click at [160, 297] on div at bounding box center [154, 294] width 14 height 14
drag, startPoint x: 180, startPoint y: 295, endPoint x: 239, endPoint y: 303, distance: 60.0
click at [239, 303] on div at bounding box center [150, 295] width 280 height 24
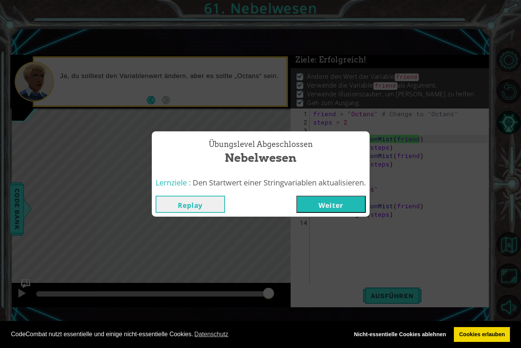
click at [339, 201] on button "Weiter" at bounding box center [330, 204] width 69 height 17
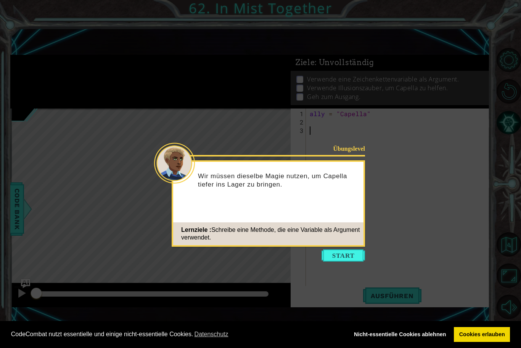
click at [350, 255] on button "Start" at bounding box center [342, 256] width 43 height 12
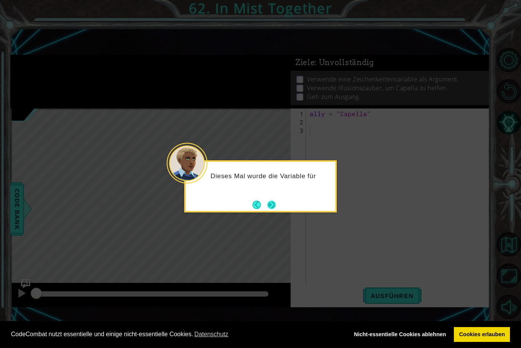
click at [271, 204] on button "Next" at bounding box center [271, 205] width 9 height 9
click at [271, 204] on button "Next" at bounding box center [271, 205] width 8 height 8
click at [271, 204] on button "Next" at bounding box center [271, 205] width 10 height 10
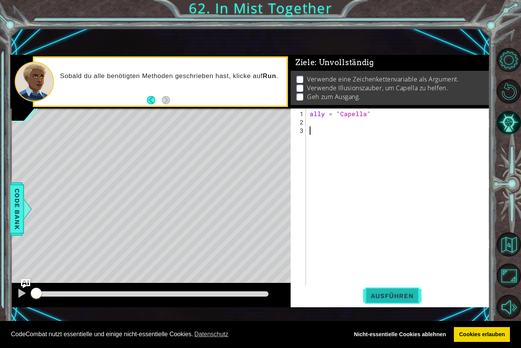
click at [378, 296] on span "Ausführen" at bounding box center [392, 296] width 58 height 8
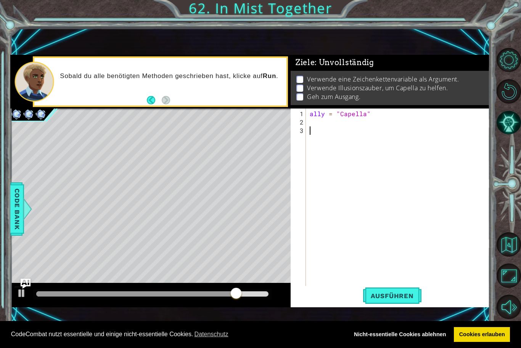
click at [23, 287] on img "Ask AI" at bounding box center [26, 284] width 10 height 10
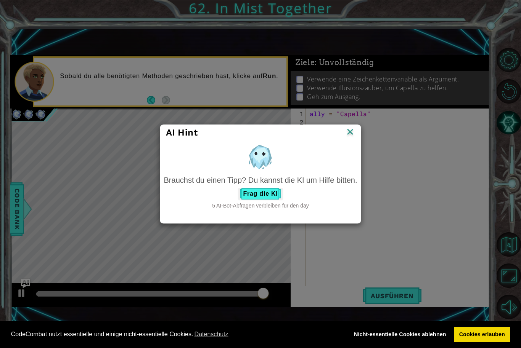
click at [351, 132] on img at bounding box center [350, 132] width 10 height 11
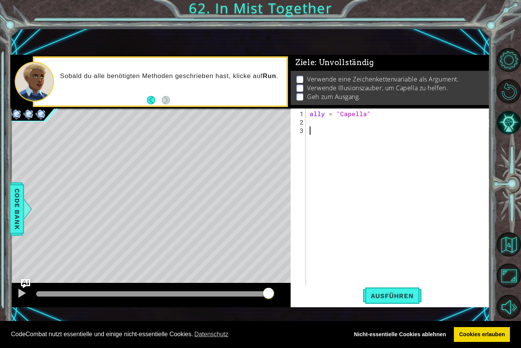
click at [344, 132] on div "ally = "Capella"" at bounding box center [399, 210] width 183 height 201
type textarea "i in row(3):"
click at [312, 130] on div "ally = "Capella" i in row ( 3 ) :" at bounding box center [399, 206] width 183 height 193
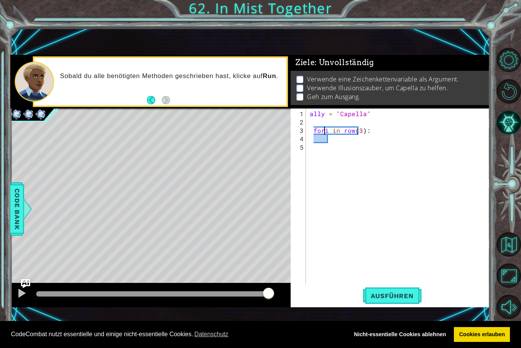
type textarea "for i in row(3):"
click at [353, 144] on div "ally = "Capella" for i in row ( 3 ) :" at bounding box center [399, 206] width 183 height 193
click at [354, 129] on div "ally = "Capella" for i in row ( 3 ) :" at bounding box center [399, 206] width 183 height 193
click at [357, 130] on div "ally = "Capella" for i in row ( 3 ) :" at bounding box center [399, 206] width 183 height 193
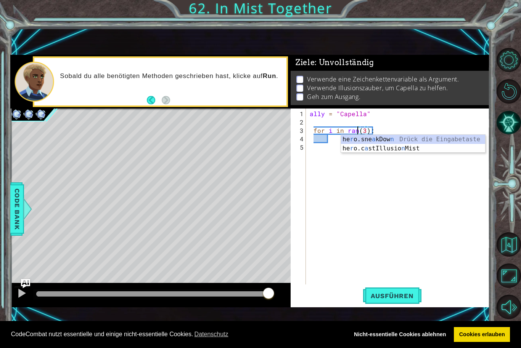
scroll to position [0, 3]
type textarea "for i in range(3):"
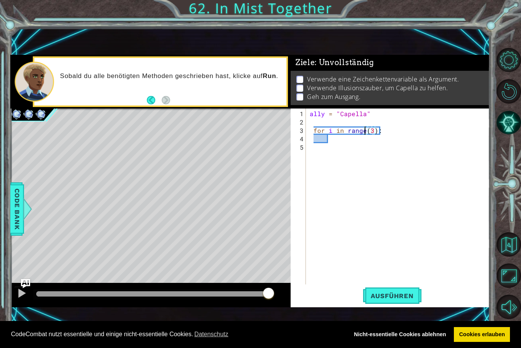
click at [356, 138] on div "ally = "Capella" for i in range ( 3 ) :" at bounding box center [399, 206] width 183 height 193
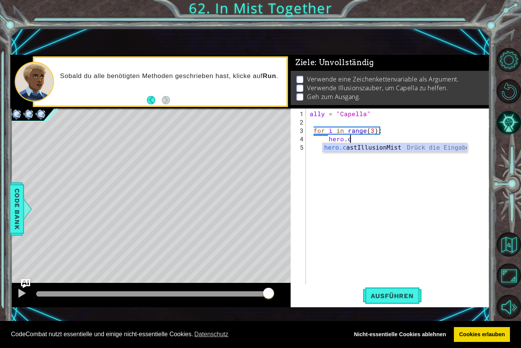
scroll to position [0, 2]
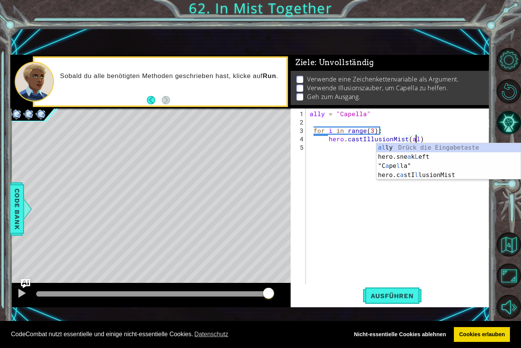
type textarea "hero.castIllusionMist(ally)"
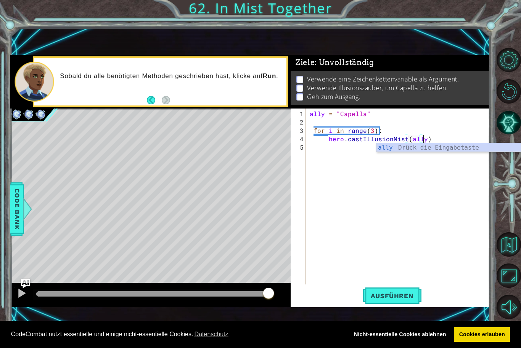
scroll to position [0, 7]
click at [336, 147] on div "ally = "Capella" for i in range ( 3 ) : hero . castIllusionMist ( ally )" at bounding box center [399, 206] width 183 height 193
click at [336, 144] on div "ally = "Capella" for i in range ( 3 ) : hero . castIllusionMist ( ally )" at bounding box center [399, 206] width 183 height 193
click at [438, 133] on div "ally = "Capella" for i in range ( 3 ) : hero . castIllusionMist ( ally )" at bounding box center [399, 206] width 183 height 193
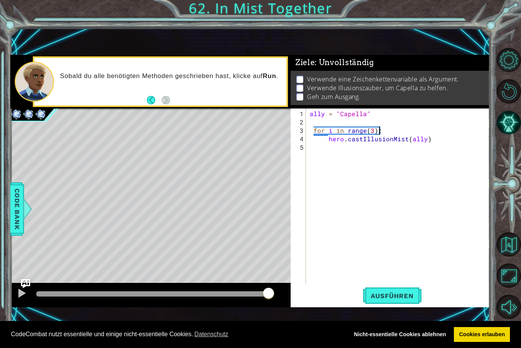
click at [428, 139] on div "ally = "Capella" for i in range ( 3 ) : hero . castIllusionMist ( ally )" at bounding box center [399, 206] width 183 height 193
type textarea "hero.castIllusionMist(ally)"
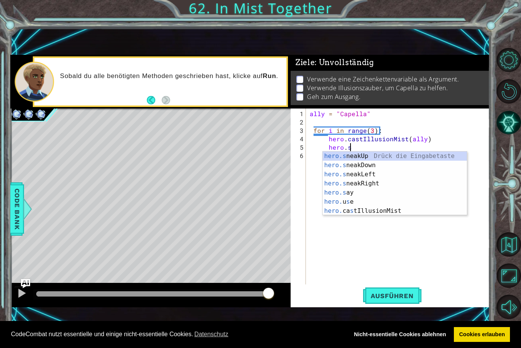
scroll to position [0, 2]
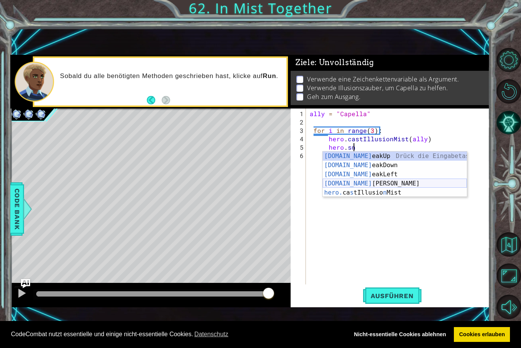
click at [401, 182] on div "[DOMAIN_NAME] eakUp Drück die Eingabetaste [DOMAIN_NAME] eakDown Drück die Eing…" at bounding box center [395, 184] width 144 height 64
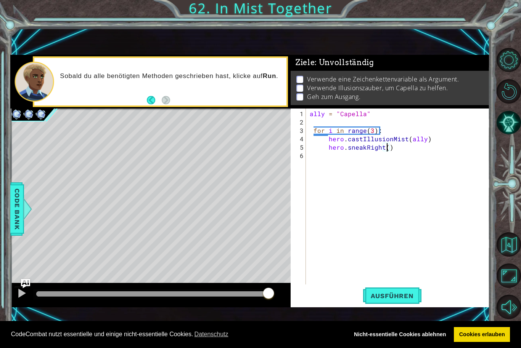
scroll to position [0, 5]
click at [393, 298] on span "Ausführen" at bounding box center [392, 296] width 58 height 8
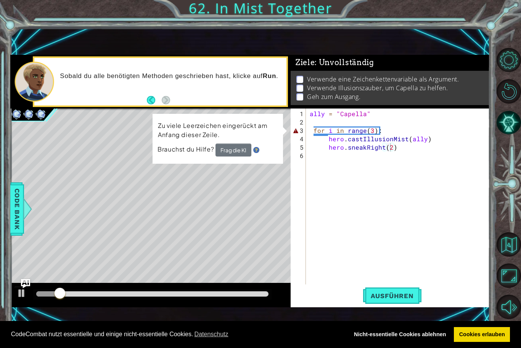
click at [239, 152] on button "Frag die KI" at bounding box center [233, 150] width 36 height 13
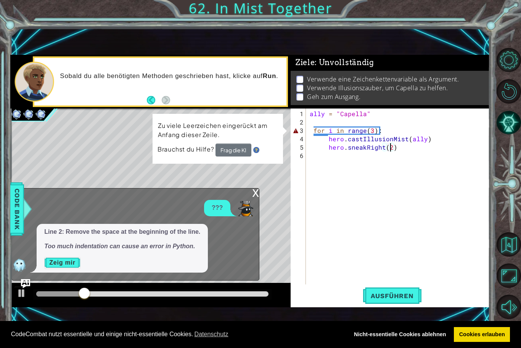
click at [74, 263] on button "Zeig mir" at bounding box center [62, 263] width 36 height 12
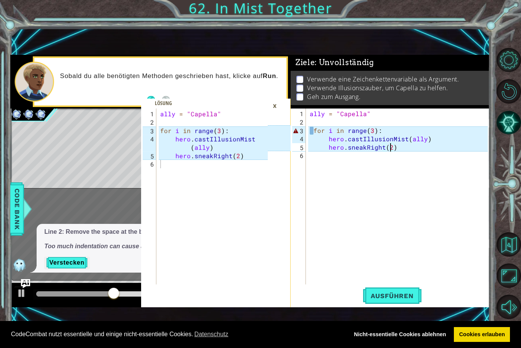
click at [312, 132] on div "ally = "Capella" for i in range ( 3 ) : hero . castIllusionMist ( ally ) hero .…" at bounding box center [399, 206] width 183 height 193
type textarea "for i in range(3):"
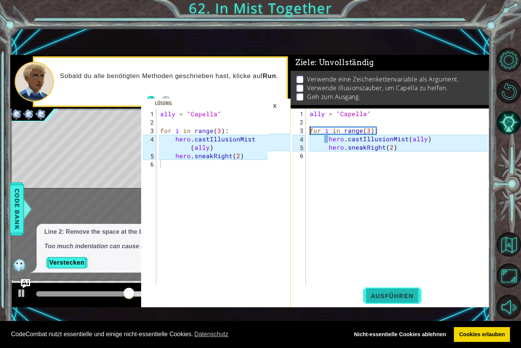
click at [384, 303] on button "Ausführen" at bounding box center [392, 296] width 58 height 20
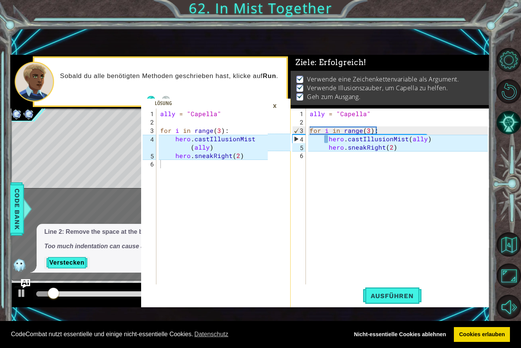
click at [276, 108] on div "×" at bounding box center [275, 105] width 12 height 13
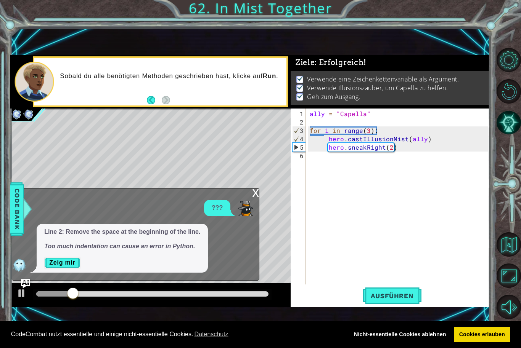
click at [255, 195] on div "x" at bounding box center [255, 193] width 7 height 8
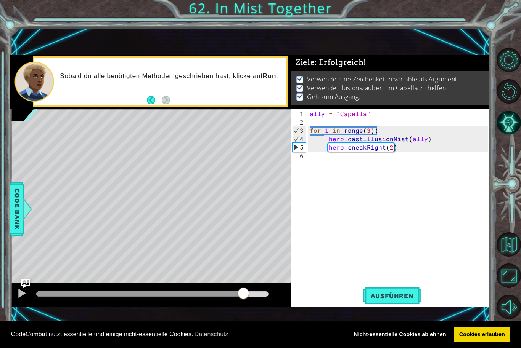
drag, startPoint x: 133, startPoint y: 295, endPoint x: 245, endPoint y: 289, distance: 112.2
click at [245, 289] on div at bounding box center [243, 294] width 14 height 14
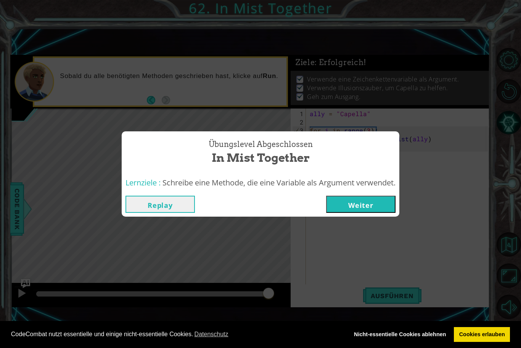
click at [358, 204] on button "Weiter" at bounding box center [360, 204] width 69 height 17
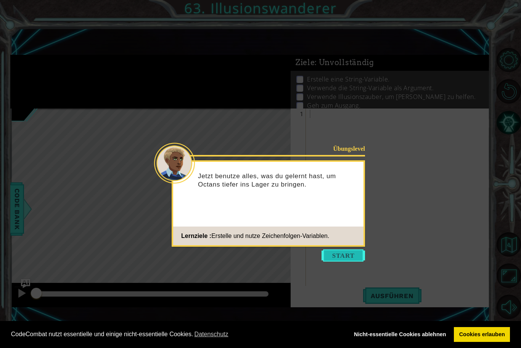
click at [339, 253] on button "Start" at bounding box center [342, 256] width 43 height 12
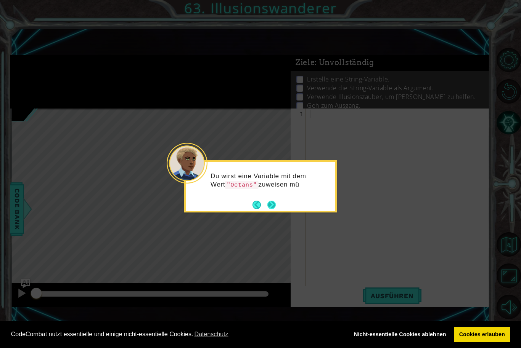
click at [273, 208] on button "Next" at bounding box center [271, 205] width 12 height 12
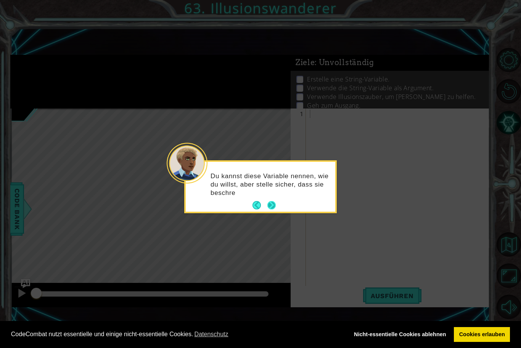
click at [275, 209] on button "Next" at bounding box center [271, 205] width 13 height 13
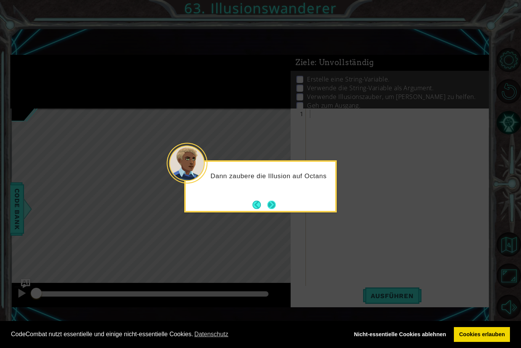
click at [274, 208] on button "Next" at bounding box center [271, 205] width 10 height 10
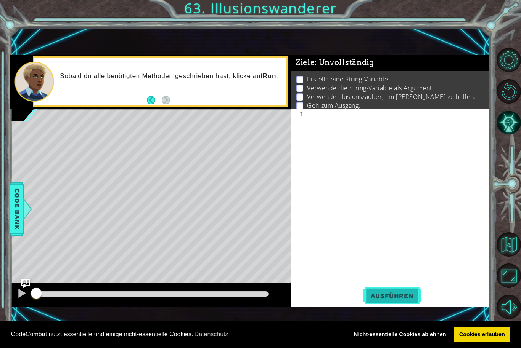
click at [404, 298] on span "Ausführen" at bounding box center [392, 296] width 58 height 8
click at [22, 297] on div at bounding box center [22, 294] width 10 height 10
type textarea "f"
type textarea "for i in range(2)"
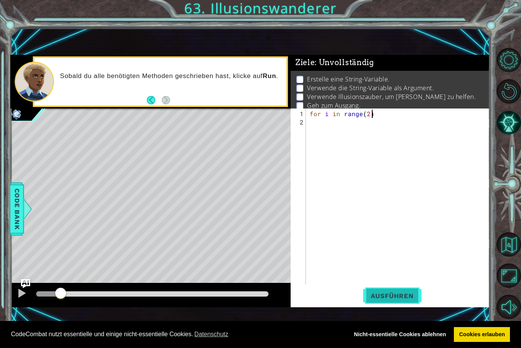
click at [401, 297] on span "Ausführen" at bounding box center [392, 296] width 58 height 8
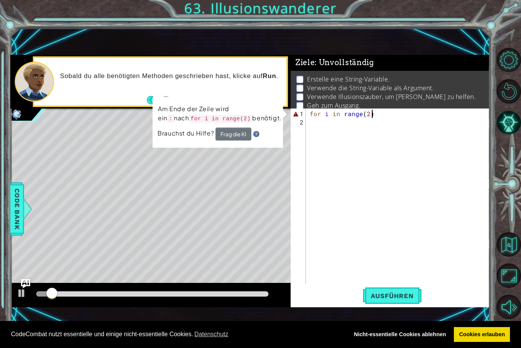
click at [326, 124] on div "for i in range ( 2 )" at bounding box center [399, 206] width 183 height 193
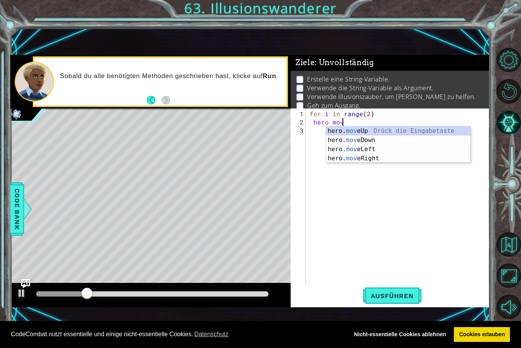
scroll to position [0, 2]
click at [379, 133] on div "hero. move Up Drück die Eingabetaste hero. move Down Drück die Eingabetaste her…" at bounding box center [398, 154] width 144 height 55
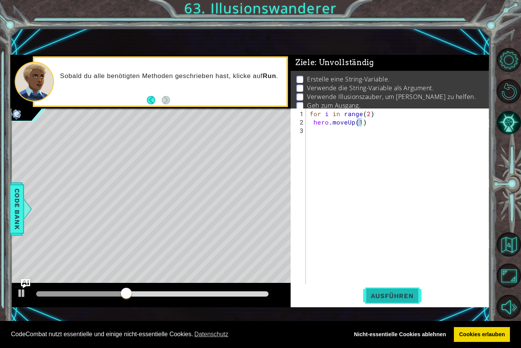
click at [374, 291] on button "Ausführen" at bounding box center [392, 296] width 58 height 20
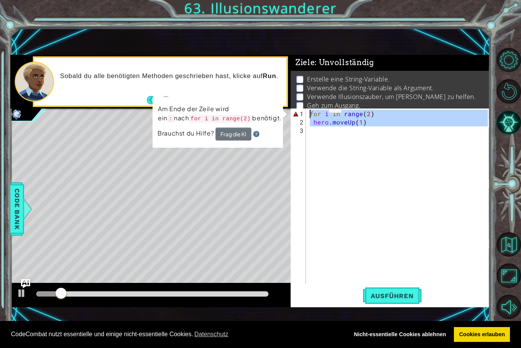
drag, startPoint x: 373, startPoint y: 126, endPoint x: 296, endPoint y: 109, distance: 78.9
click at [296, 109] on div "Ziele : Unvollständig Erstelle eine String-Variable. Verwende die String-Variab…" at bounding box center [389, 181] width 199 height 253
type textarea "for i in range(2) hero.moveUp(1)"
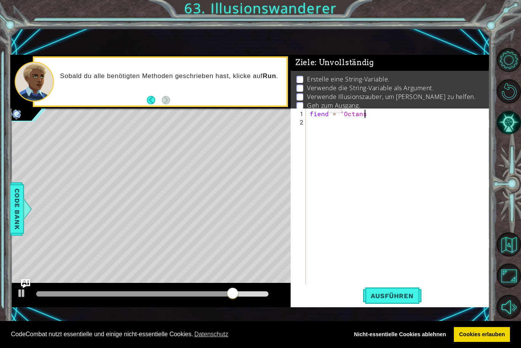
scroll to position [0, 3]
type textarea "fiend = "Octans""
type textarea "for i in range(3):"
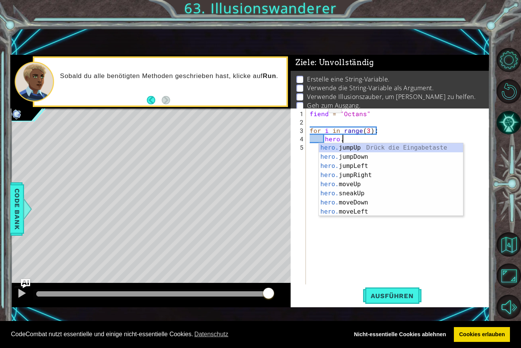
scroll to position [0, 2]
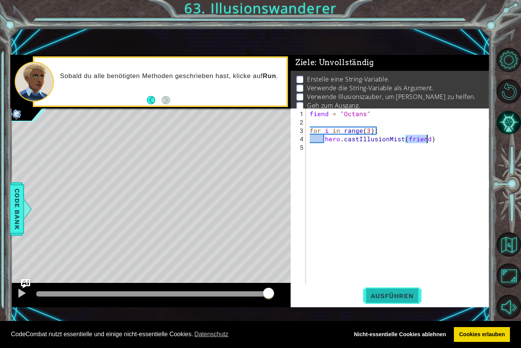
click at [394, 297] on span "Ausführen" at bounding box center [392, 296] width 58 height 8
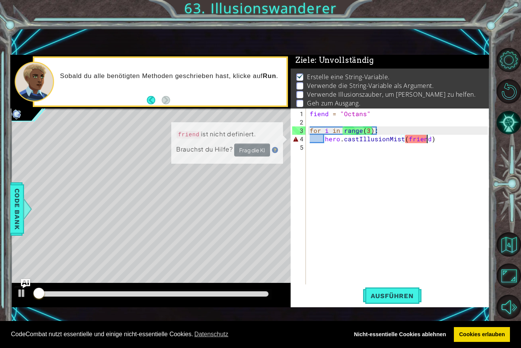
scroll to position [3, 0]
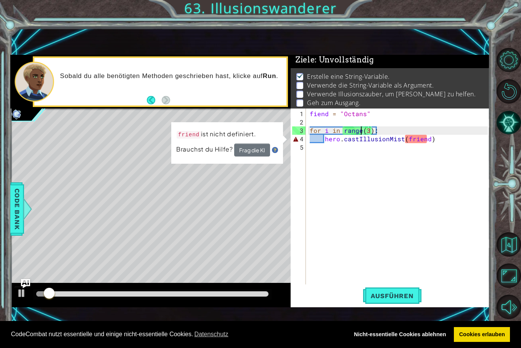
click at [362, 133] on div "fiend = "Octans" for i in range ( 3 ) : hero . castIllusionMist ( friend )" at bounding box center [399, 206] width 183 height 193
type textarea "for i in range (3):"
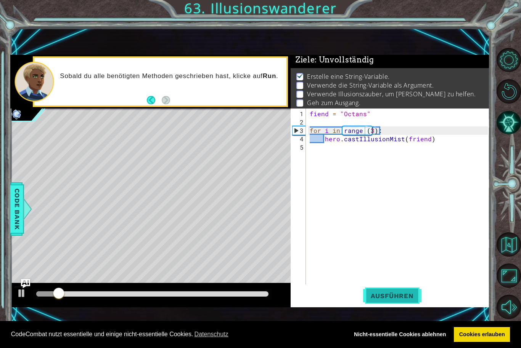
click at [372, 297] on span "Ausführen" at bounding box center [392, 296] width 58 height 8
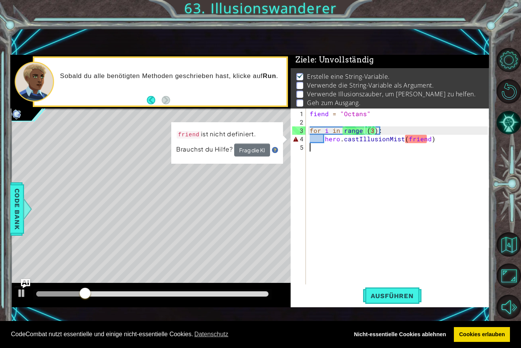
click at [399, 157] on div "fiend = "Octans" for i in range ( 3 ) : hero . castIllusionMist ( friend )" at bounding box center [399, 206] width 183 height 193
click at [309, 117] on div "fiend = "Octans" for i in range ( 3 ) : hero . castIllusionMist ( friend )" at bounding box center [399, 206] width 183 height 193
type textarea "fiend = "Octans""
click at [308, 123] on div "fiend = "Octans" for i in range ( 3 ) : hero . castIllusionMist ( friend )" at bounding box center [399, 206] width 183 height 193
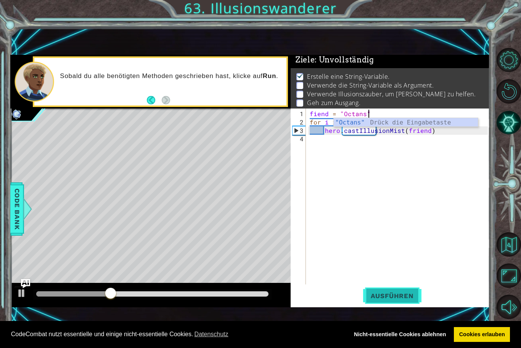
click at [403, 296] on span "Ausführen" at bounding box center [392, 296] width 58 height 8
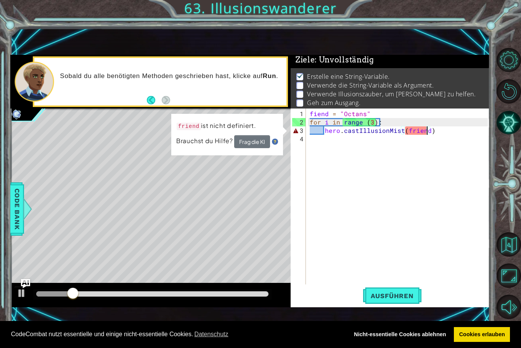
click at [425, 128] on div "fiend = "Octans" for i in range ( 3 ) : hero . castIllusionMist ( friend )" at bounding box center [399, 206] width 183 height 193
click at [404, 131] on div "fiend = "Octans" for i in range ( 3 ) : hero . castIllusionMist ( friend )" at bounding box center [399, 206] width 183 height 193
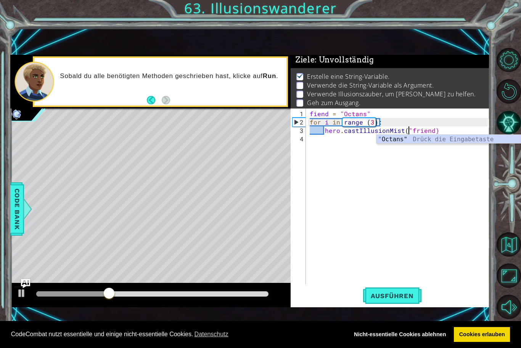
click at [431, 130] on div "fiend = "Octans" for i in range ( 3 ) : hero . castIllusionMist ( "friend)" at bounding box center [399, 206] width 183 height 193
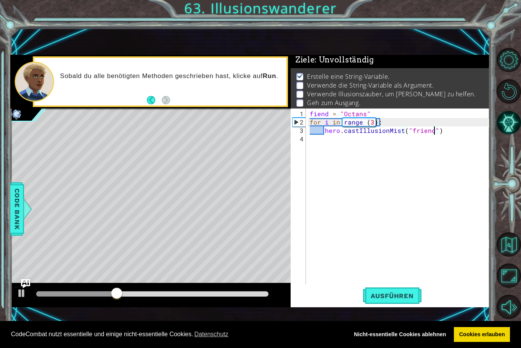
scroll to position [0, 8]
type textarea "hero.castIllusionMist("friend")"
click at [409, 300] on span "Ausführen" at bounding box center [392, 296] width 58 height 8
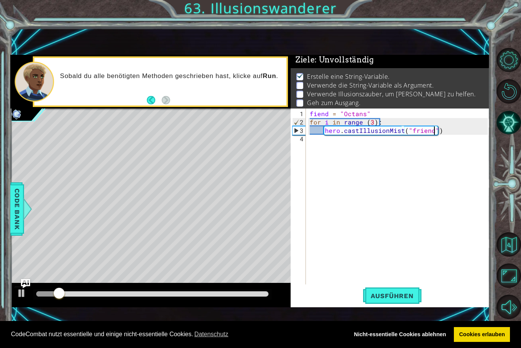
click at [317, 144] on div "fiend = "Octans" for i in range ( 3 ) : hero . castIllusionMist ( "friend" )" at bounding box center [399, 206] width 183 height 193
click at [20, 298] on div at bounding box center [22, 294] width 10 height 10
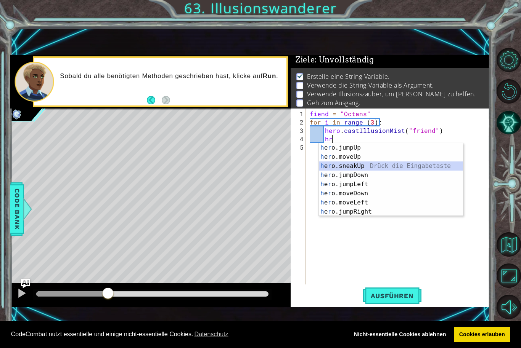
click at [356, 167] on div "h e r o.jumpUp Drück die Eingabetaste h e r o.moveUp Drück die Eingabetaste h e…" at bounding box center [391, 188] width 144 height 91
type textarea "hero.sneakUp(1)"
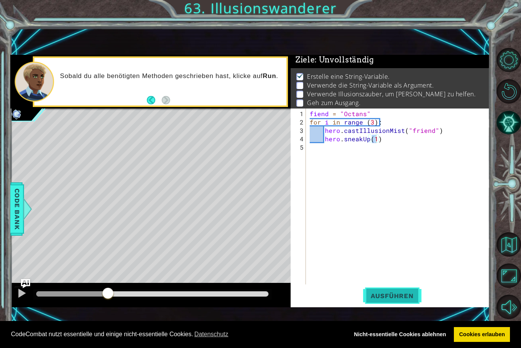
click at [395, 301] on button "Ausführen" at bounding box center [392, 296] width 58 height 20
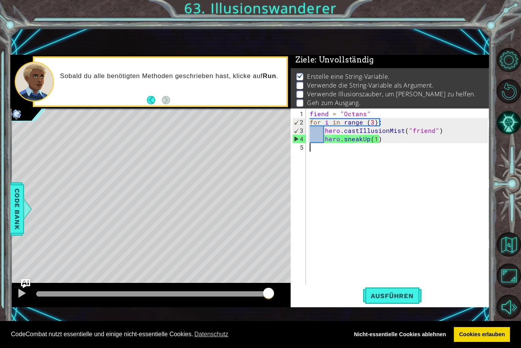
click at [364, 155] on div "fiend = "Octans" for i in range ( 3 ) : hero . castIllusionMist ( "friend" ) he…" at bounding box center [399, 206] width 183 height 193
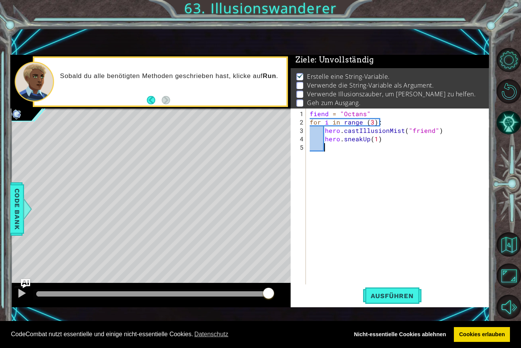
click at [325, 132] on div "fiend = "Octans" for i in range ( 3 ) : hero . castIllusionMist ( "friend" ) he…" at bounding box center [399, 206] width 183 height 193
type textarea "hero.castIllusionMist("friend")"
click at [325, 132] on div "fiend = "Octans" for i in range ( 3 ) : hero . castIllusionMist ( "friend" ) he…" at bounding box center [399, 206] width 183 height 193
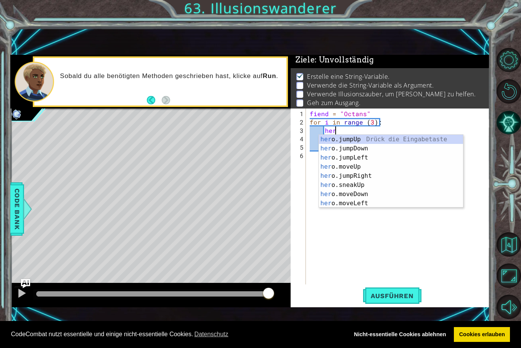
scroll to position [0, 1]
click at [347, 189] on div "her o.jumpUp Drück die Eingabetaste her o.jumpDown Drück die Eingabetaste her o…" at bounding box center [391, 180] width 144 height 91
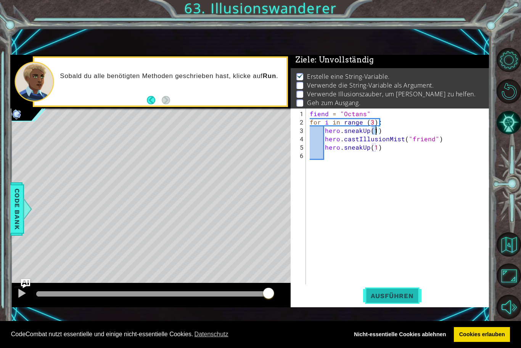
click at [381, 302] on button "Ausführen" at bounding box center [392, 296] width 58 height 20
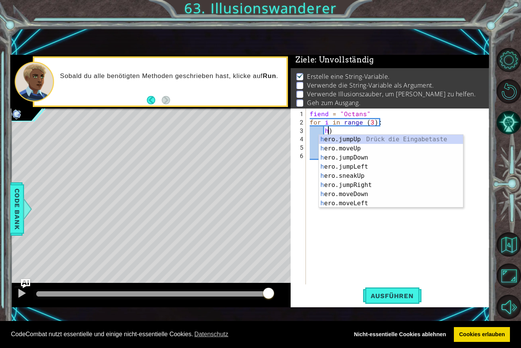
type textarea ")"
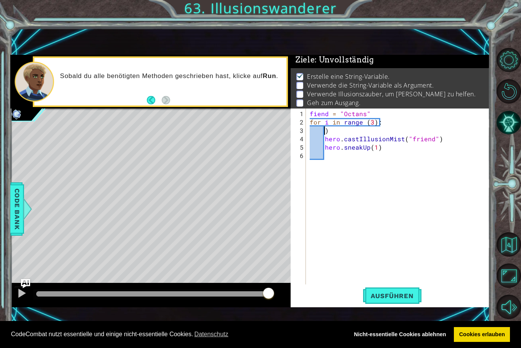
scroll to position [0, 1]
click at [332, 134] on div "fiend = "Octans" for i in range ( 3 ) : ) hero . castIllusionMist ( "friend" ) …" at bounding box center [399, 206] width 183 height 193
click at [332, 134] on html "Cookie Policy CodeCombat nutzt essentielle und einige nicht-essentielle Cookies…" at bounding box center [260, 174] width 521 height 348
click at [324, 138] on div "fiend = "Octans" for i in range ( 3 ) : hero . castIllusionMist ( "friend" ) he…" at bounding box center [399, 206] width 183 height 193
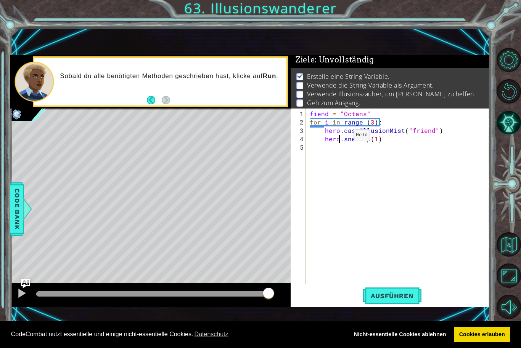
click at [340, 139] on div "fiend = "Octans" for i in range ( 3 ) : hero . castIllusionMist ( "friend" ) he…" at bounding box center [399, 206] width 183 height 193
click at [385, 303] on button "Ausführen" at bounding box center [392, 296] width 58 height 20
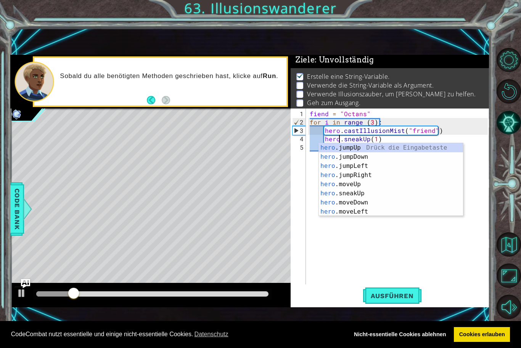
scroll to position [0, 2]
click at [307, 169] on div "hero.sneakUp(1) 1 2 3 4 5 fiend = "Octans" for i in range ( 3 ) : hero . castIl…" at bounding box center [388, 197] width 197 height 176
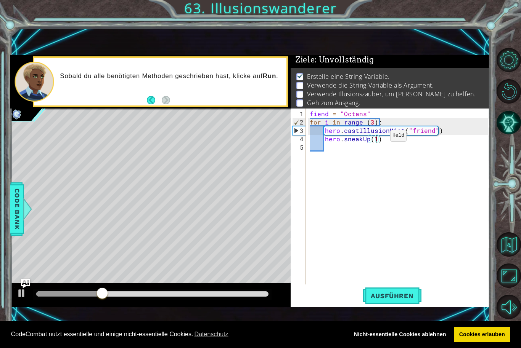
click at [377, 139] on div "fiend = "Octans" for i in range ( 3 ) : hero . castIllusionMist ( "friend" ) he…" at bounding box center [399, 206] width 183 height 193
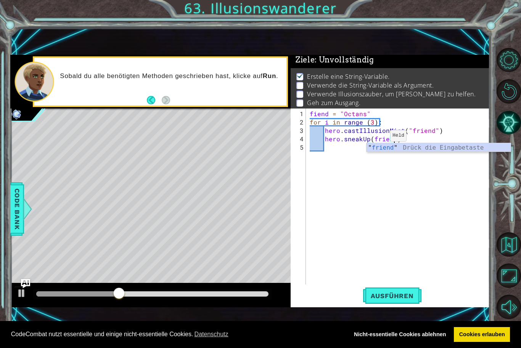
scroll to position [0, 5]
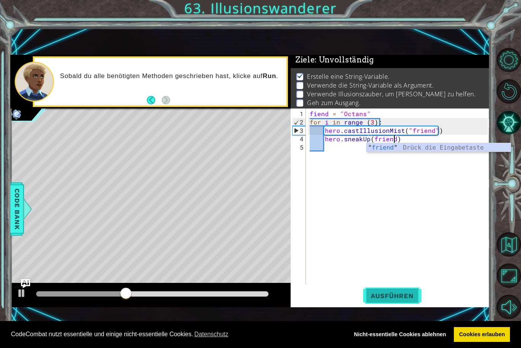
type textarea "hero.sneakUp(friend)"
click at [395, 304] on button "Ausführen" at bounding box center [392, 296] width 58 height 20
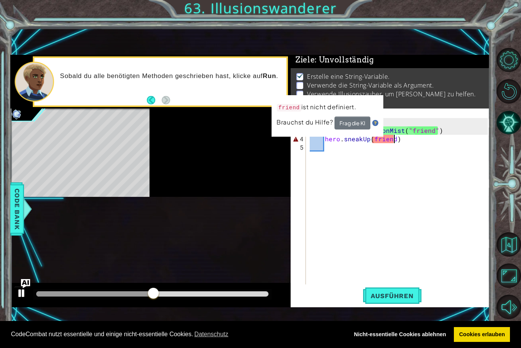
click at [18, 298] on div at bounding box center [22, 294] width 10 height 10
